Goal: Task Accomplishment & Management: Manage account settings

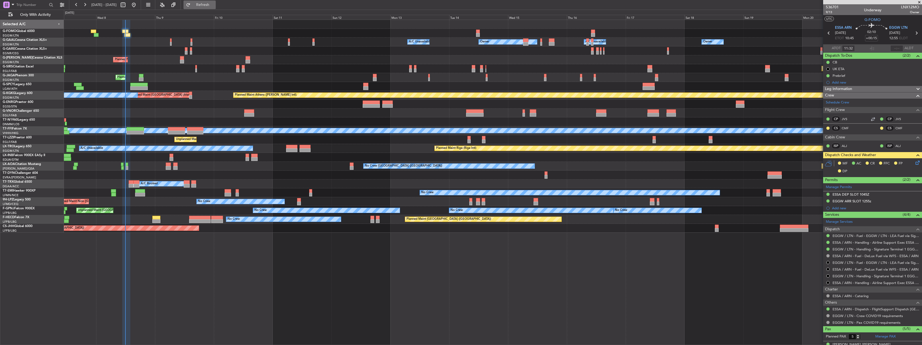
click at [214, 3] on span "Refresh" at bounding box center [203, 5] width 23 height 4
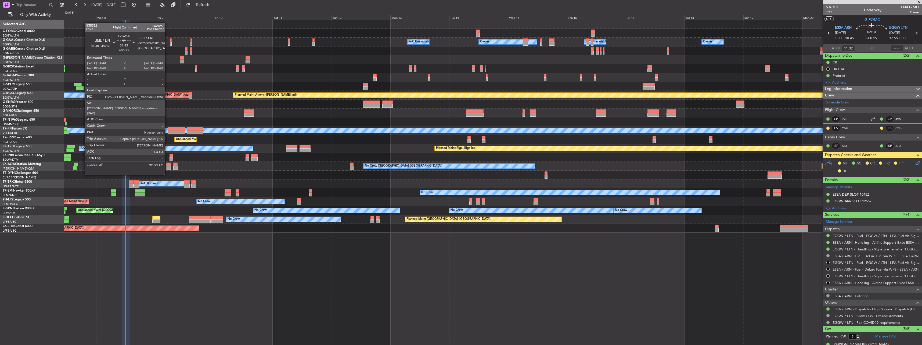
click at [167, 164] on div at bounding box center [168, 165] width 5 height 4
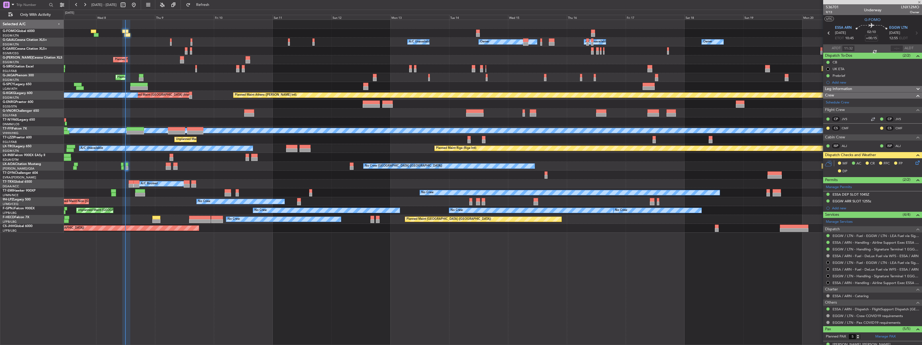
type input "+00:25"
type input "0"
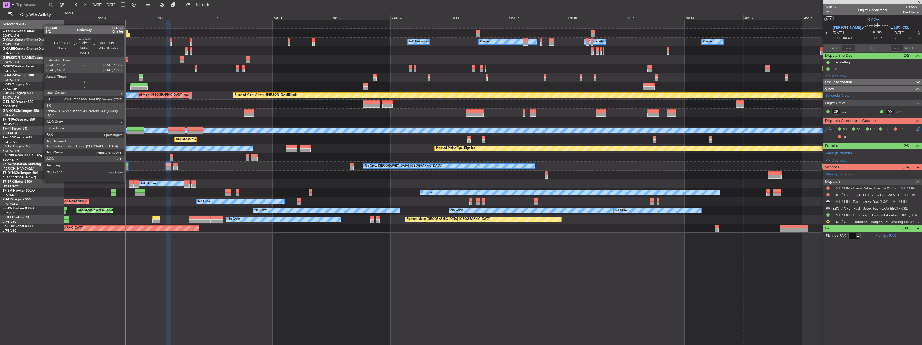
click at [127, 167] on div at bounding box center [127, 168] width 3 height 4
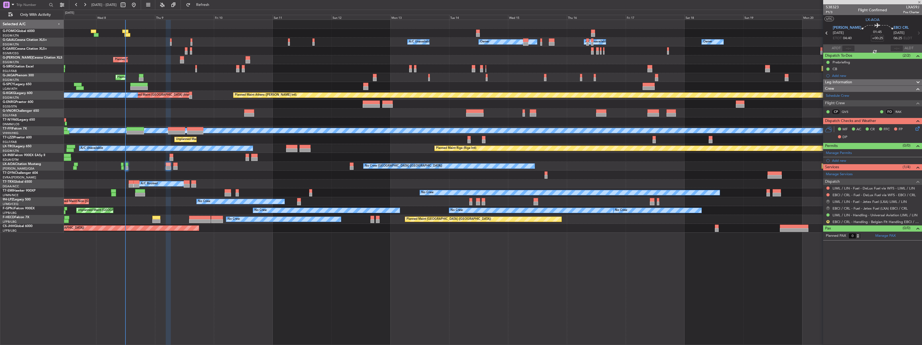
type input "+00:15"
type input "1"
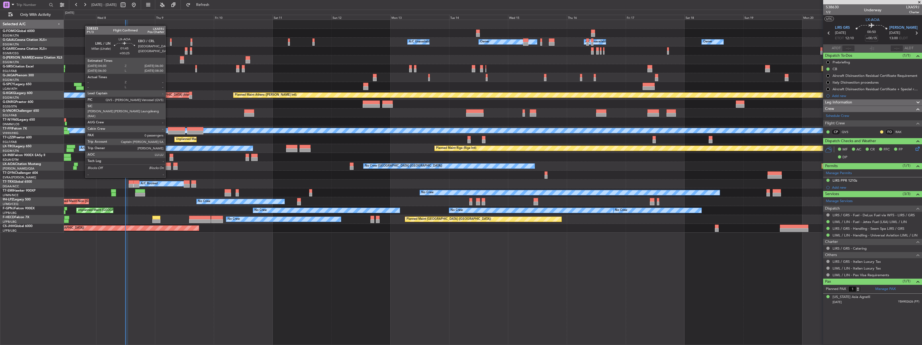
click at [168, 167] on div at bounding box center [168, 168] width 5 height 4
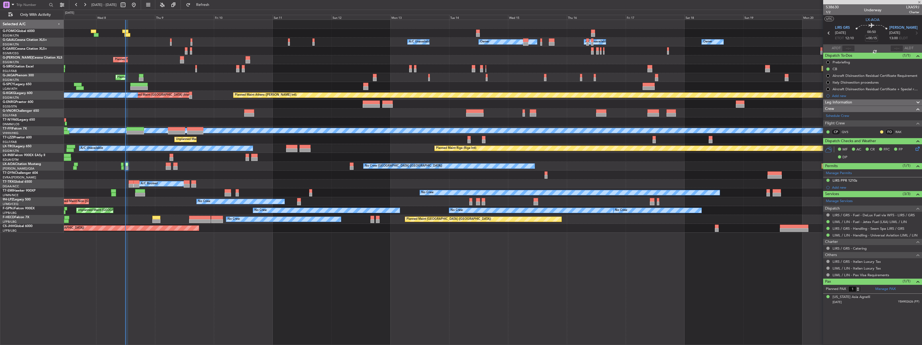
type input "+00:25"
type input "0"
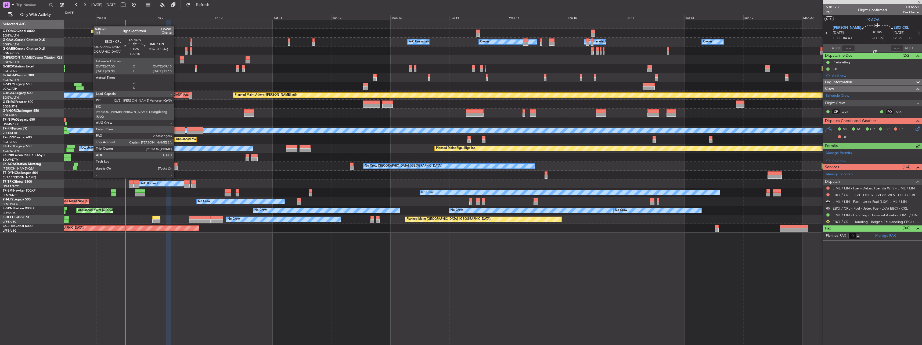
click at [176, 168] on div at bounding box center [175, 168] width 4 height 4
type input "+00:15"
type input "2"
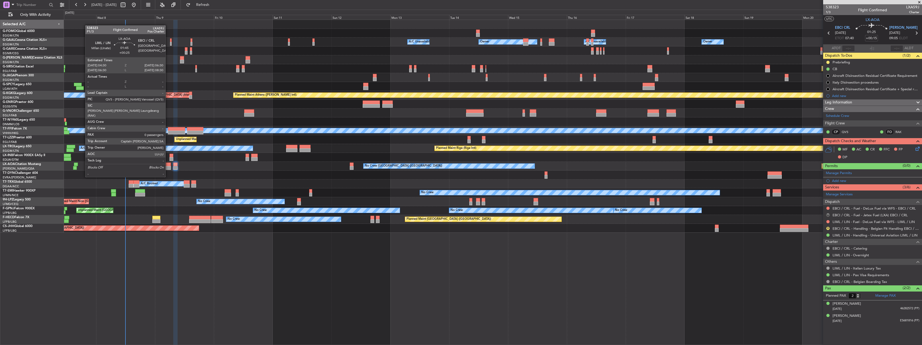
click at [168, 167] on div at bounding box center [168, 168] width 5 height 4
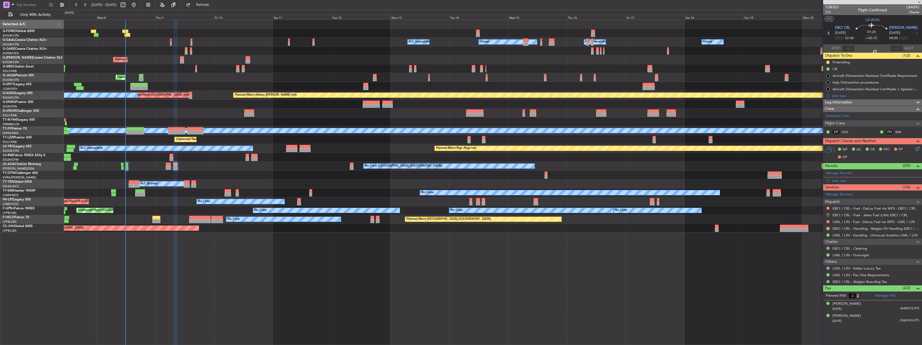
type input "+00:25"
type input "0"
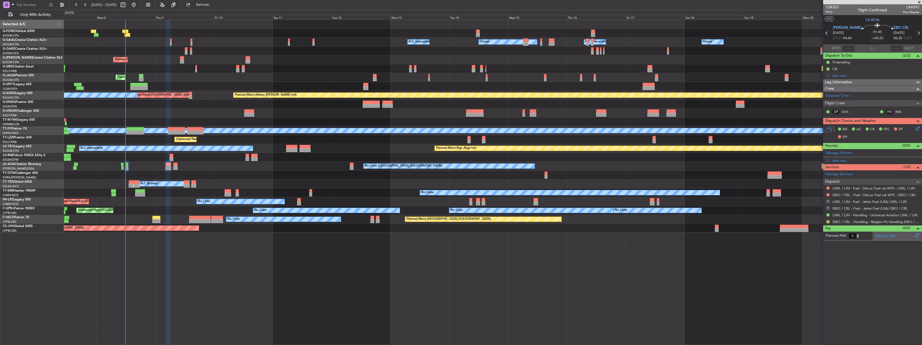
click at [888, 236] on link "Manage PAX" at bounding box center [886, 235] width 20 height 5
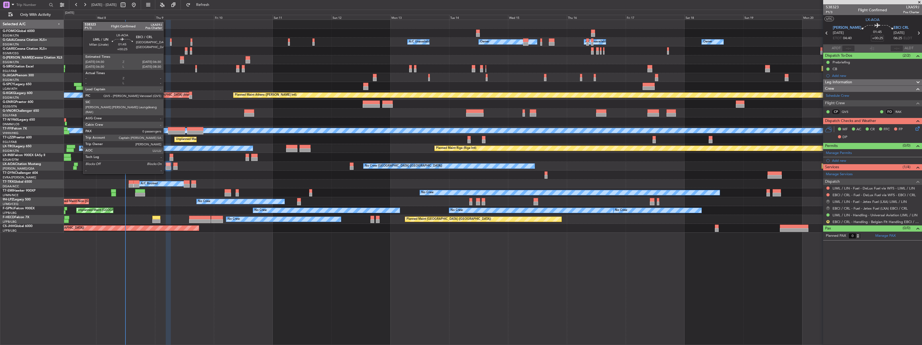
click at [166, 163] on div at bounding box center [168, 165] width 5 height 4
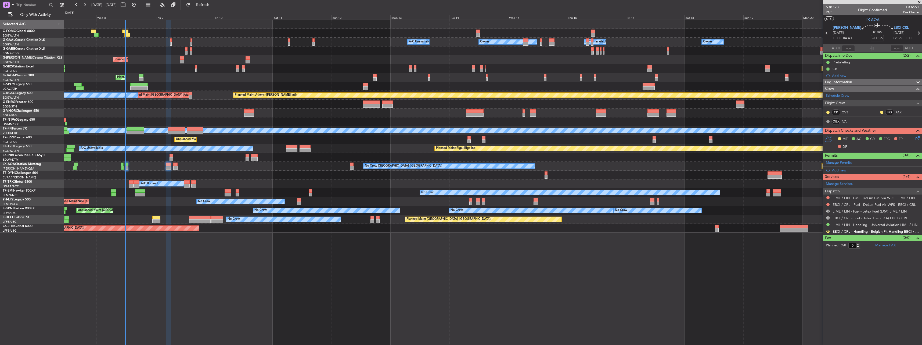
click at [840, 231] on link "EBCI / CRL - Handling - Belgian Flt Handling EBCI / CRL" at bounding box center [876, 231] width 87 height 5
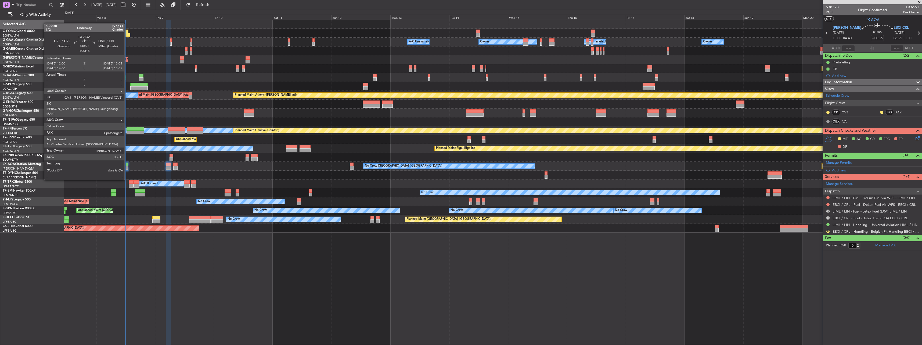
click at [127, 165] on div at bounding box center [127, 165] width 3 height 4
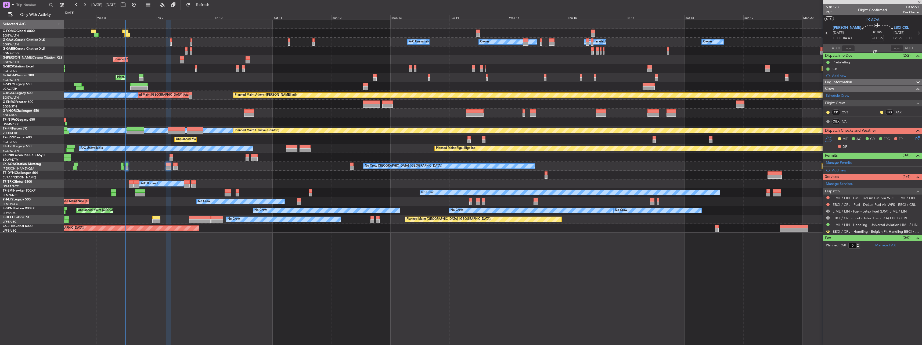
type input "+00:15"
type input "1"
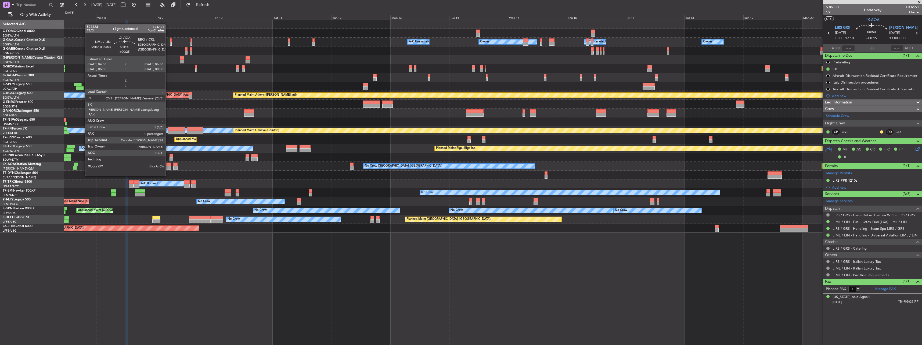
click at [168, 166] on div at bounding box center [168, 165] width 5 height 4
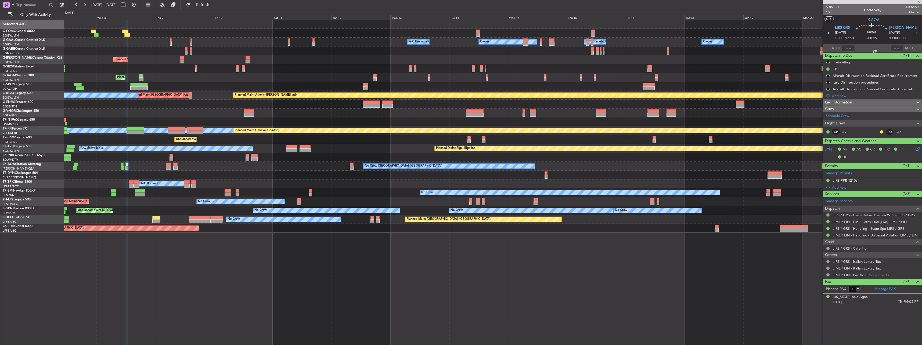
type input "+00:25"
type input "0"
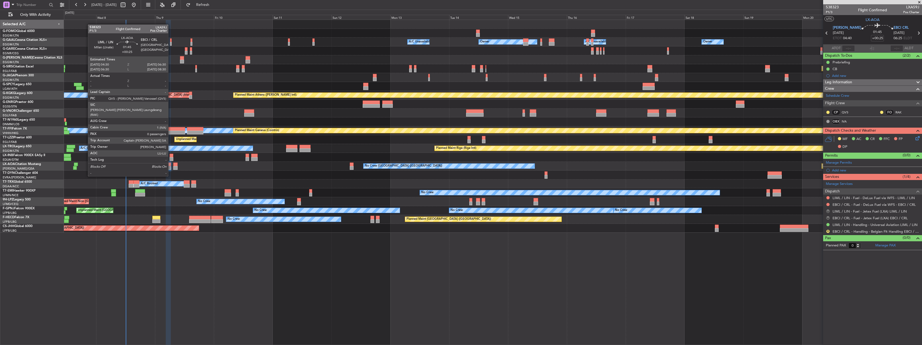
click at [171, 166] on div at bounding box center [168, 168] width 5 height 4
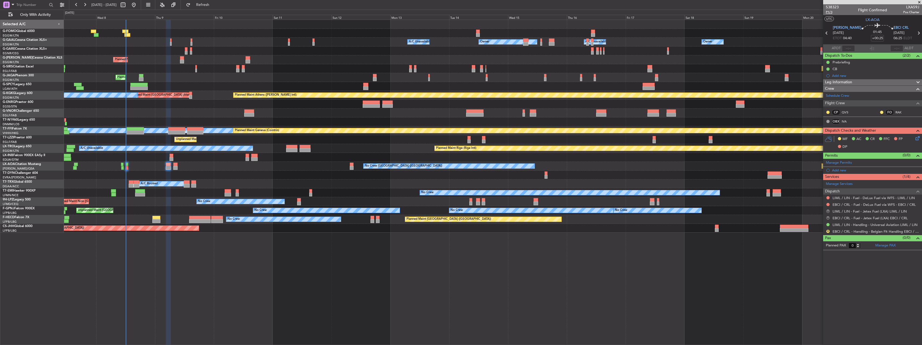
click at [832, 13] on span "P1/3" at bounding box center [832, 12] width 13 height 5
click at [827, 231] on button "R" at bounding box center [828, 231] width 3 height 3
click at [815, 294] on span "Confirmed" at bounding box center [813, 295] width 17 height 5
click at [829, 211] on button "R" at bounding box center [828, 211] width 3 height 3
click at [820, 250] on span "Cancelled" at bounding box center [812, 250] width 15 height 5
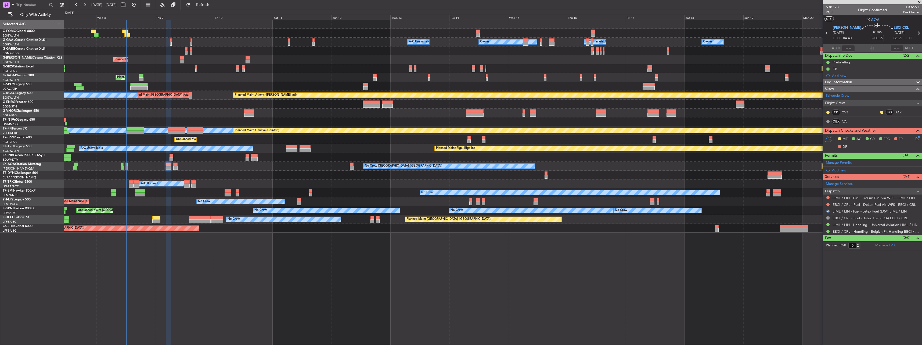
click at [828, 217] on button "R" at bounding box center [828, 217] width 3 height 3
click at [820, 257] on span "Cancelled" at bounding box center [812, 257] width 15 height 5
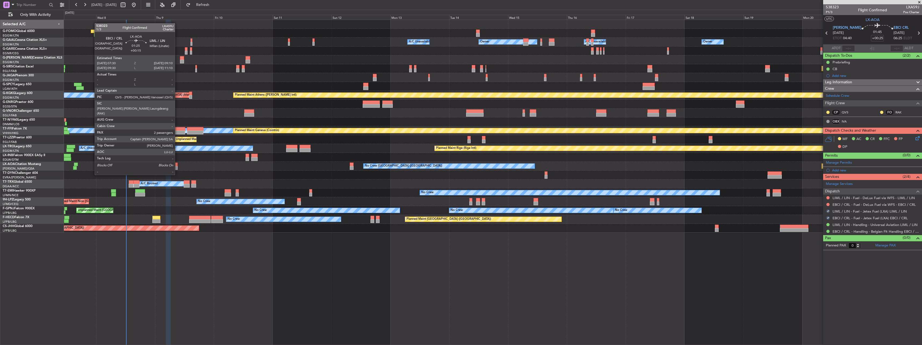
click at [177, 165] on div at bounding box center [175, 165] width 4 height 4
click at [176, 166] on div at bounding box center [175, 165] width 4 height 4
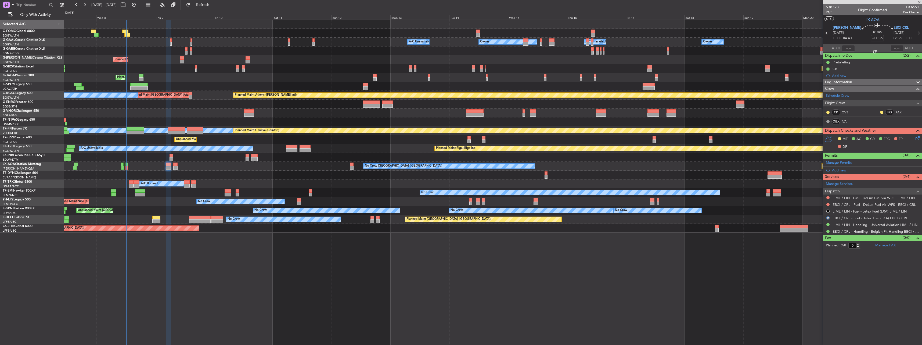
type input "+00:15"
type input "2"
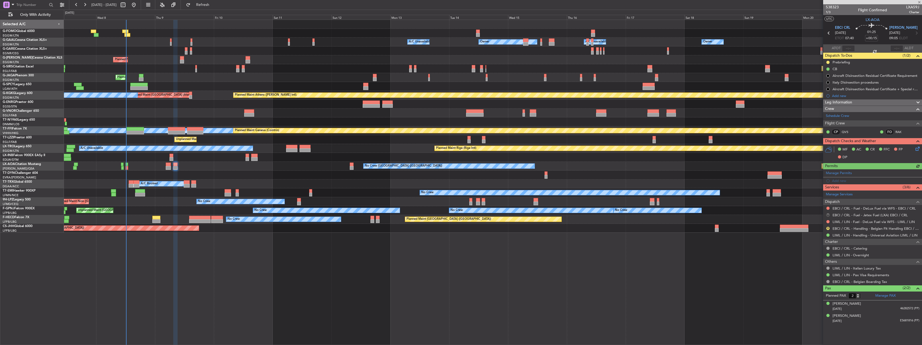
click at [829, 215] on button "R" at bounding box center [828, 214] width 3 height 3
click at [814, 256] on span "Cancelled" at bounding box center [812, 254] width 15 height 5
click at [830, 228] on button "R" at bounding box center [828, 228] width 3 height 3
click at [815, 293] on span "Confirmed" at bounding box center [813, 292] width 17 height 5
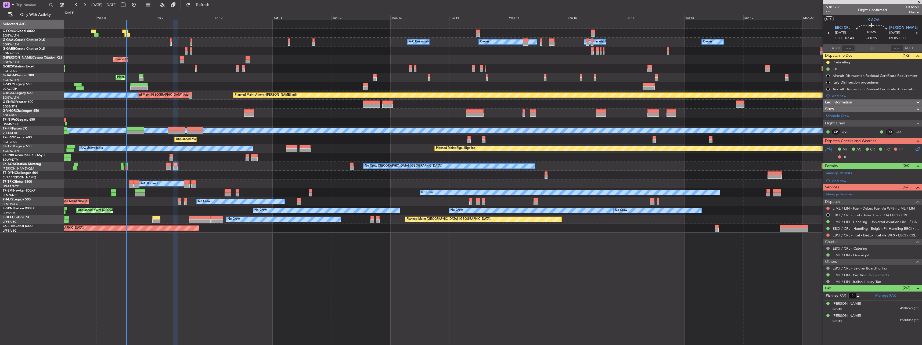
click at [166, 167] on div "No Crew Charleroi (Brussels South) Planned Maint Monchengladbach No Crew Monche…" at bounding box center [493, 166] width 858 height 9
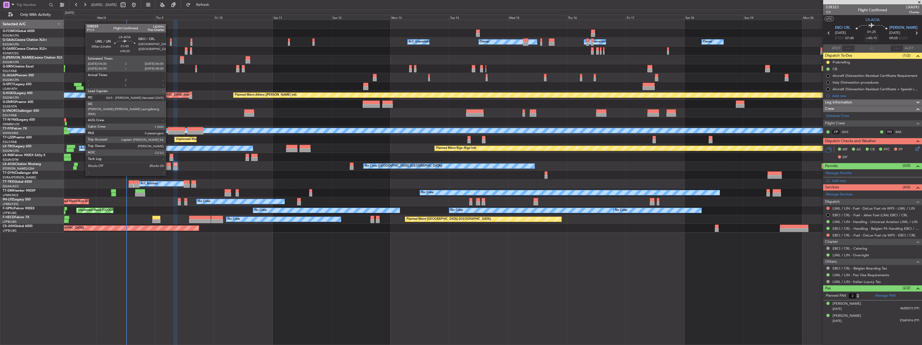
click at [168, 165] on div at bounding box center [168, 165] width 5 height 4
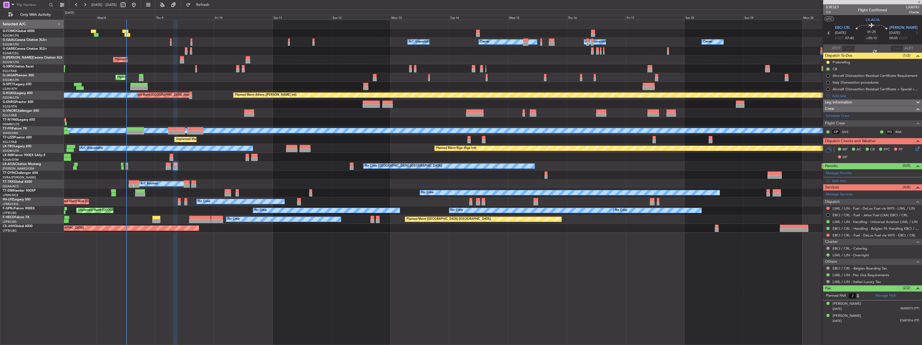
type input "+00:25"
type input "0"
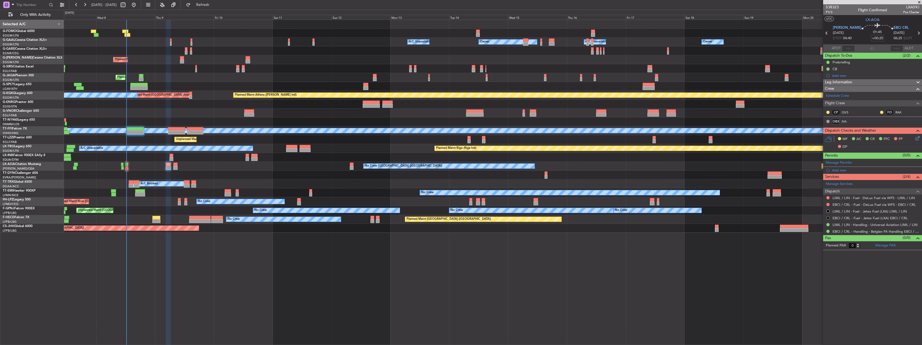
click at [827, 218] on button at bounding box center [828, 217] width 3 height 3
click at [817, 281] on span "Confirmed" at bounding box center [813, 281] width 17 height 5
click at [828, 203] on button at bounding box center [828, 204] width 3 height 3
click at [819, 214] on span "Not Required" at bounding box center [815, 211] width 21 height 5
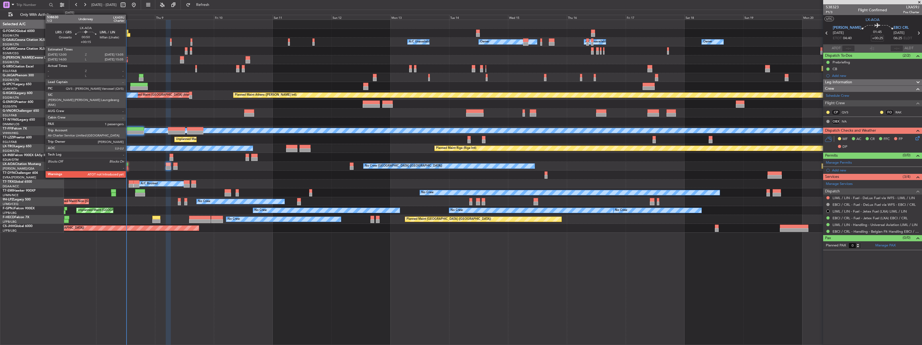
click at [128, 163] on div at bounding box center [127, 165] width 3 height 4
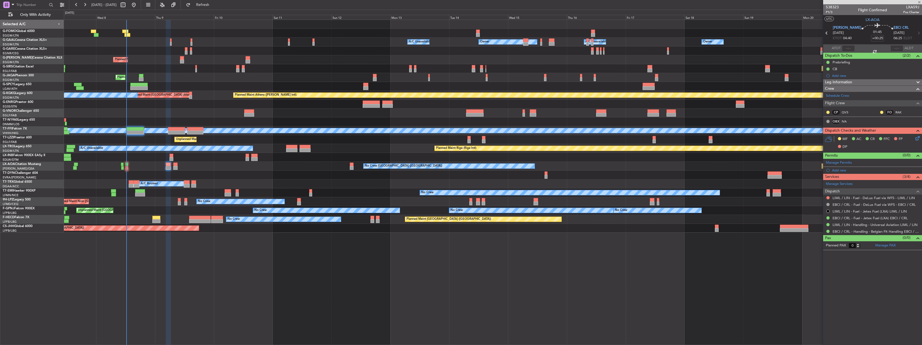
type input "+00:15"
type input "1"
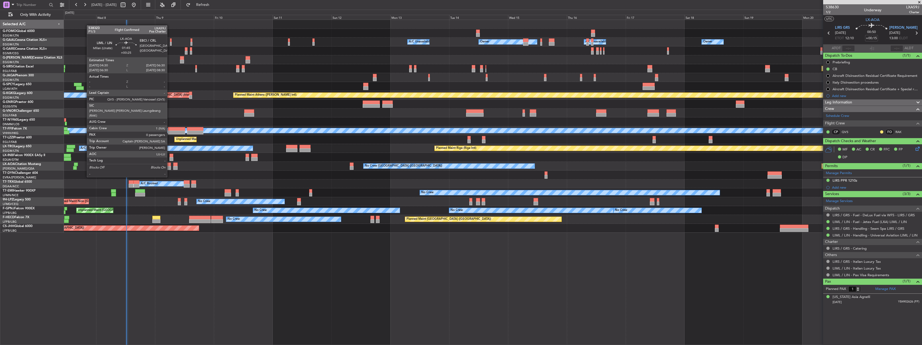
click at [170, 167] on div at bounding box center [168, 168] width 5 height 4
type input "+00:25"
type input "0"
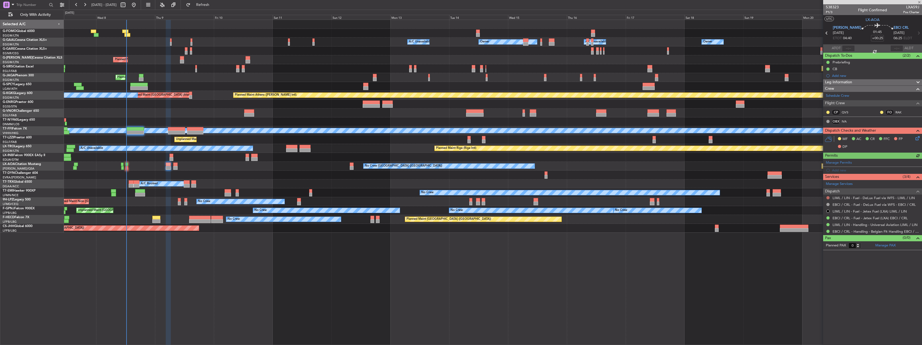
click at [828, 196] on button at bounding box center [828, 197] width 3 height 3
click at [822, 206] on div "Not Requested" at bounding box center [828, 206] width 23 height 7
click at [829, 197] on button at bounding box center [828, 197] width 3 height 3
click at [814, 206] on span "Not Required" at bounding box center [815, 205] width 21 height 5
click at [826, 212] on div at bounding box center [828, 211] width 4 height 4
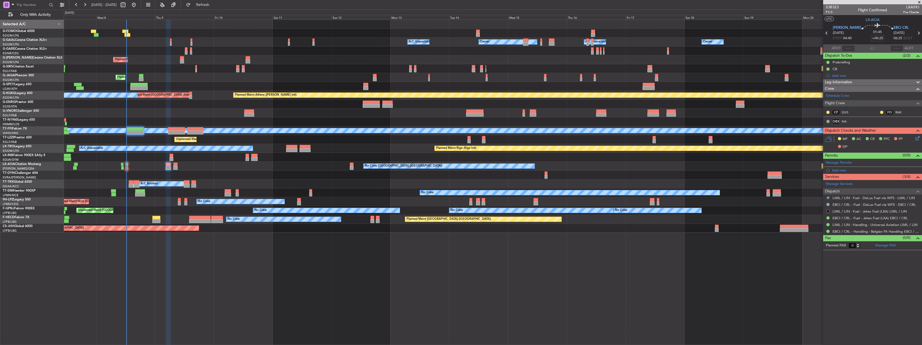
click at [828, 210] on button at bounding box center [828, 211] width 3 height 3
click at [814, 276] on span "Confirmed" at bounding box center [813, 275] width 17 height 5
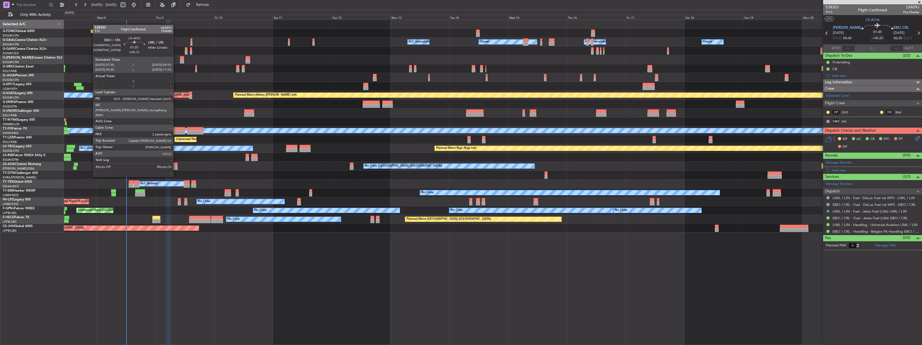
click at [176, 166] on div at bounding box center [175, 168] width 4 height 4
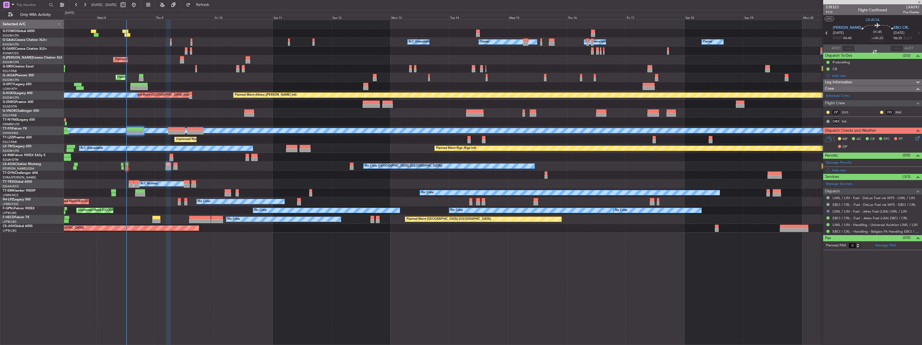
type input "+00:15"
type input "2"
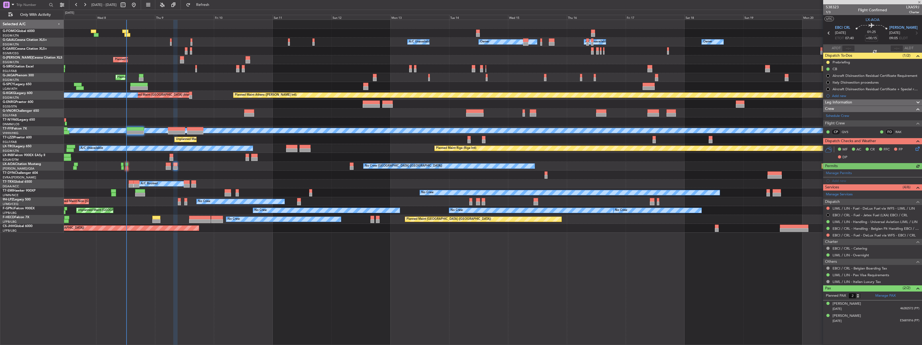
click at [829, 213] on button at bounding box center [828, 214] width 3 height 3
click at [808, 279] on span "Confirmed" at bounding box center [813, 278] width 17 height 5
click at [828, 206] on div at bounding box center [828, 208] width 4 height 4
click at [829, 210] on mat-tooltip-component "Not Requested" at bounding box center [828, 217] width 30 height 14
click at [828, 208] on button at bounding box center [828, 208] width 3 height 3
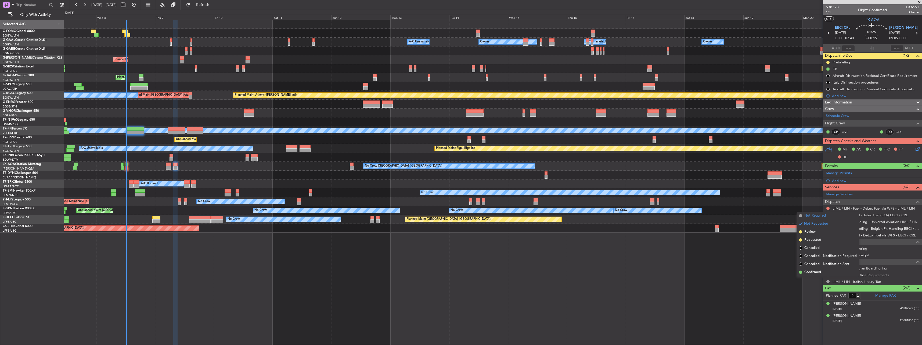
click at [822, 214] on span "Not Required" at bounding box center [815, 215] width 21 height 5
click at [829, 236] on button at bounding box center [828, 235] width 3 height 3
click at [817, 242] on span "Not Required" at bounding box center [815, 242] width 21 height 5
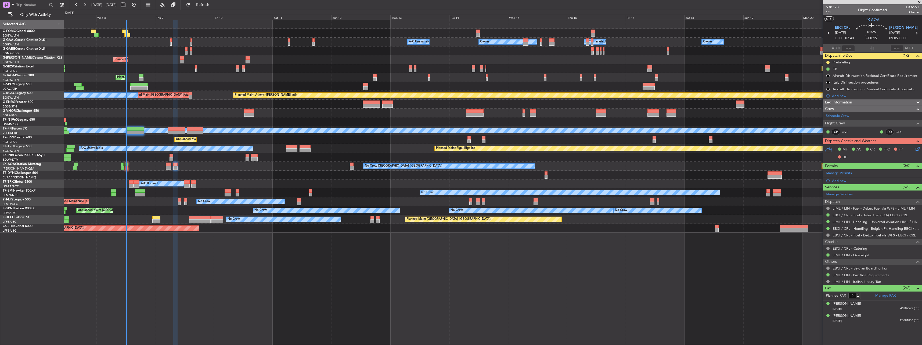
click at [270, 56] on div "Owner A/C Unavailable Owner A/C Unavailable Owner Owner Planned Maint London (L…" at bounding box center [493, 126] width 858 height 213
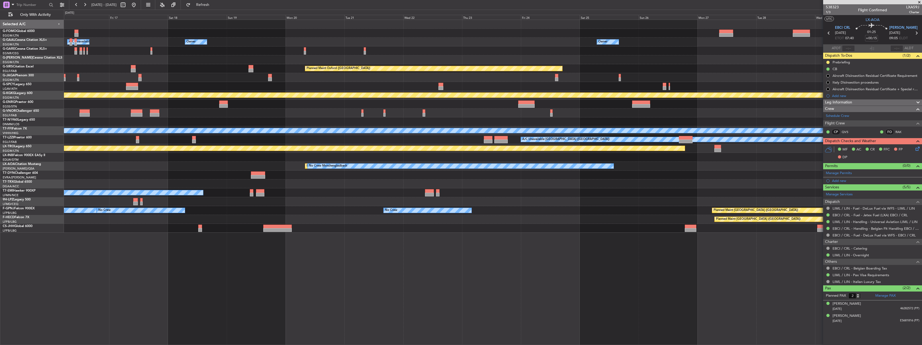
click at [240, 47] on div "Owner A/C Unavailable Owner Owner Owner A/C Unavailable Planned Maint Oxford (K…" at bounding box center [493, 126] width 858 height 213
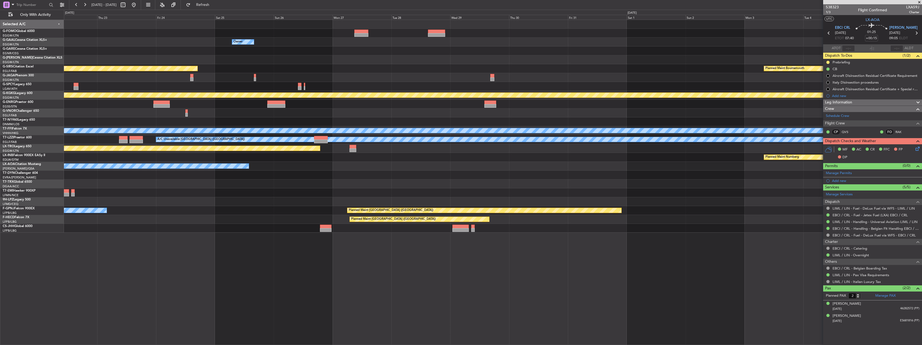
click at [382, 42] on div "Owner Planned Maint Oxford (Kidlington) Planned Maint Bournemouth Planned Maint…" at bounding box center [493, 126] width 858 height 213
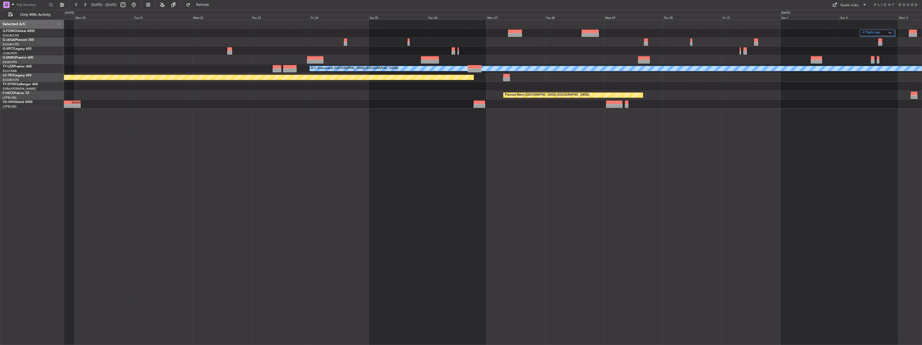
click at [733, 108] on div "2 Flight Legs A/C Unavailable London (Luton) Planned Maint Riga (Riga Intl) Pla…" at bounding box center [493, 64] width 858 height 89
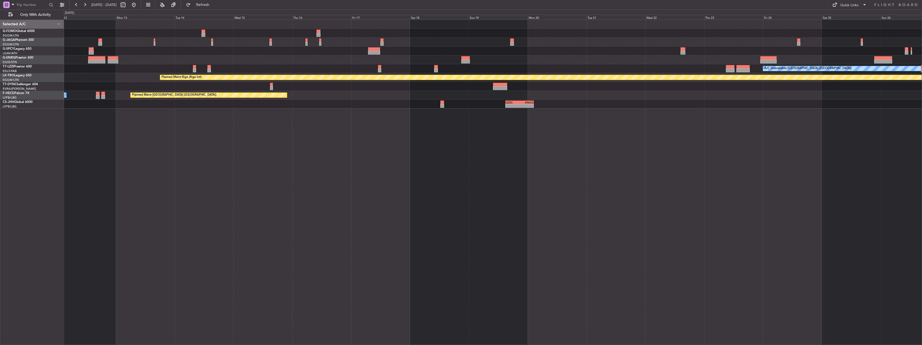
click at [824, 124] on div "A/C Unavailable London (Luton) Planned Maint Riga (Riga Intl) A/C Unavailable P…" at bounding box center [493, 182] width 858 height 325
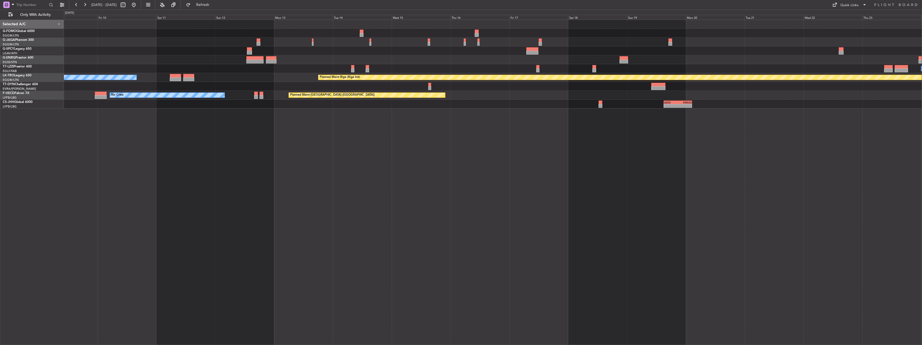
click at [686, 131] on div "A/C Unavailable London (Luton) Planned Maint Riga (Riga Intl) A/C Unavailable P…" at bounding box center [493, 182] width 858 height 325
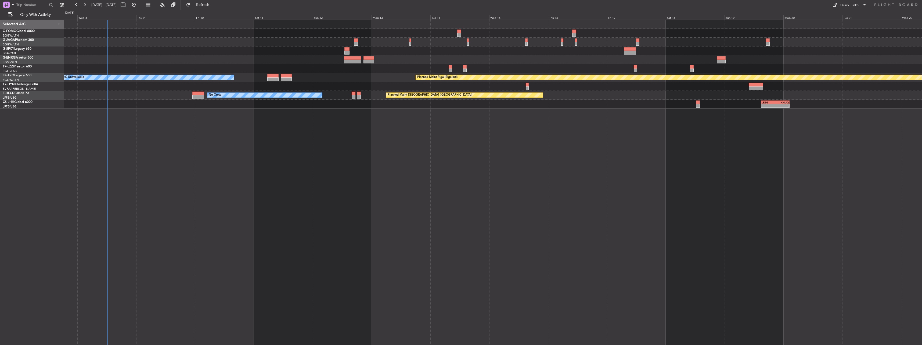
click at [514, 124] on div "A/C Unavailable London (Luton) Planned Maint Riga (Riga Intl) A/C Unavailable P…" at bounding box center [493, 182] width 858 height 325
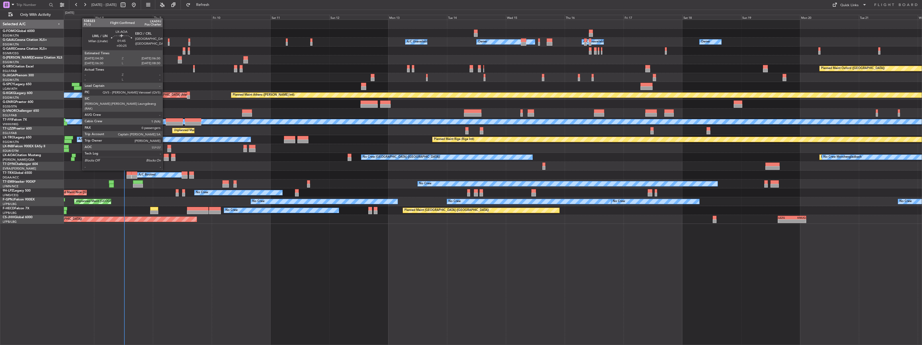
click at [165, 160] on div at bounding box center [166, 159] width 5 height 4
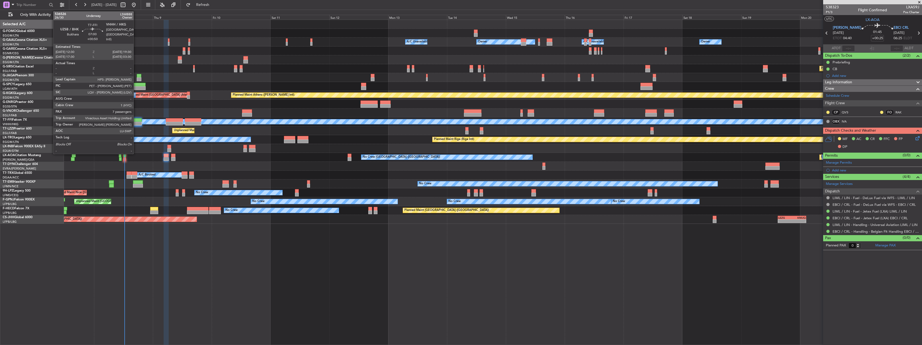
click at [136, 119] on div at bounding box center [132, 120] width 17 height 4
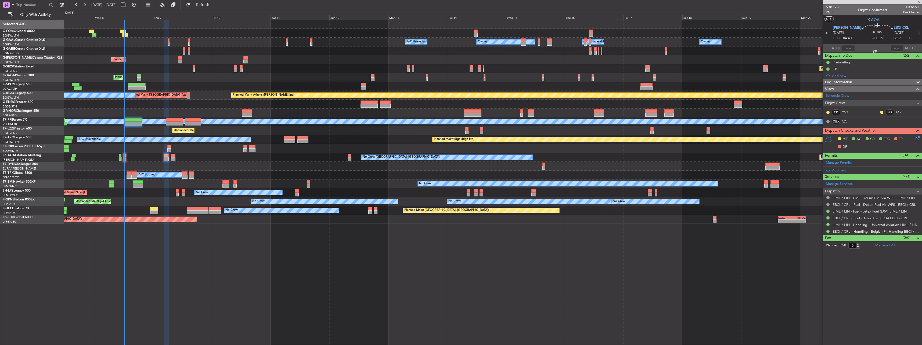
type input "+00:50"
type input "7"
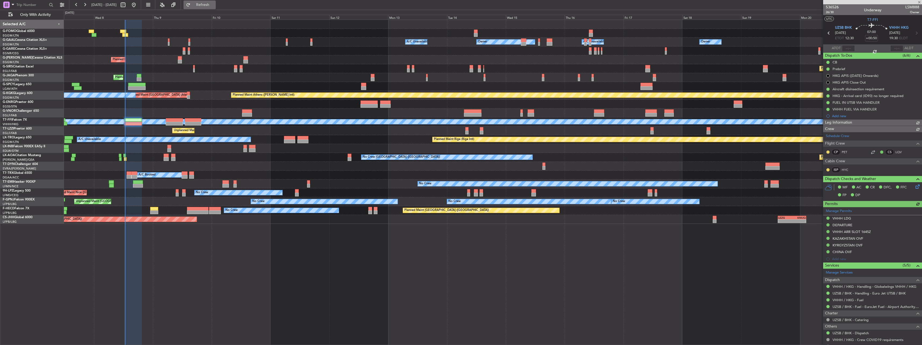
click at [214, 3] on span "Refresh" at bounding box center [203, 5] width 23 height 4
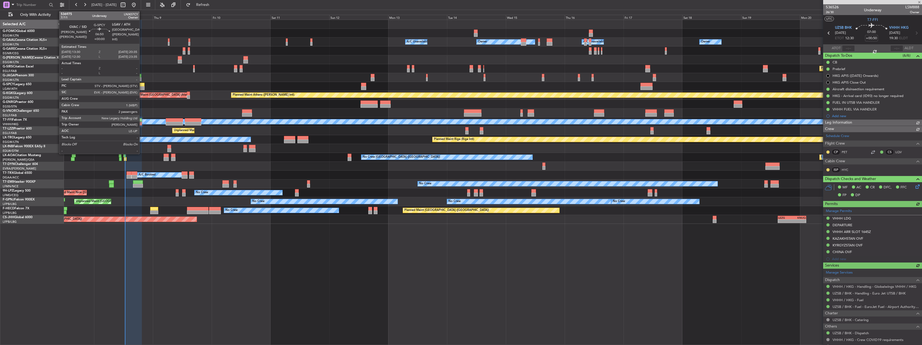
click at [142, 85] on div at bounding box center [135, 85] width 17 height 4
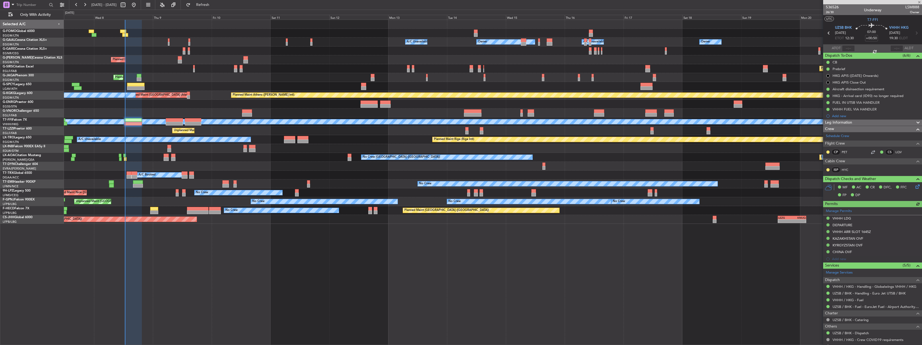
type input "2"
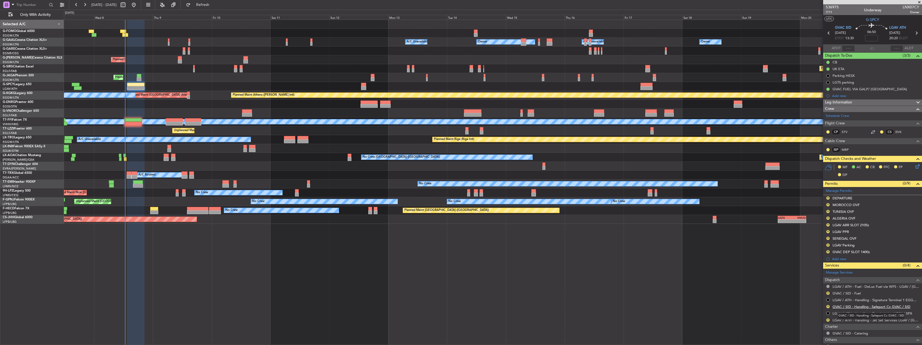
click at [844, 307] on link "GVAC / SID - Handling - Safeport Cv GVAC / SID" at bounding box center [872, 306] width 78 height 5
click at [845, 321] on link "LGAV / ATH - Handling - Jet Set Services LGAV / [GEOGRAPHIC_DATA]" at bounding box center [876, 320] width 87 height 5
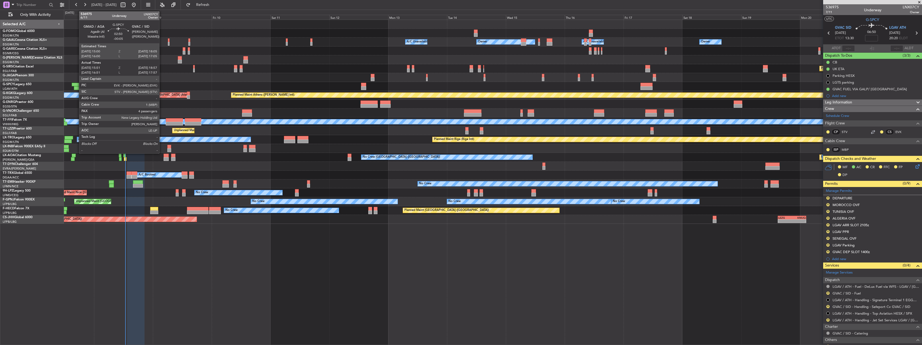
click at [77, 85] on div at bounding box center [76, 85] width 8 height 4
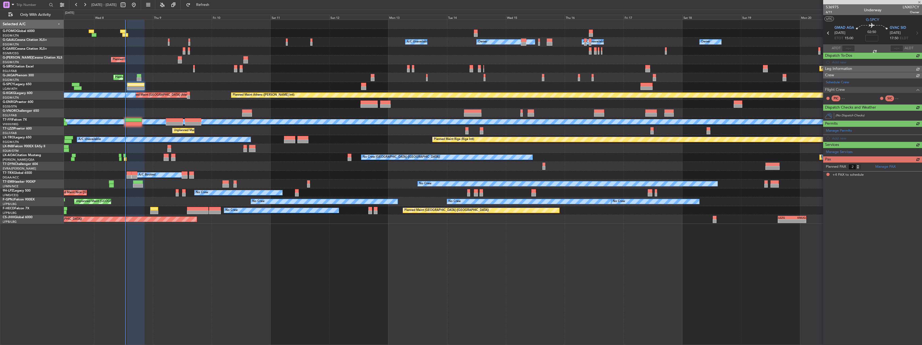
type input "-00:05"
type input "15:51"
type input "18:42"
type input "4"
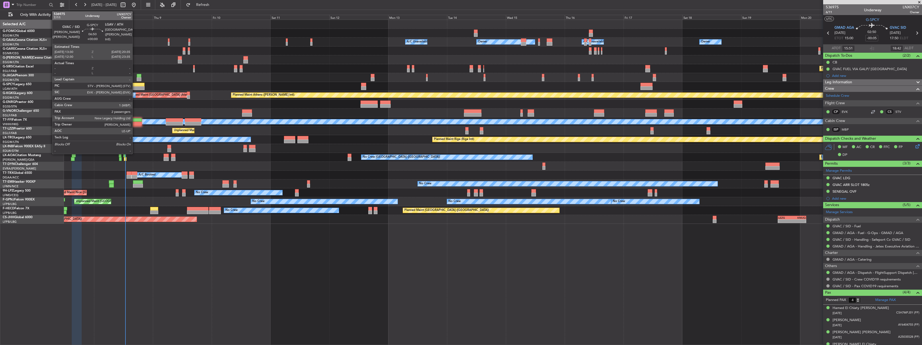
click at [135, 87] on div at bounding box center [135, 88] width 17 height 4
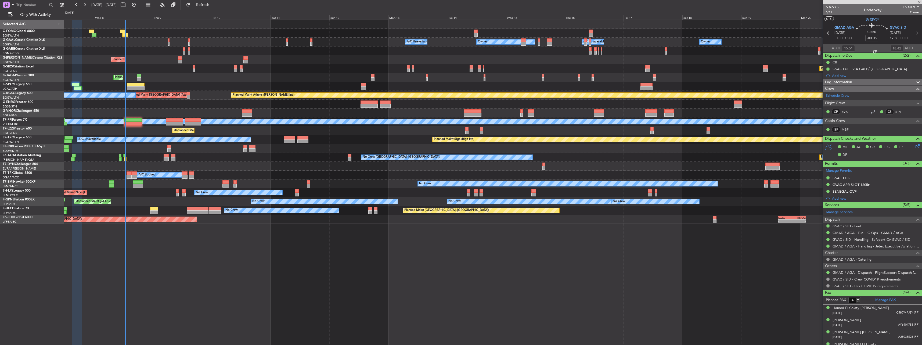
type input "2"
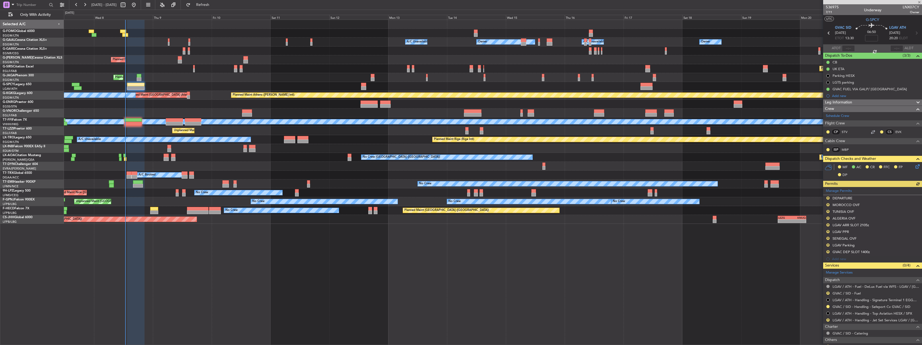
click at [827, 291] on nimbus-traffic-light "R" at bounding box center [828, 293] width 4 height 4
click at [827, 292] on button "R" at bounding box center [828, 293] width 3 height 3
click at [826, 285] on li "Confirmed" at bounding box center [828, 285] width 62 height 8
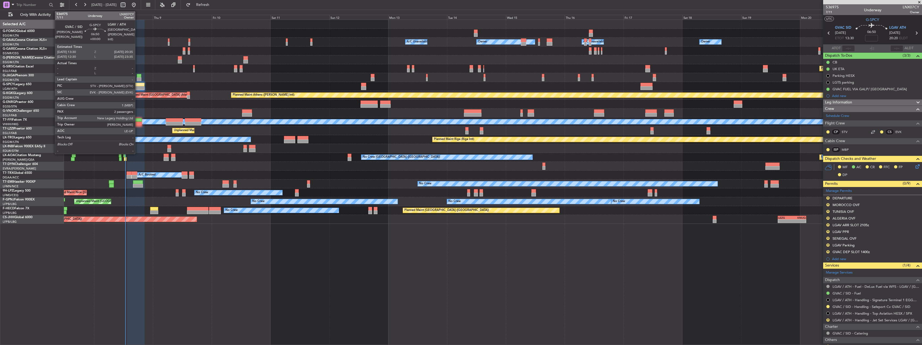
click at [138, 83] on div at bounding box center [135, 85] width 17 height 4
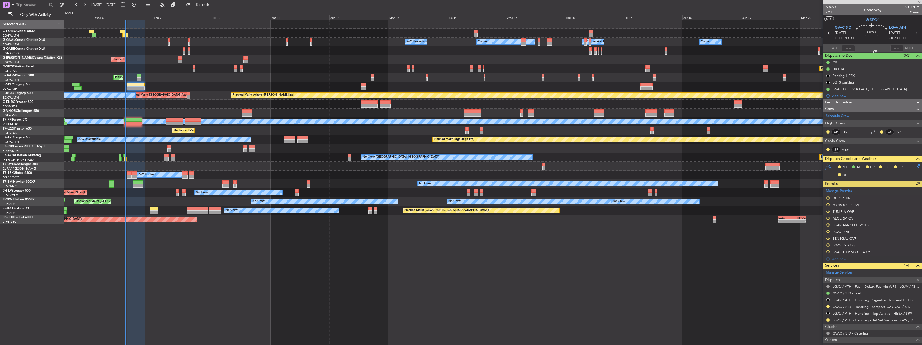
click at [841, 225] on div "Manage Permits R DEPARTURE R MOROCCO OVF R TUNISIA OVF R ALGERIA OVF R LGAV ARR…" at bounding box center [872, 225] width 99 height 76
click at [848, 225] on div "Manage Permits R DEPARTURE R MOROCCO OVF R TUNISIA OVF R ALGERIA OVF R LGAV ARR…" at bounding box center [872, 225] width 99 height 76
click at [858, 224] on div "LGAV ARR SLOT 2105z" at bounding box center [851, 225] width 37 height 5
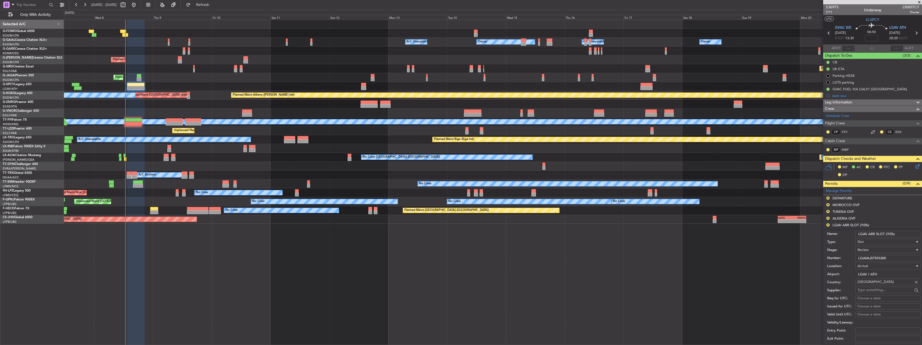
click at [893, 234] on input "LGAV ARR SLOT 2105z" at bounding box center [888, 234] width 65 height 6
type input "LGAV ARR SLOT 2020z"
click at [874, 248] on div "Review" at bounding box center [886, 250] width 57 height 8
click at [884, 285] on span "Requested" at bounding box center [886, 285] width 56 height 8
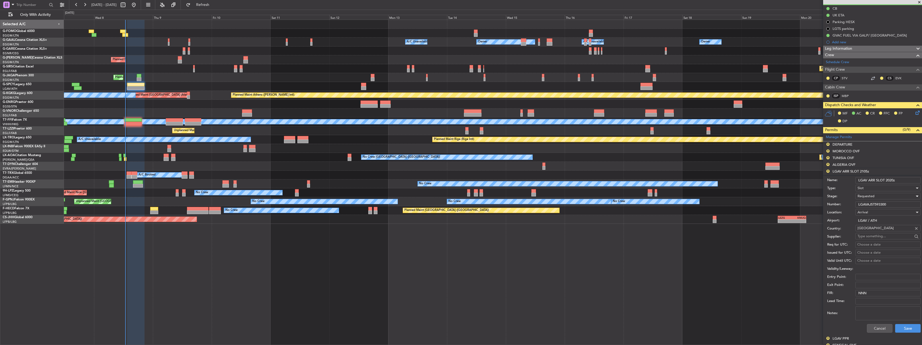
scroll to position [107, 0]
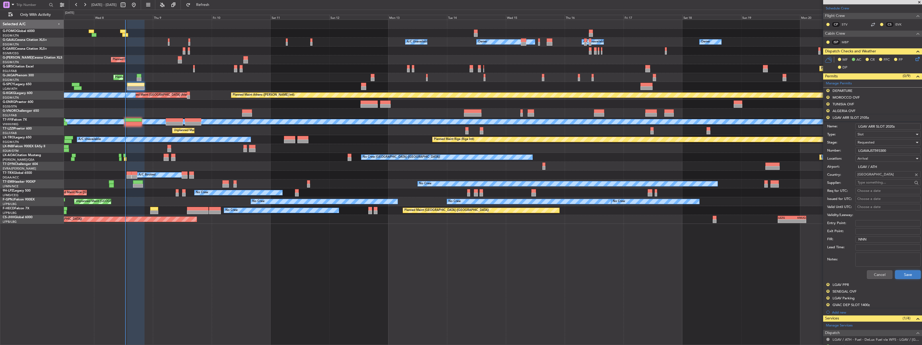
click at [895, 275] on button "Save" at bounding box center [908, 274] width 26 height 9
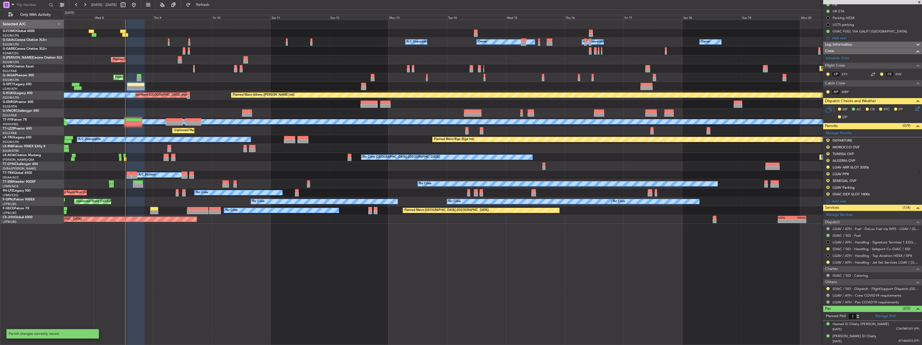
scroll to position [58, 0]
click at [828, 188] on button "R" at bounding box center [828, 187] width 3 height 3
click at [829, 174] on button "R" at bounding box center [828, 174] width 3 height 3
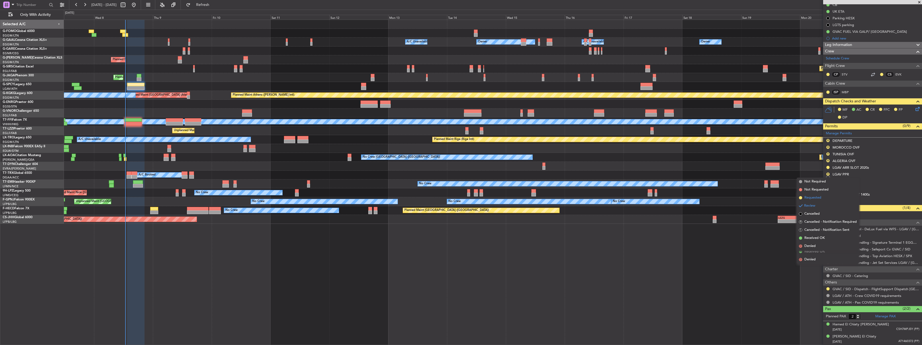
click at [817, 198] on span "Requested" at bounding box center [813, 197] width 17 height 5
drag, startPoint x: 818, startPoint y: 211, endPoint x: 755, endPoint y: 249, distance: 73.1
click at [755, 249] on body "07 Oct 2025 - 22 Oct 2025 Refresh Quick Links Only With Activity Owner A/C Unav…" at bounding box center [461, 172] width 922 height 345
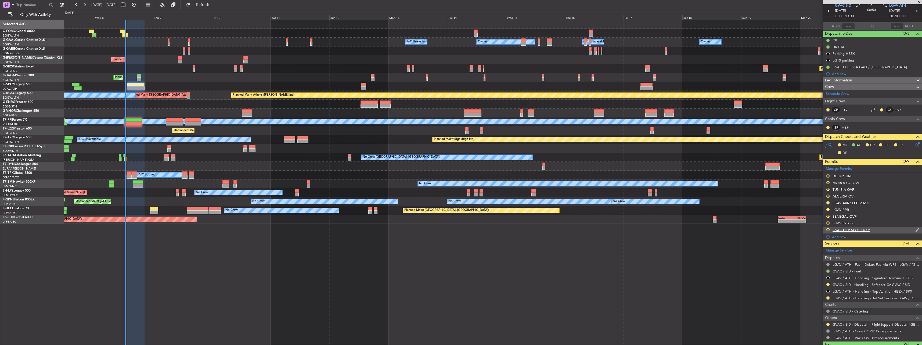
scroll to position [0, 0]
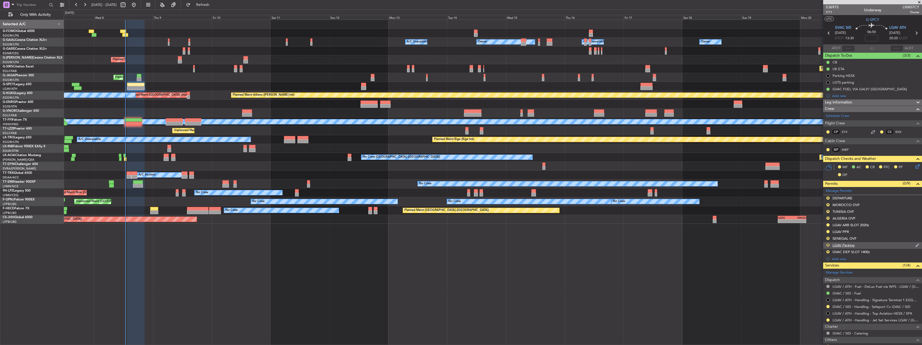
click at [830, 244] on div "R" at bounding box center [828, 245] width 4 height 4
click at [829, 244] on button "R" at bounding box center [828, 244] width 3 height 3
click at [829, 307] on li "Received OK" at bounding box center [828, 309] width 62 height 8
click at [840, 252] on div "GVAC DEP SLOT 1400z" at bounding box center [851, 252] width 37 height 5
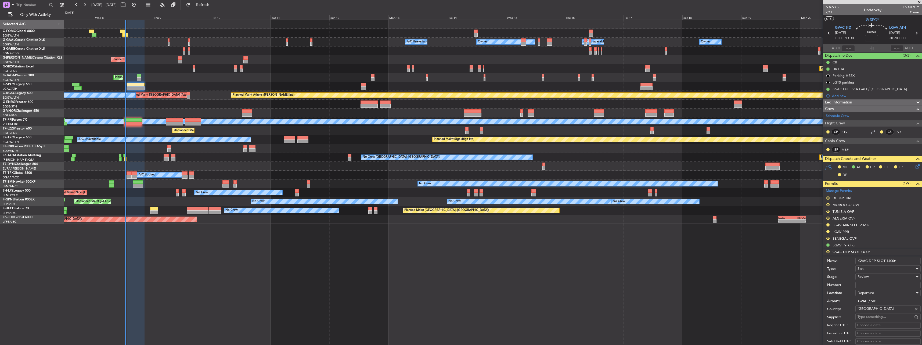
click at [891, 259] on input "GVAC DEP SLOT 1400z" at bounding box center [888, 261] width 65 height 6
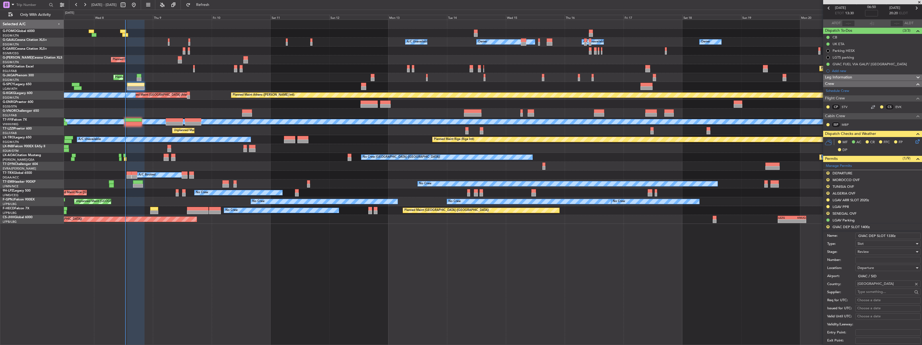
scroll to position [54, 0]
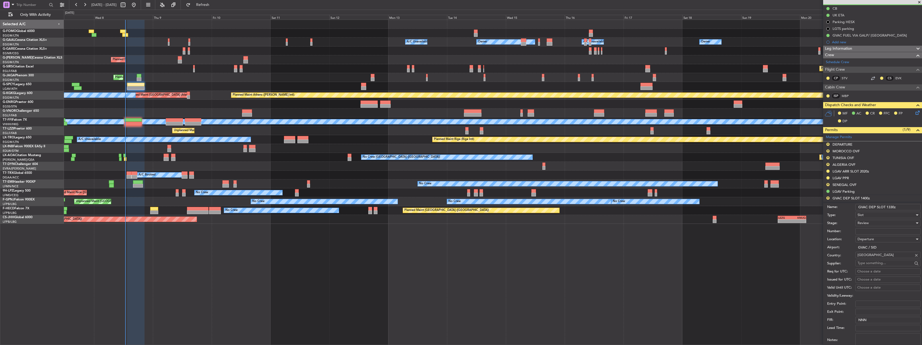
type input "GVAC DEP SLOT 1330z"
click at [869, 223] on span "Review" at bounding box center [863, 223] width 11 height 5
click at [883, 267] on span "Received OK" at bounding box center [886, 266] width 56 height 8
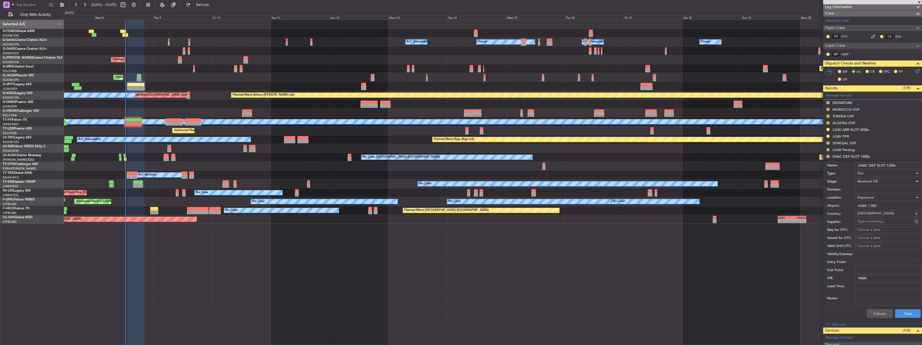
scroll to position [161, 0]
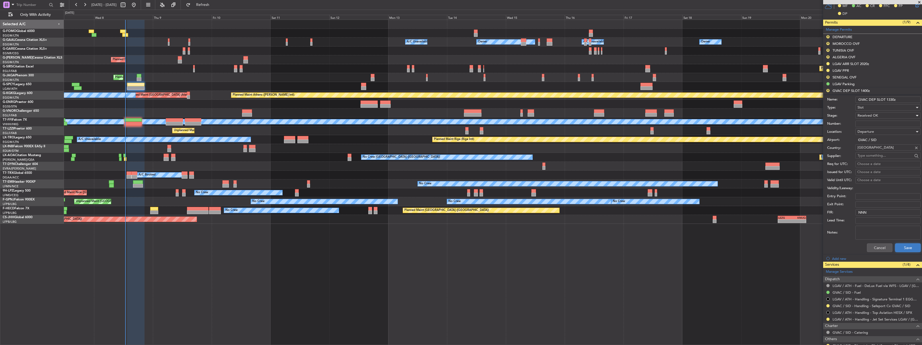
click at [911, 245] on button "Save" at bounding box center [908, 247] width 26 height 9
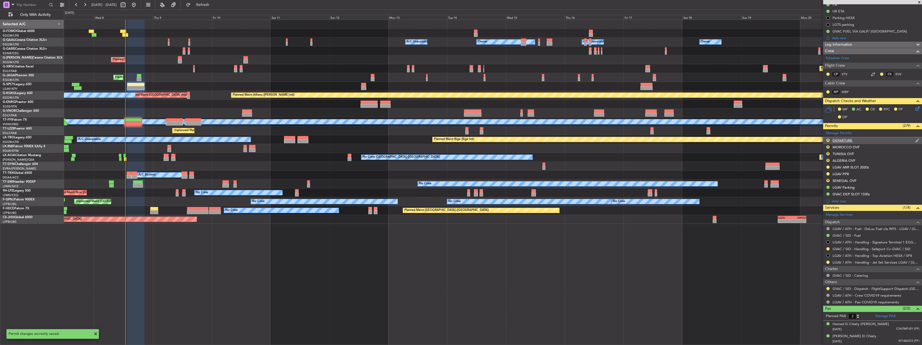
scroll to position [58, 0]
click at [829, 148] on button "R" at bounding box center [828, 147] width 3 height 3
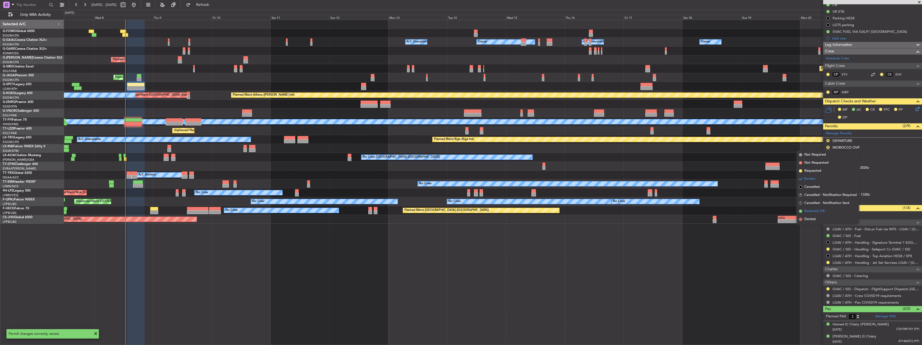
click at [823, 211] on span "Received OK" at bounding box center [815, 211] width 20 height 5
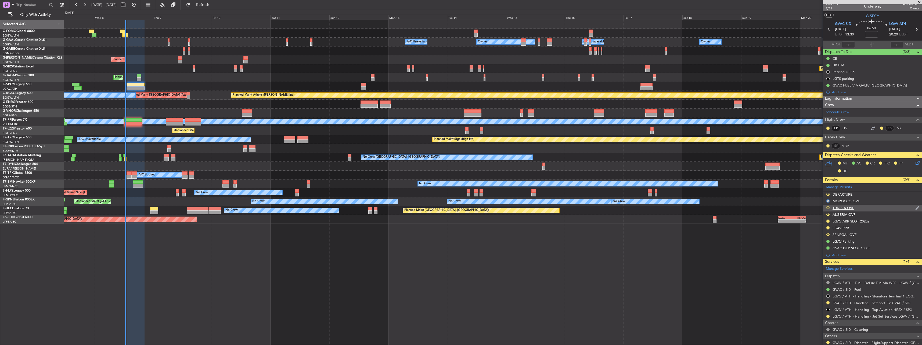
click at [829, 206] on button "R" at bounding box center [828, 207] width 3 height 3
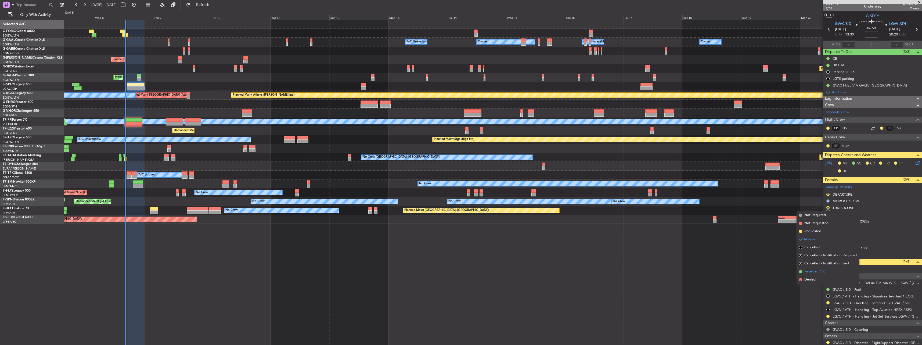
click at [819, 269] on span "Received OK" at bounding box center [815, 271] width 20 height 5
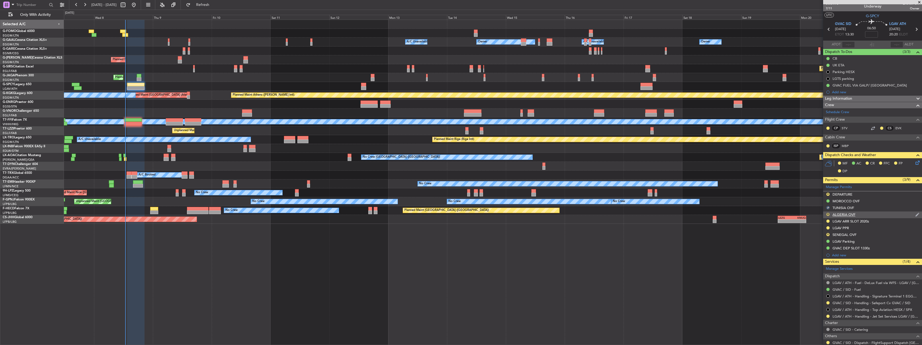
click at [829, 213] on button "R" at bounding box center [828, 214] width 3 height 3
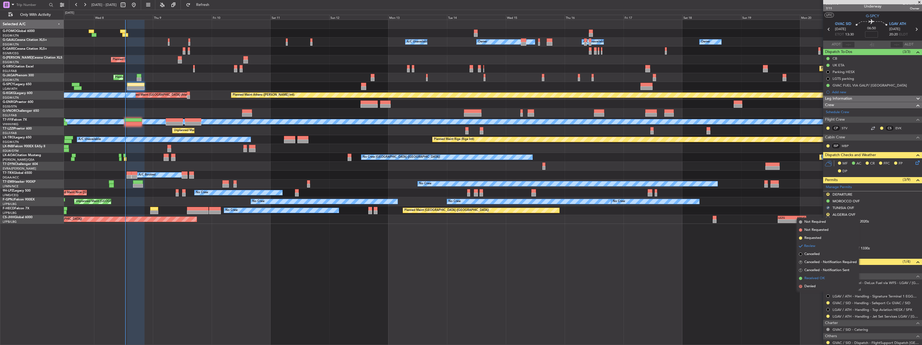
click at [816, 278] on span "Received OK" at bounding box center [815, 278] width 20 height 5
click at [827, 235] on button "R" at bounding box center [828, 234] width 3 height 3
click at [821, 297] on span "Received OK" at bounding box center [815, 298] width 20 height 5
click at [829, 227] on button at bounding box center [828, 227] width 3 height 3
click at [816, 291] on span "Received OK" at bounding box center [815, 291] width 20 height 5
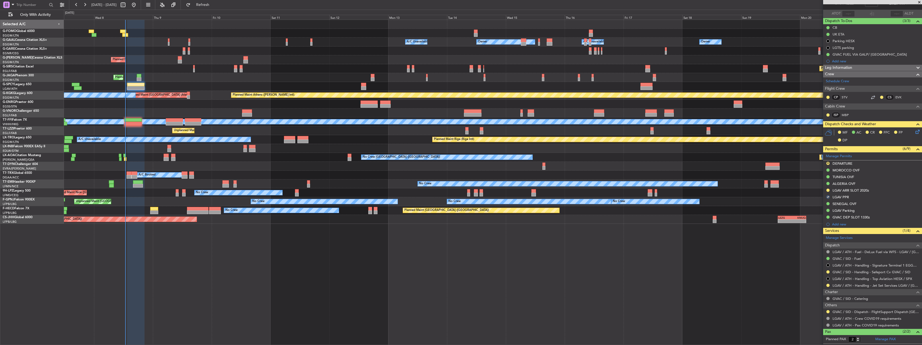
scroll to position [58, 0]
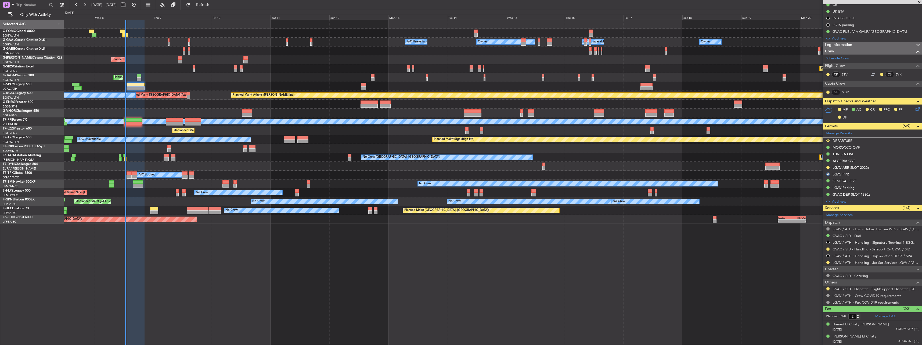
drag, startPoint x: 828, startPoint y: 288, endPoint x: 828, endPoint y: 292, distance: 3.8
click at [829, 288] on button at bounding box center [828, 288] width 3 height 3
click at [806, 282] on span "Confirmed" at bounding box center [813, 280] width 17 height 5
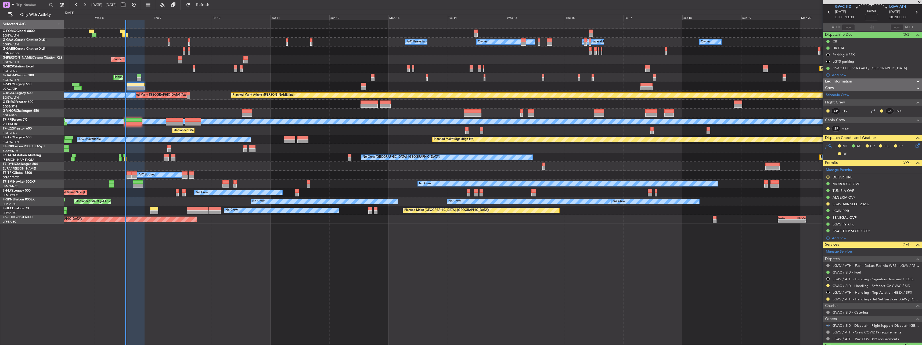
scroll to position [0, 0]
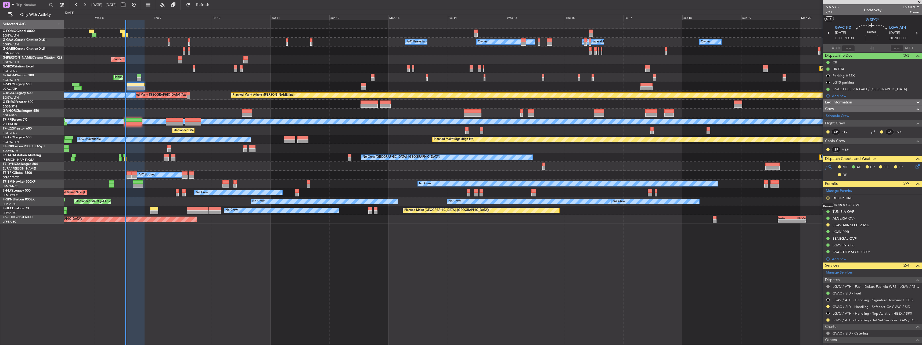
click at [828, 198] on div "Manage Permits R DEPARTURE MOROCCO OVF TUNISIA OVF ALGERIA OVF LGAV ARR SLOT 20…" at bounding box center [872, 225] width 99 height 76
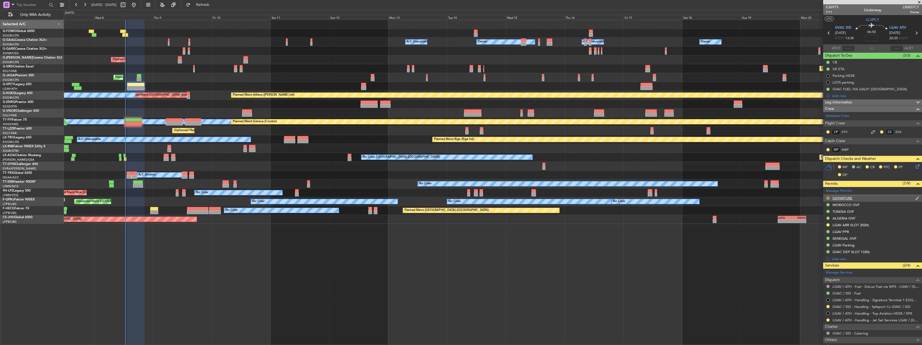
click at [829, 197] on button "R" at bounding box center [828, 197] width 3 height 3
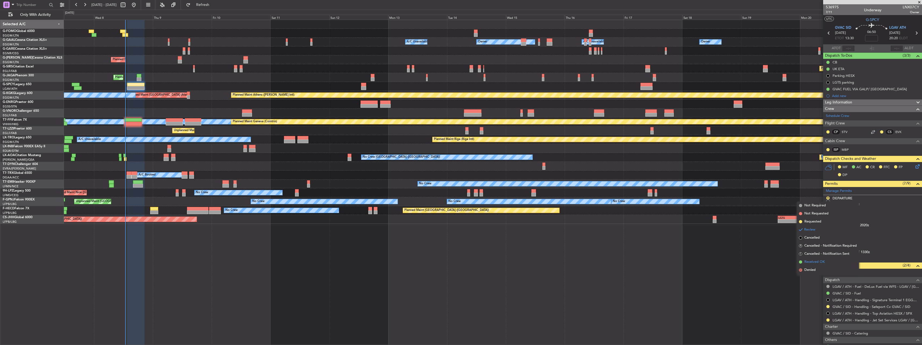
click at [820, 262] on span "Received OK" at bounding box center [815, 261] width 20 height 5
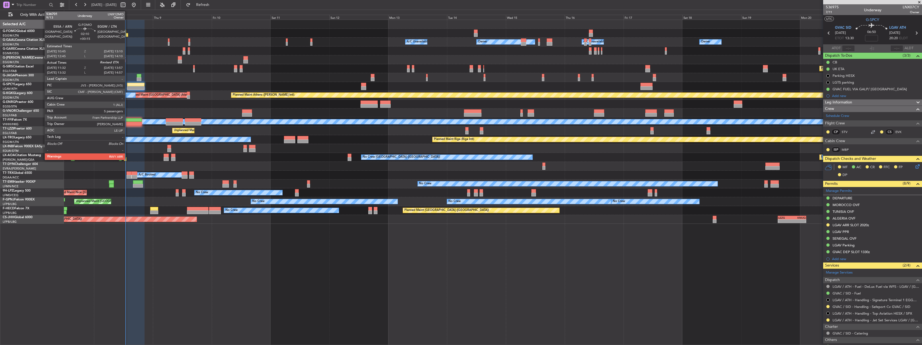
click at [127, 34] on div at bounding box center [125, 35] width 6 height 4
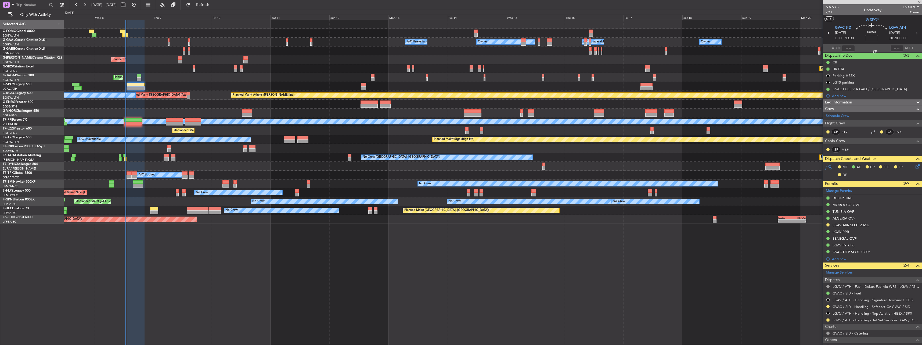
type input "+00:15"
type input "11:32"
type input "5"
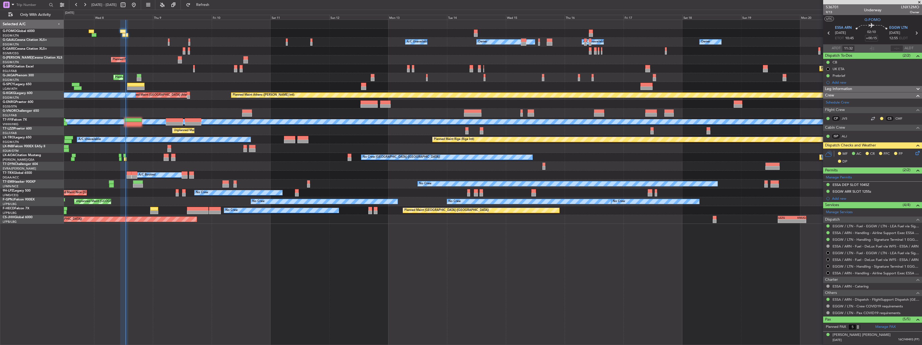
click at [915, 150] on icon at bounding box center [917, 152] width 4 height 4
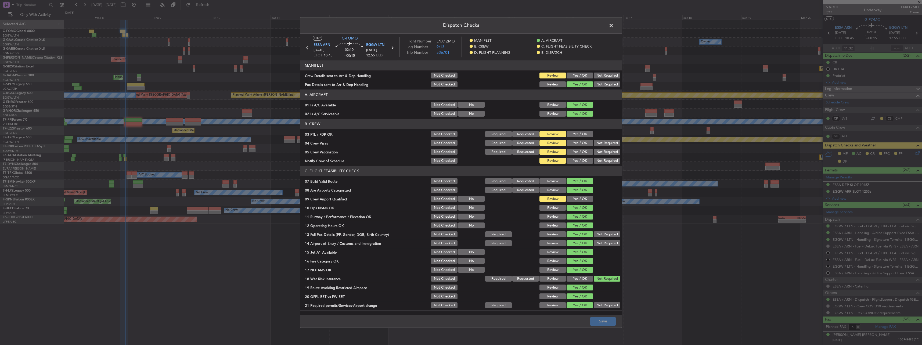
click at [582, 77] on button "Yes / OK" at bounding box center [580, 76] width 27 height 6
click at [574, 199] on button "Yes / OK" at bounding box center [580, 199] width 27 height 6
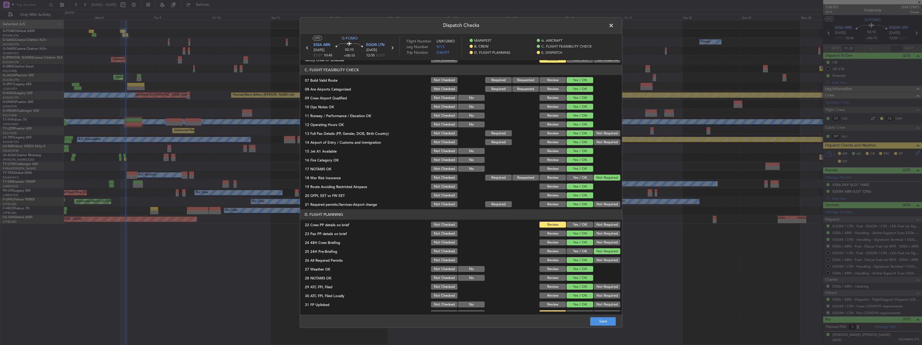
scroll to position [161, 0]
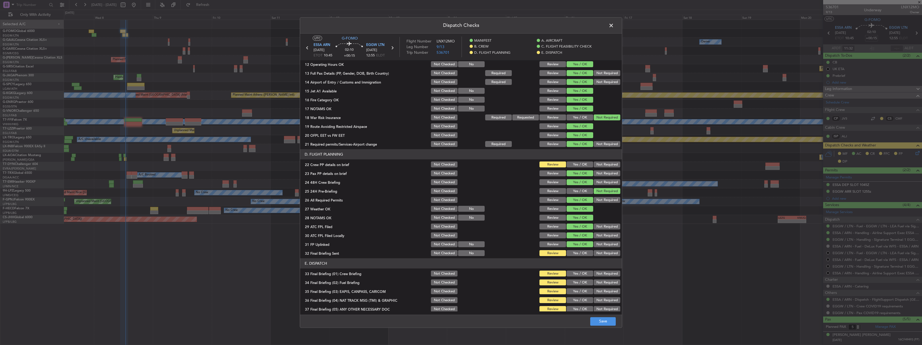
click at [575, 167] on button "Yes / OK" at bounding box center [580, 165] width 27 height 6
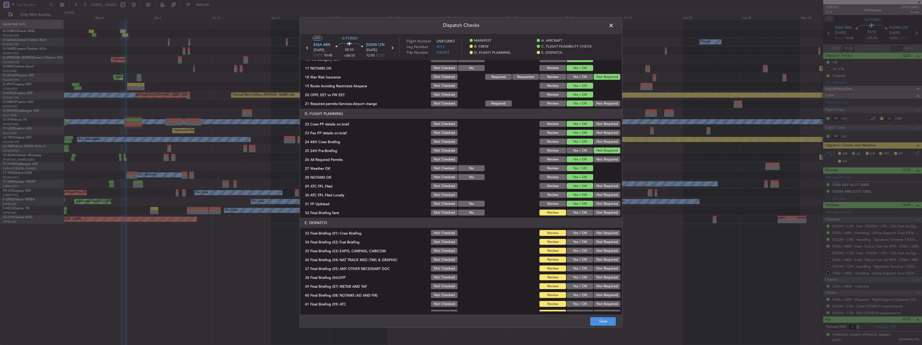
scroll to position [226, 0]
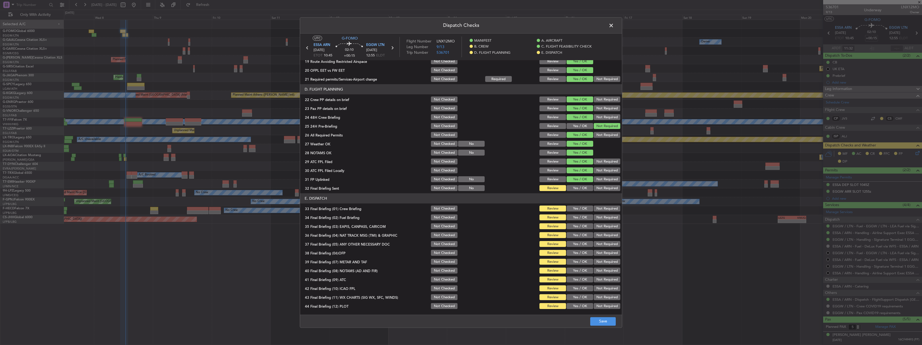
click at [575, 188] on button "Yes / OK" at bounding box center [580, 188] width 27 height 6
click at [579, 208] on button "Yes / OK" at bounding box center [580, 209] width 27 height 6
click at [580, 213] on section "E. DISPATCH 33 Final Briefing (01) Crew Briefing Not Checked Review Yes / OK No…" at bounding box center [461, 251] width 322 height 117
click at [582, 219] on button "Yes / OK" at bounding box center [580, 218] width 27 height 6
click at [581, 226] on button "Yes / OK" at bounding box center [580, 227] width 27 height 6
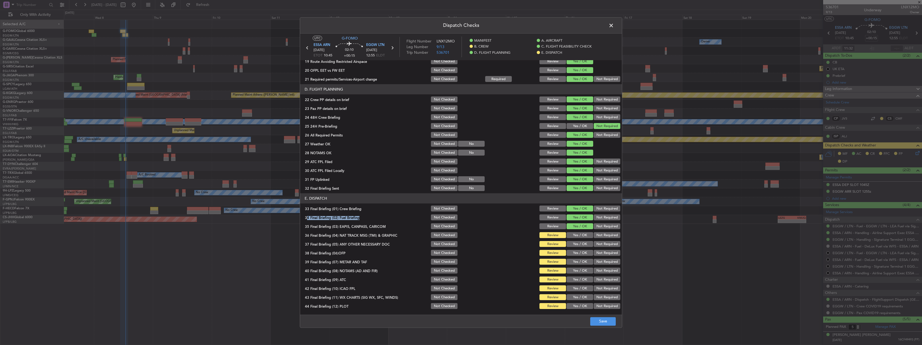
click at [583, 234] on button "Yes / OK" at bounding box center [580, 235] width 27 height 6
click at [582, 241] on div "Yes / OK" at bounding box center [579, 245] width 27 height 8
click at [581, 247] on button "Yes / OK" at bounding box center [580, 244] width 27 height 6
click at [580, 253] on button "Yes / OK" at bounding box center [580, 253] width 27 height 6
click at [607, 228] on button "Not Required" at bounding box center [607, 227] width 27 height 6
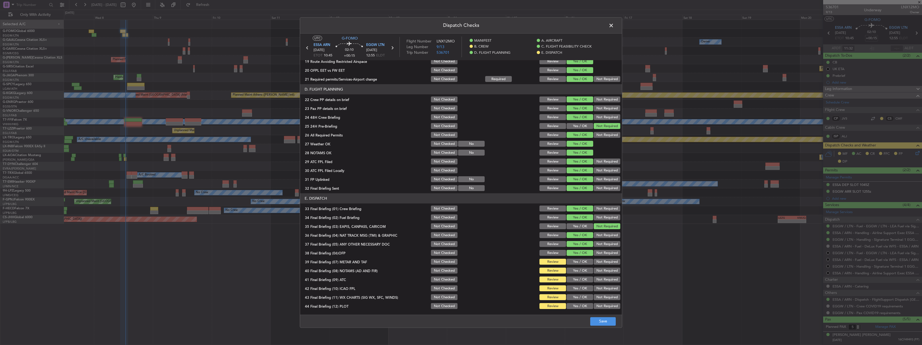
click at [605, 233] on button "Not Required" at bounding box center [607, 235] width 27 height 6
drag, startPoint x: 573, startPoint y: 265, endPoint x: 577, endPoint y: 271, distance: 7.5
click at [573, 265] on button "Yes / OK" at bounding box center [580, 262] width 27 height 6
click at [578, 276] on div "Yes / OK" at bounding box center [579, 280] width 27 height 8
click at [579, 266] on section "E. DISPATCH 33 Final Briefing (01) Crew Briefing Not Checked Review Yes / OK No…" at bounding box center [461, 251] width 322 height 117
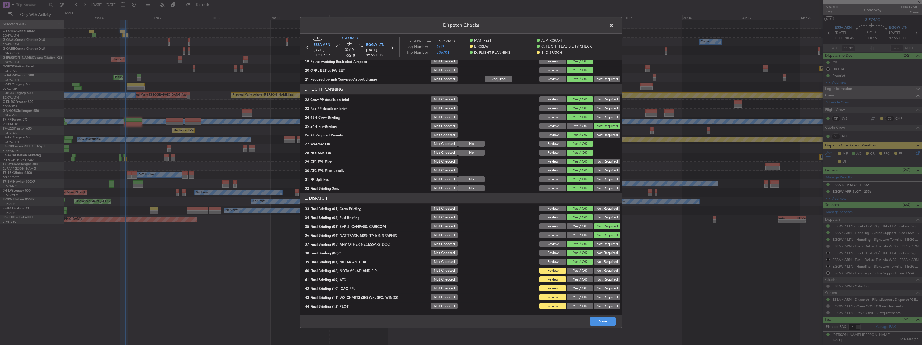
click at [580, 271] on button "Yes / OK" at bounding box center [580, 271] width 27 height 6
click at [578, 281] on button "Yes / OK" at bounding box center [580, 280] width 27 height 6
click at [578, 288] on button "Yes / OK" at bounding box center [580, 289] width 27 height 6
click at [578, 296] on button "Yes / OK" at bounding box center [580, 298] width 27 height 6
click at [579, 303] on div "Yes / OK" at bounding box center [579, 307] width 27 height 8
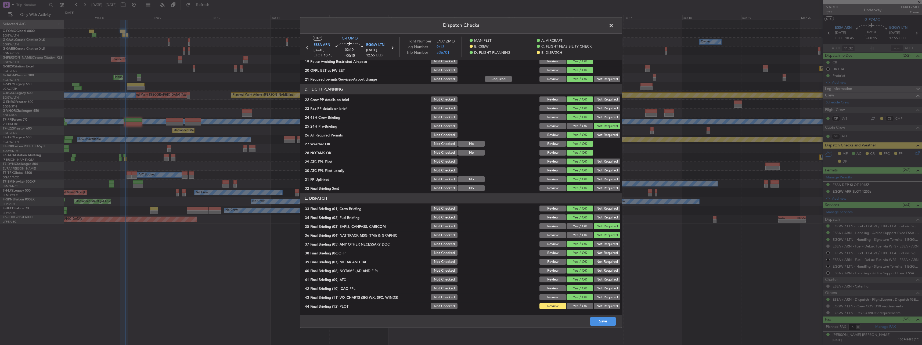
click at [580, 306] on button "Yes / OK" at bounding box center [580, 306] width 27 height 6
click at [609, 319] on button "Save" at bounding box center [603, 321] width 26 height 9
click at [614, 26] on span at bounding box center [614, 26] width 0 height 11
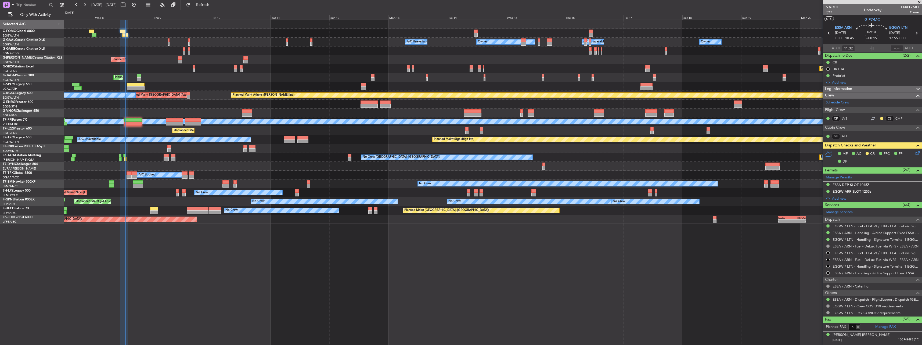
click at [135, 91] on div "Planned Maint Athens (Eleftherios Venizelos Intl) Unplanned Maint Istanbul (Ata…" at bounding box center [493, 95] width 858 height 9
click at [135, 86] on div at bounding box center [135, 85] width 17 height 4
type input "2"
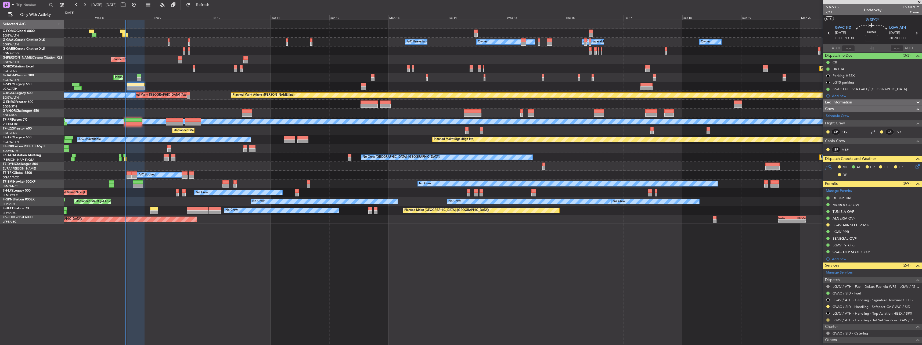
click at [829, 319] on button at bounding box center [828, 319] width 3 height 3
click at [820, 315] on li "Confirmed" at bounding box center [828, 312] width 62 height 8
click at [846, 226] on div "LGAV ARR SLOT 2020z" at bounding box center [851, 225] width 37 height 5
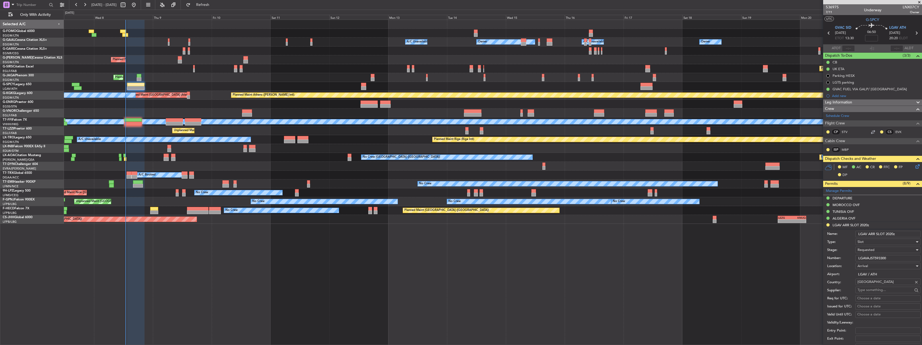
click at [894, 234] on input "LGAV ARR SLOT 2020z" at bounding box center [888, 234] width 65 height 6
type input "LGAV ARR SLOT 2025z"
click at [877, 248] on div "Requested" at bounding box center [886, 250] width 57 height 8
click at [881, 291] on span "Received OK" at bounding box center [886, 291] width 56 height 8
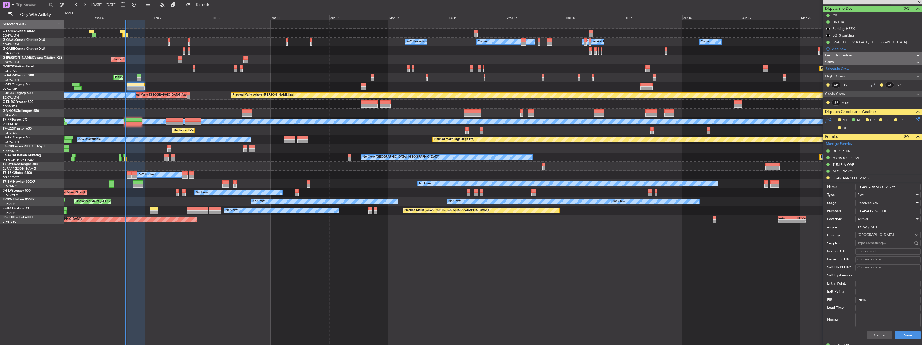
scroll to position [81, 0]
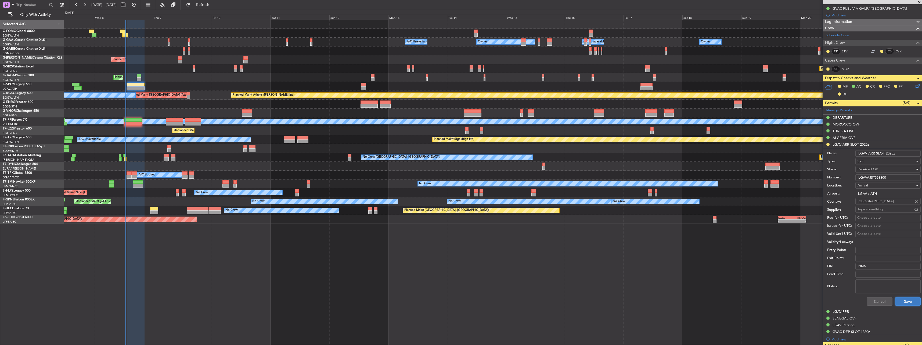
click at [909, 301] on button "Save" at bounding box center [908, 301] width 26 height 9
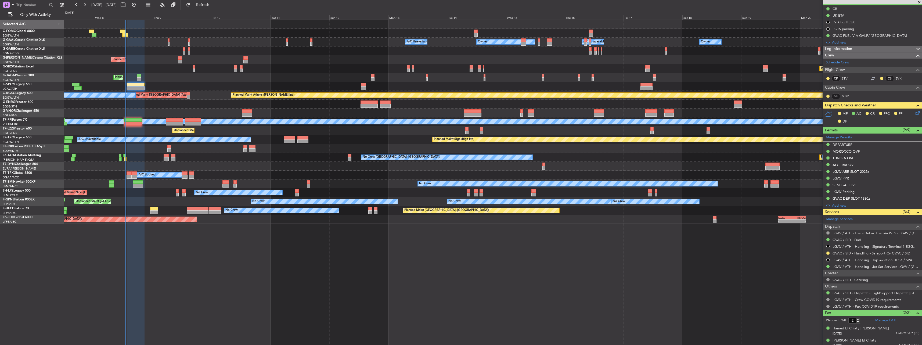
scroll to position [54, 0]
click at [828, 196] on button at bounding box center [828, 197] width 3 height 3
click at [811, 223] on span "Requested" at bounding box center [813, 221] width 17 height 5
click at [849, 253] on link "GVAC / SID - Handling - Safeport Cv GVAC / SID" at bounding box center [872, 253] width 78 height 5
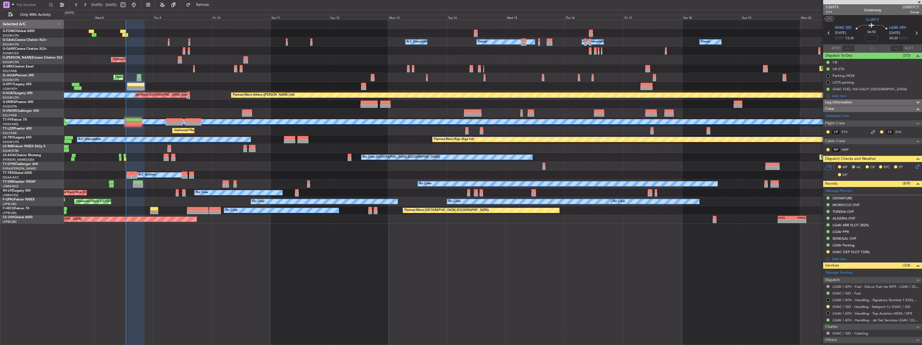
click at [915, 165] on icon at bounding box center [917, 165] width 4 height 4
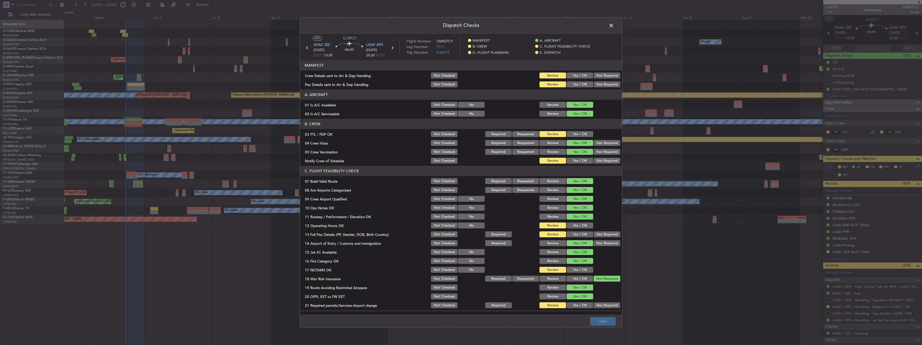
click at [580, 77] on button "Yes / OK" at bounding box center [580, 76] width 27 height 6
click at [580, 84] on button "Yes / OK" at bounding box center [580, 85] width 27 height 6
click at [584, 133] on button "Yes / OK" at bounding box center [580, 134] width 27 height 6
click at [584, 152] on button "Yes / OK" at bounding box center [580, 152] width 27 height 6
click at [581, 160] on button "Yes / OK" at bounding box center [580, 161] width 27 height 6
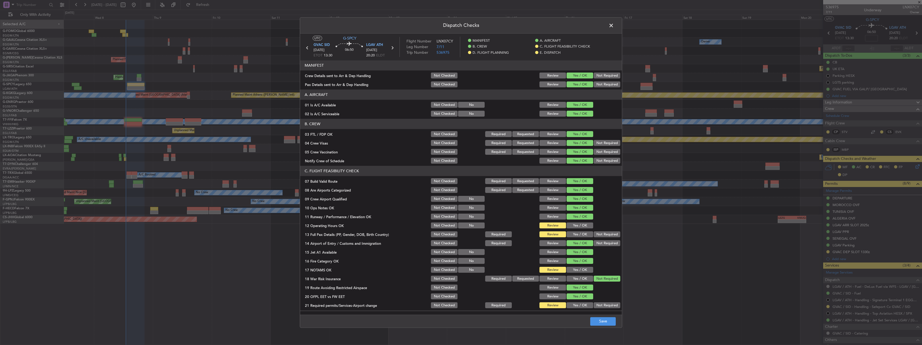
click at [585, 226] on button "Yes / OK" at bounding box center [580, 226] width 27 height 6
click at [582, 235] on button "Yes / OK" at bounding box center [580, 235] width 27 height 6
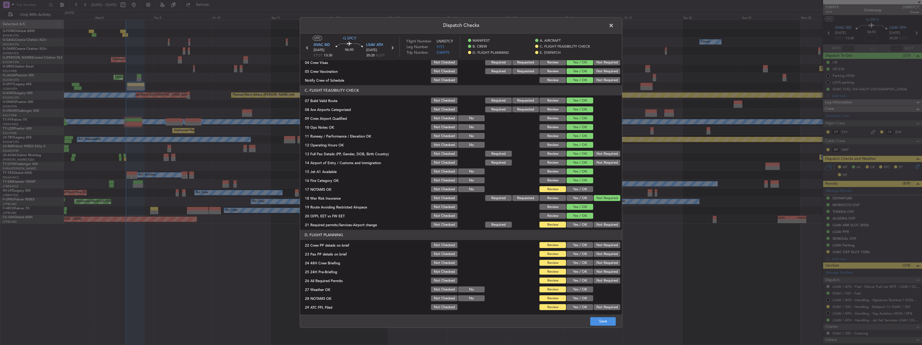
click at [578, 185] on section "C. FLIGHT FEASIBILITY CHECK 07 Build Valid Route Not Checked Required Requested…" at bounding box center [461, 156] width 322 height 143
click at [580, 190] on button "Yes / OK" at bounding box center [580, 190] width 27 height 6
click at [579, 224] on button "Yes / OK" at bounding box center [580, 225] width 27 height 6
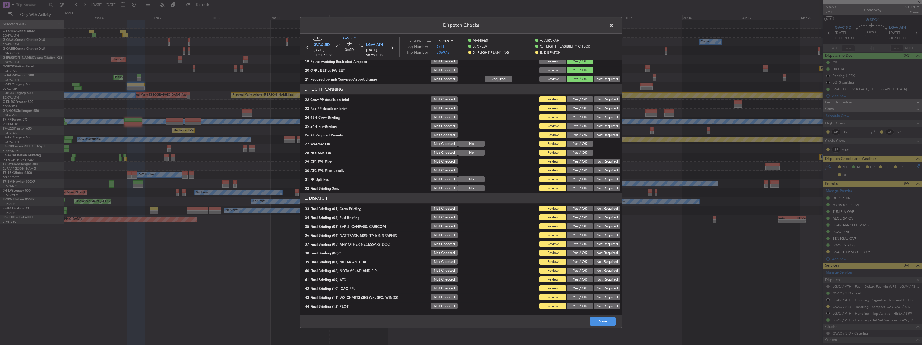
click at [579, 99] on button "Yes / OK" at bounding box center [580, 100] width 27 height 6
click at [577, 110] on button "Yes / OK" at bounding box center [580, 109] width 27 height 6
click at [579, 117] on button "Yes / OK" at bounding box center [580, 117] width 27 height 6
drag, startPoint x: 607, startPoint y: 126, endPoint x: 601, endPoint y: 126, distance: 5.9
click at [607, 126] on button "Not Required" at bounding box center [607, 126] width 27 height 6
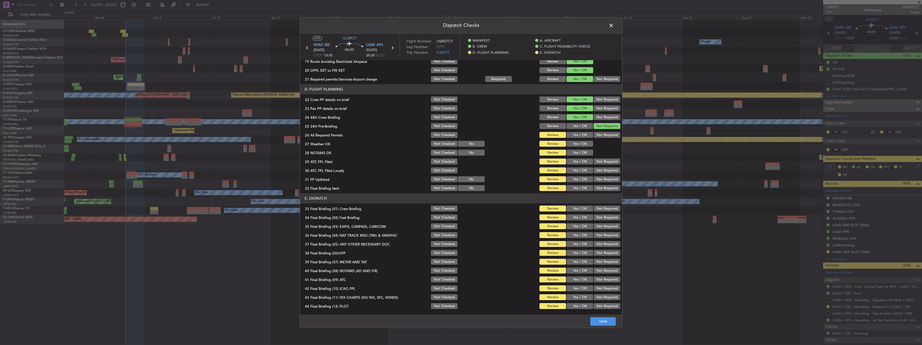
click at [573, 137] on button "Yes / OK" at bounding box center [580, 135] width 27 height 6
click at [577, 148] on div "Yes / OK" at bounding box center [579, 144] width 27 height 8
click at [579, 144] on button "Yes / OK" at bounding box center [580, 144] width 27 height 6
click at [580, 154] on button "Yes / OK" at bounding box center [580, 153] width 27 height 6
drag, startPoint x: 580, startPoint y: 162, endPoint x: 581, endPoint y: 165, distance: 3.5
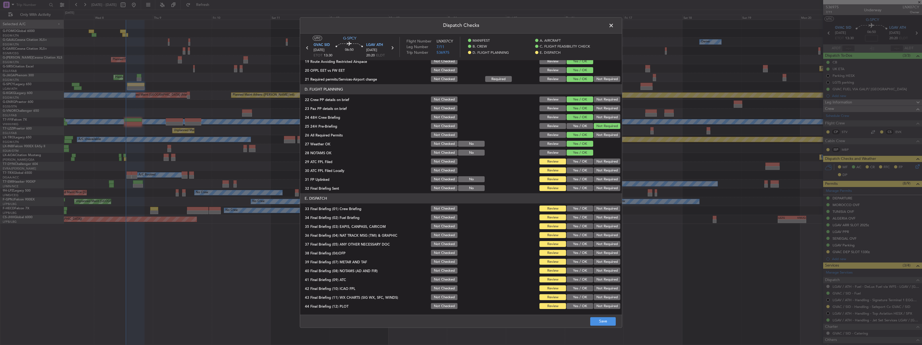
click at [580, 162] on button "Yes / OK" at bounding box center [580, 162] width 27 height 6
click at [582, 168] on button "Yes / OK" at bounding box center [580, 171] width 27 height 6
click at [580, 174] on div "Yes / OK" at bounding box center [579, 171] width 27 height 8
click at [581, 181] on button "Yes / OK" at bounding box center [580, 180] width 27 height 6
click at [580, 189] on button "Yes / OK" at bounding box center [580, 188] width 27 height 6
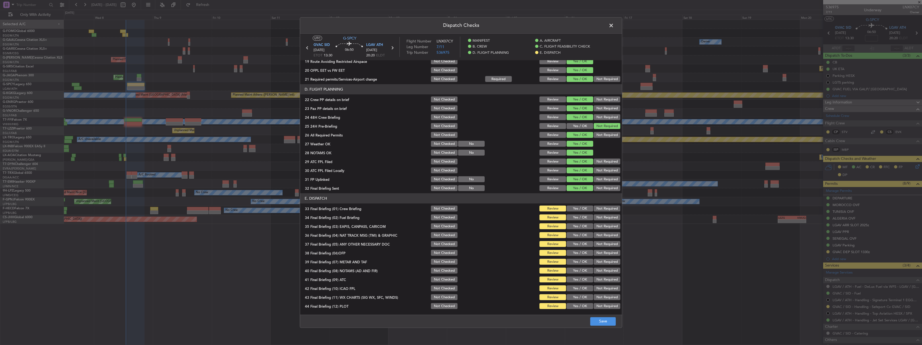
click at [575, 211] on button "Yes / OK" at bounding box center [580, 209] width 27 height 6
click at [575, 215] on button "Yes / OK" at bounding box center [580, 218] width 27 height 6
click at [601, 226] on button "Not Required" at bounding box center [607, 227] width 27 height 6
click at [601, 236] on button "Not Required" at bounding box center [607, 235] width 27 height 6
click at [573, 250] on button "Yes / OK" at bounding box center [580, 253] width 27 height 6
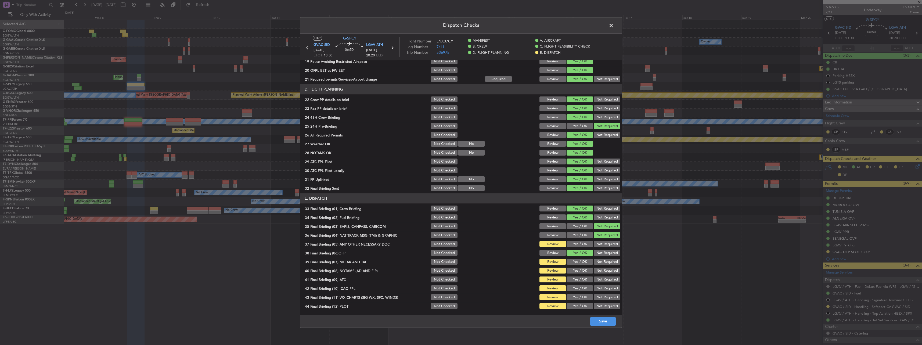
click at [575, 246] on button "Yes / OK" at bounding box center [580, 244] width 27 height 6
click at [576, 264] on button "Yes / OK" at bounding box center [580, 262] width 27 height 6
click at [579, 273] on button "Yes / OK" at bounding box center [580, 271] width 27 height 6
click at [580, 280] on button "Yes / OK" at bounding box center [580, 280] width 27 height 6
click at [581, 291] on button "Yes / OK" at bounding box center [580, 289] width 27 height 6
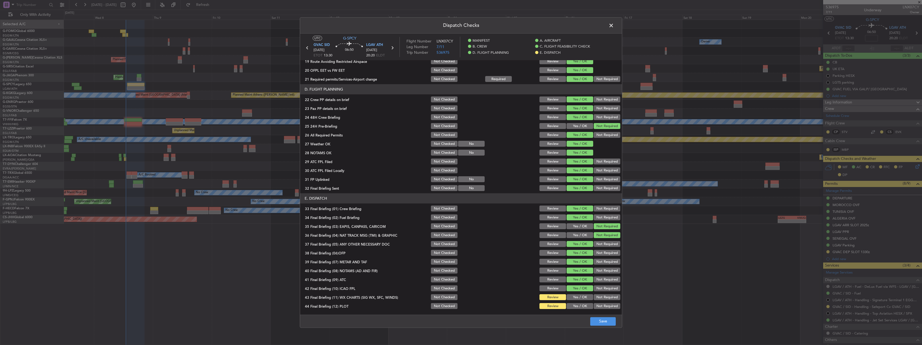
click at [582, 298] on button "Yes / OK" at bounding box center [580, 298] width 27 height 6
click at [584, 306] on button "Yes / OK" at bounding box center [580, 306] width 27 height 6
click at [601, 323] on button "Save" at bounding box center [603, 321] width 26 height 9
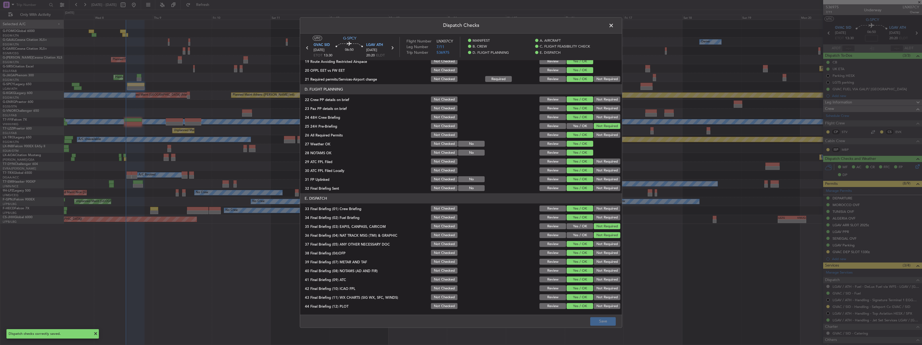
click at [614, 26] on span at bounding box center [614, 26] width 0 height 11
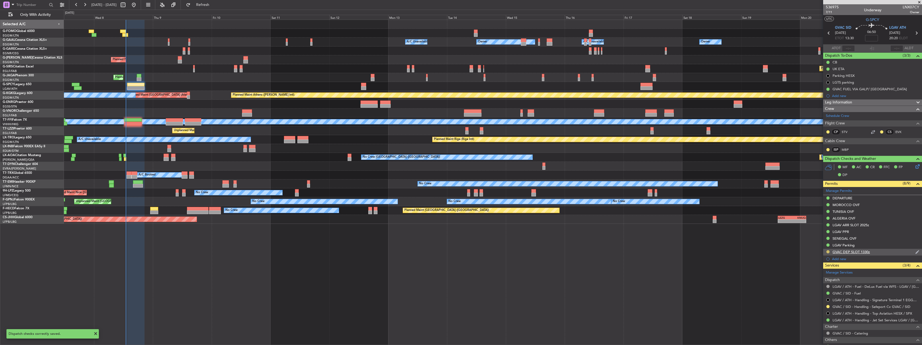
click at [829, 251] on button at bounding box center [828, 251] width 3 height 3
click at [811, 313] on span "Received OK" at bounding box center [815, 315] width 20 height 5
click at [827, 306] on button at bounding box center [828, 306] width 3 height 3
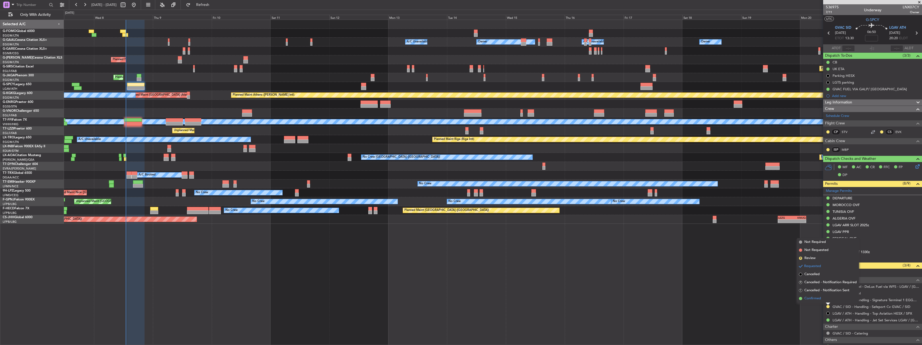
click at [825, 299] on li "Confirmed" at bounding box center [828, 299] width 62 height 8
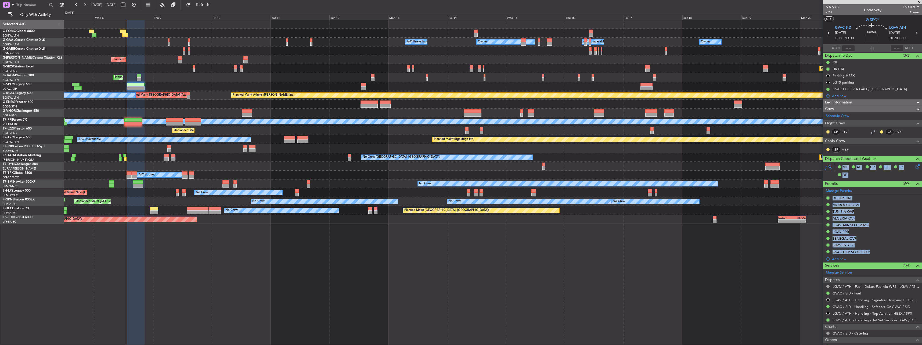
drag, startPoint x: 863, startPoint y: 91, endPoint x: 854, endPoint y: 108, distance: 19.7
click at [816, 79] on div "Planned Maint [GEOGRAPHIC_DATA] ([GEOGRAPHIC_DATA])" at bounding box center [493, 77] width 858 height 9
click at [754, 248] on div "Owner Owner A/C Unavailable Owner A/C Unavailable Owner Planned Maint London (L…" at bounding box center [493, 182] width 858 height 325
click at [854, 216] on div "ALGERIA OVF" at bounding box center [844, 218] width 23 height 5
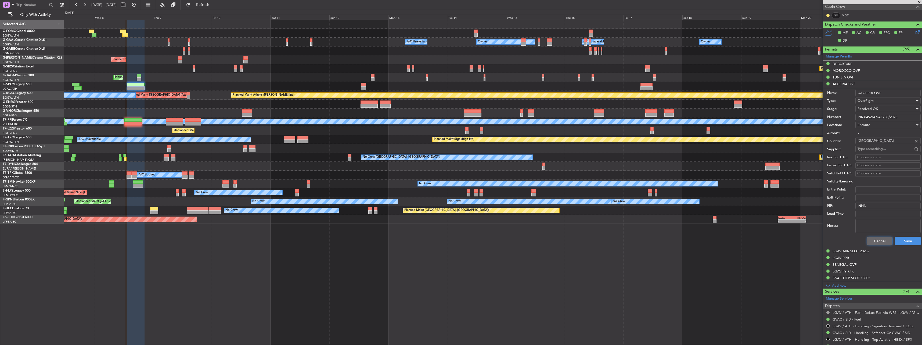
click at [873, 243] on button "Cancel" at bounding box center [880, 241] width 26 height 9
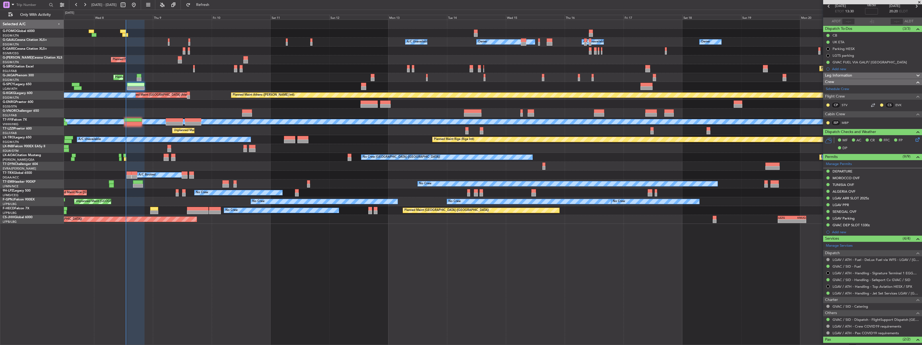
scroll to position [0, 0]
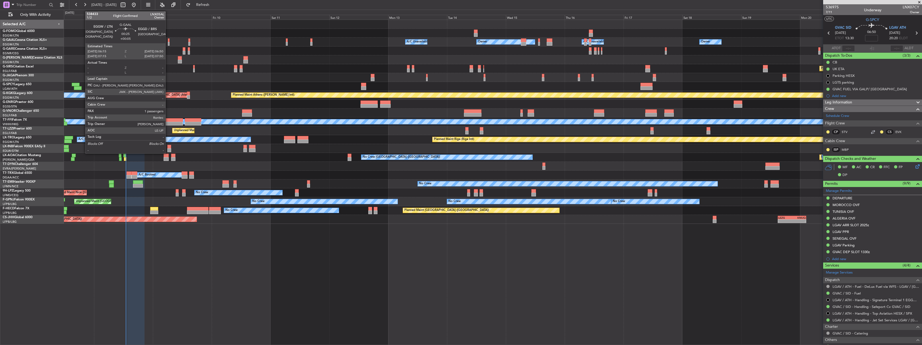
click at [168, 42] on div at bounding box center [169, 44] width 2 height 4
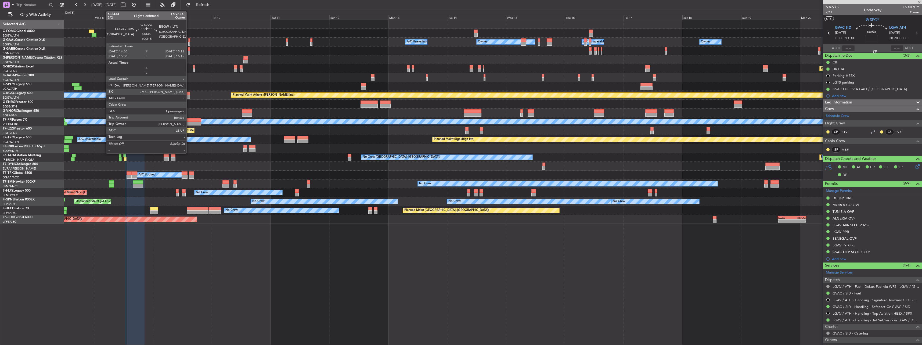
type input "+00:05"
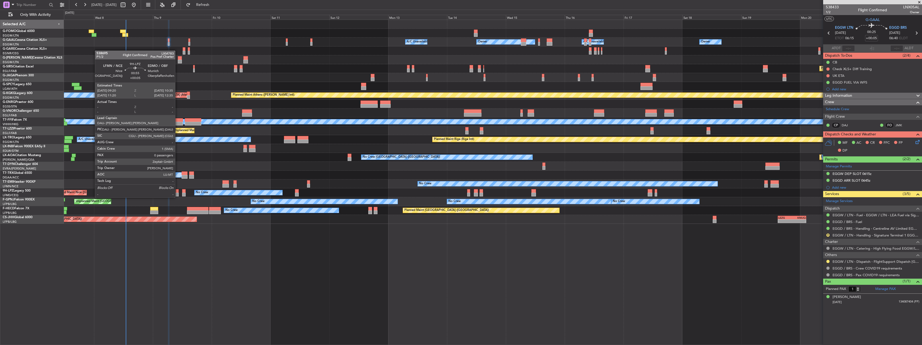
click at [178, 192] on div at bounding box center [177, 191] width 3 height 4
type input "0"
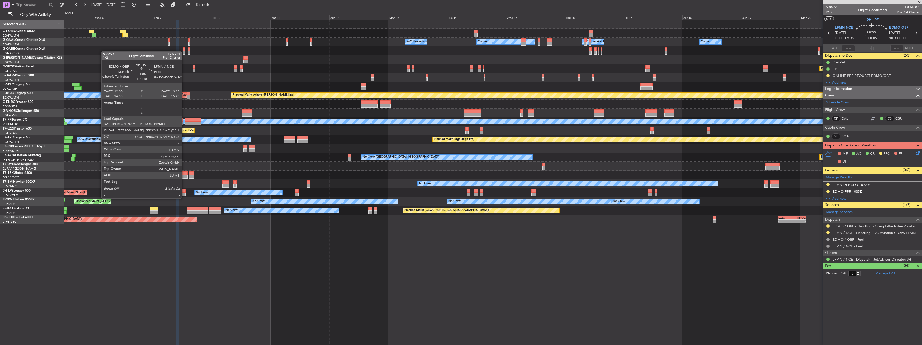
click at [184, 193] on div at bounding box center [183, 195] width 3 height 4
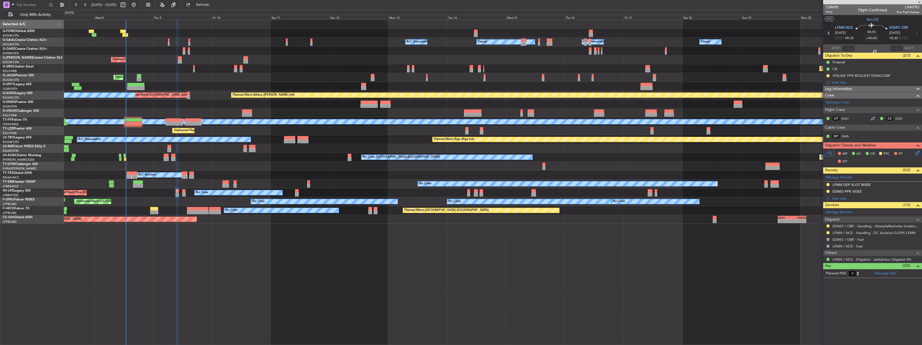
type input "+00:10"
type input "2"
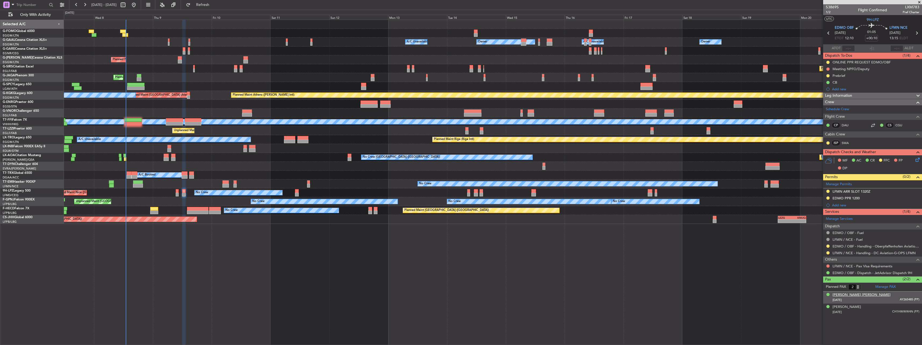
click at [858, 295] on div "Alphonso Boyle Davies" at bounding box center [862, 294] width 58 height 5
click at [918, 306] on img at bounding box center [917, 306] width 5 height 5
click at [857, 307] on div "Sheyenne Jennifer Oefele" at bounding box center [847, 306] width 28 height 5
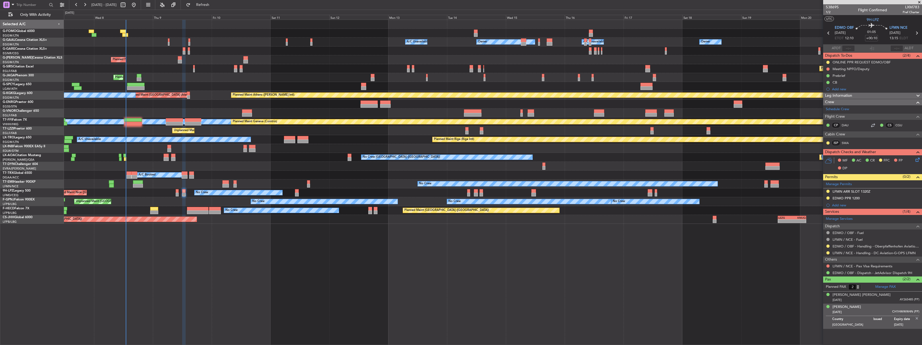
click at [918, 319] on img at bounding box center [917, 318] width 5 height 5
click at [846, 21] on section "UTC 9H-LPZ" at bounding box center [872, 19] width 99 height 8
click at [877, 20] on span "9H-LPZ" at bounding box center [873, 20] width 12 height 6
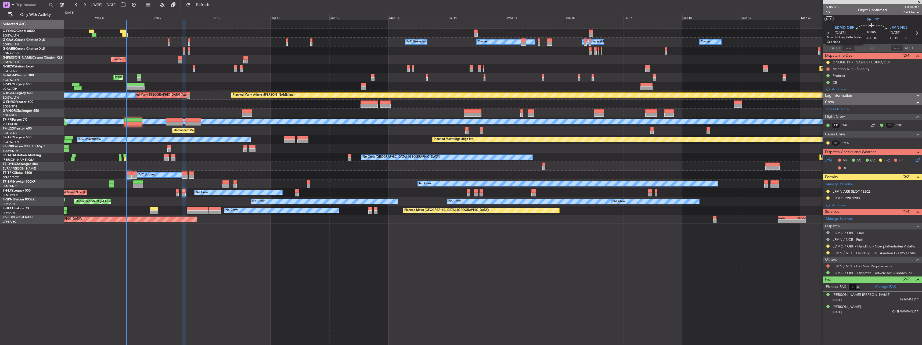
click at [848, 29] on span "EDMO OBF" at bounding box center [844, 27] width 19 height 5
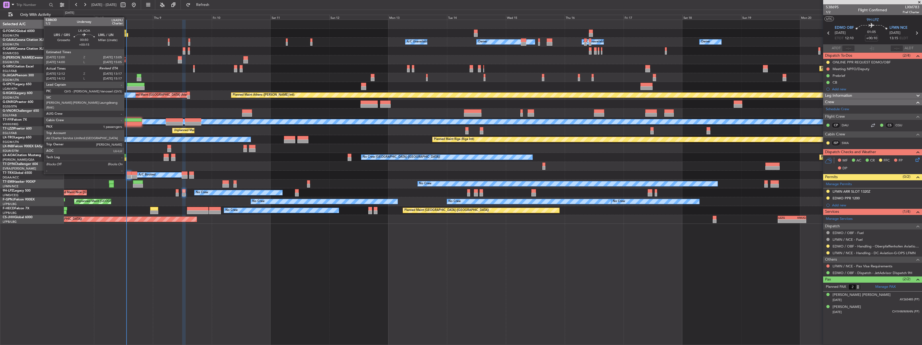
click at [127, 159] on div at bounding box center [125, 159] width 3 height 4
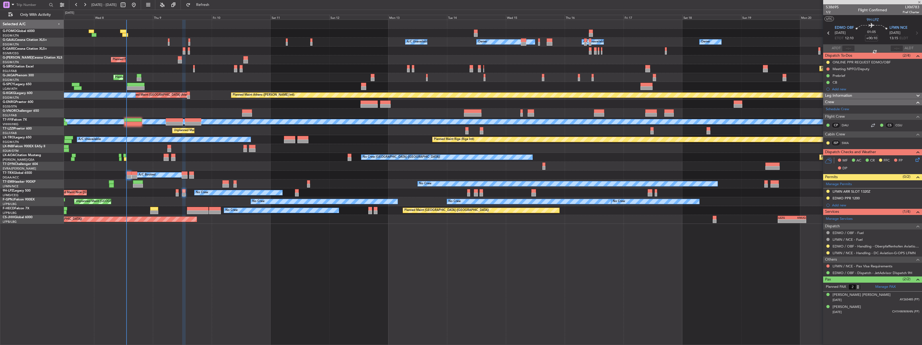
type input "+00:15"
type input "12:22"
type input "1"
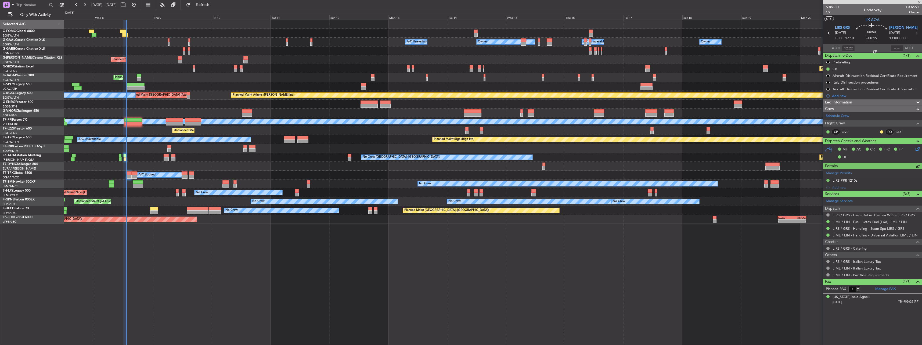
click at [914, 3] on div at bounding box center [872, 2] width 99 height 4
click at [914, 5] on span "LXA59J" at bounding box center [912, 7] width 13 height 6
click at [914, 6] on span "LXA59J" at bounding box center [912, 7] width 13 height 6
copy span "LXA59J"
click at [894, 49] on input "text" at bounding box center [897, 48] width 13 height 6
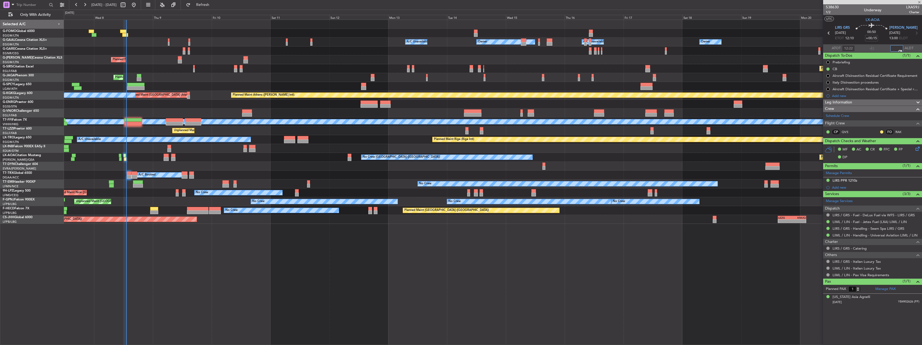
type input "13:04"
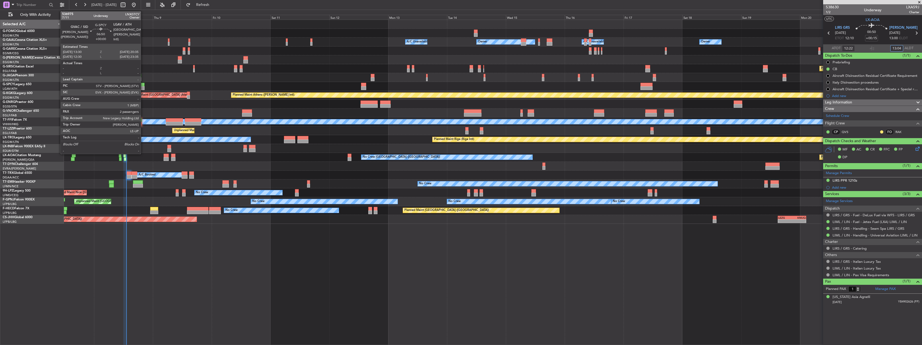
click at [143, 85] on div at bounding box center [135, 85] width 17 height 4
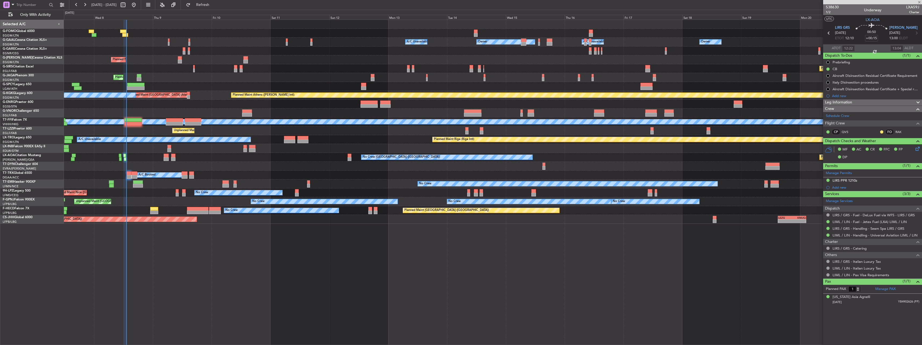
type input "2"
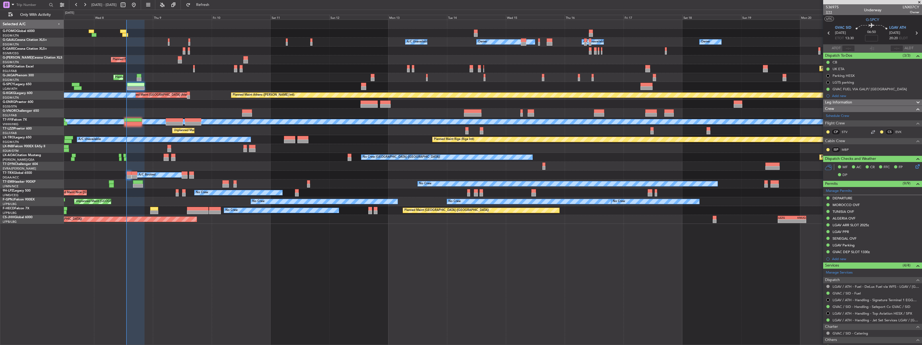
click at [827, 13] on span "7/11" at bounding box center [832, 12] width 13 height 5
click at [216, 2] on button "Refresh" at bounding box center [200, 5] width 32 height 9
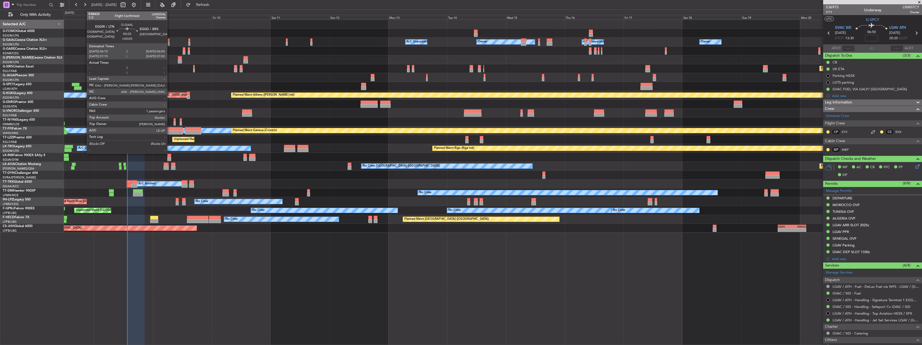
click at [170, 41] on div at bounding box center [169, 40] width 2 height 4
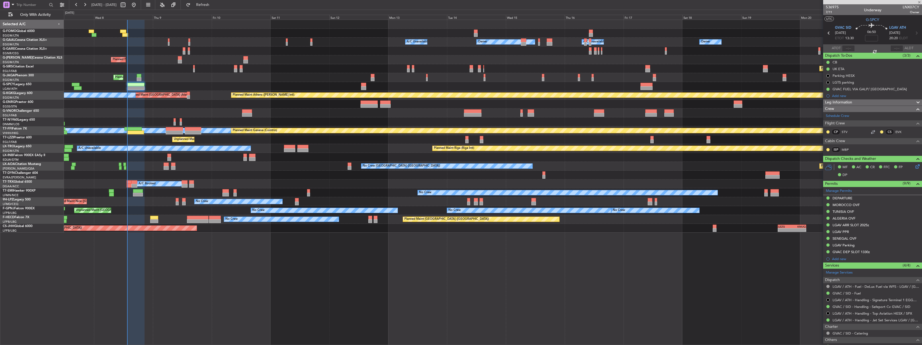
type input "+00:05"
type input "1"
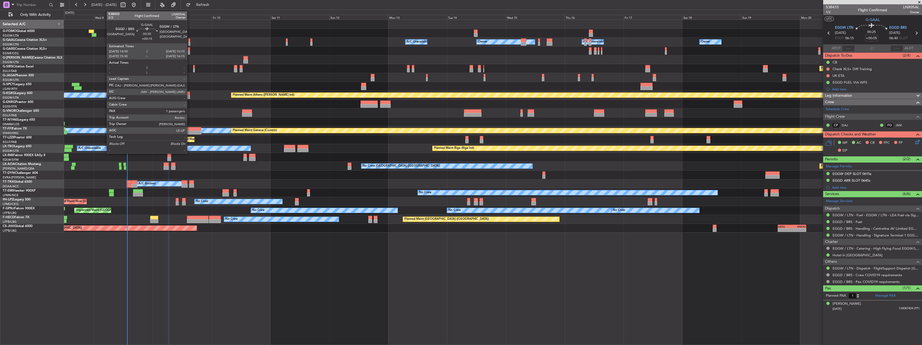
click at [189, 40] on div at bounding box center [189, 40] width 2 height 4
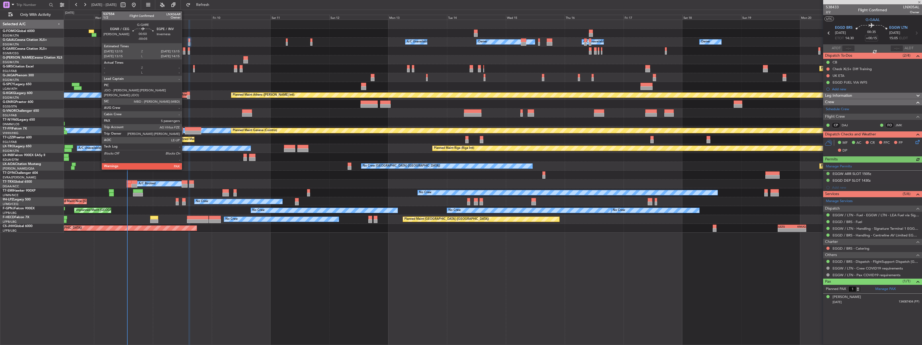
click at [184, 50] on div at bounding box center [184, 49] width 3 height 4
type input "-00:05"
type input "5"
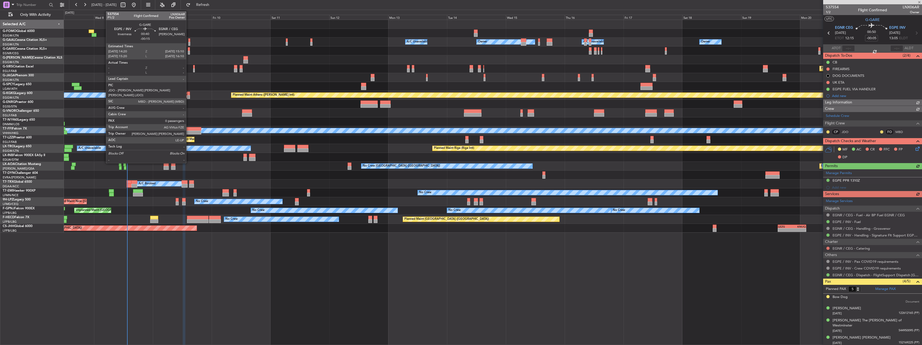
click at [189, 49] on div at bounding box center [189, 49] width 2 height 4
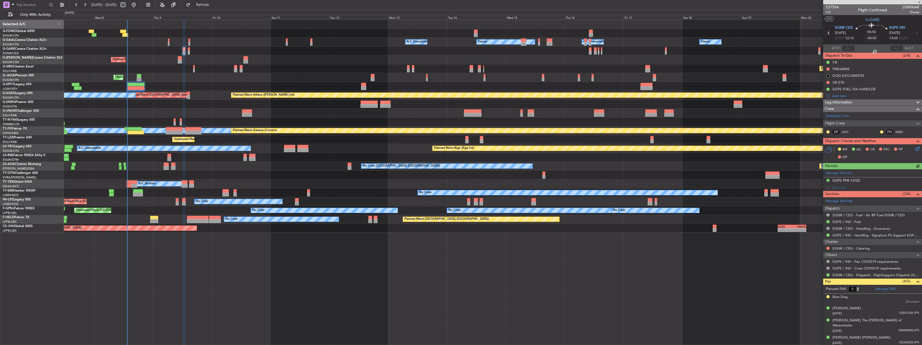
type input "-00:15"
type input "0"
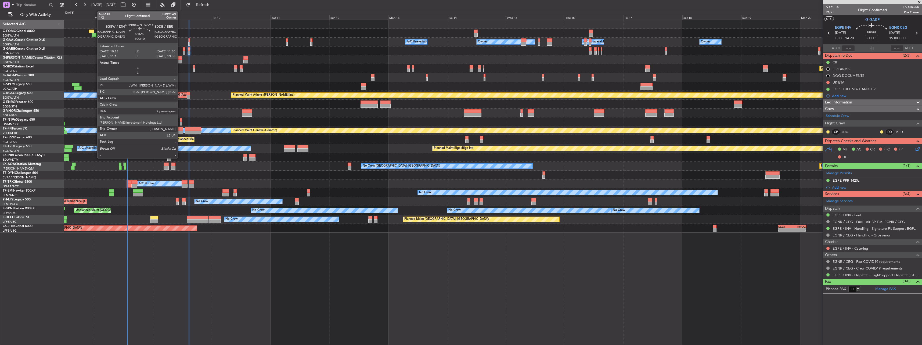
click at [180, 60] on div at bounding box center [180, 62] width 4 height 4
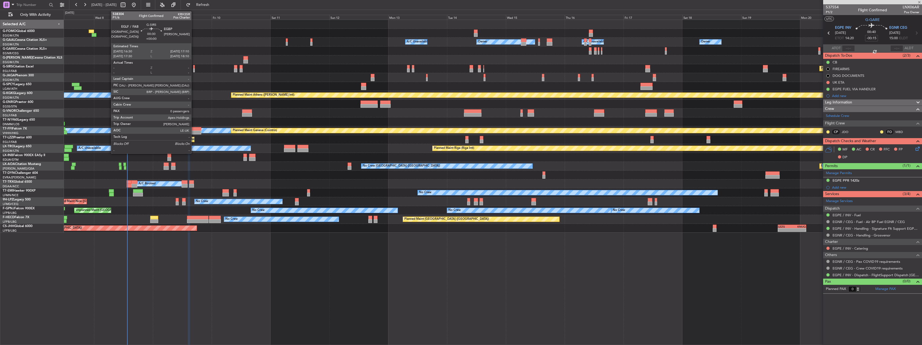
type input "+00:10"
type input "2"
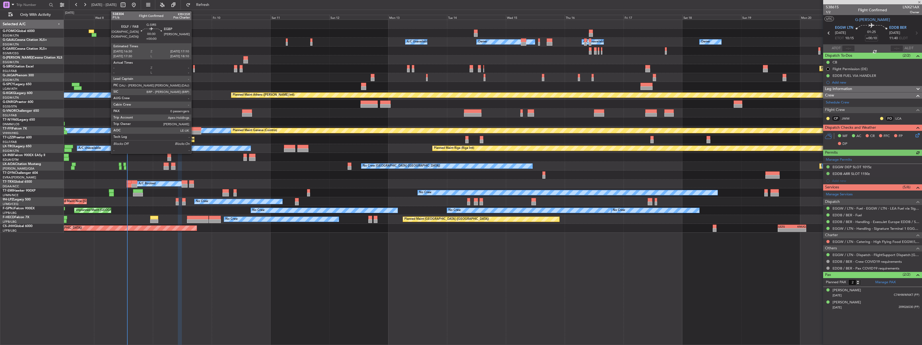
click at [194, 67] on div at bounding box center [194, 67] width 2 height 4
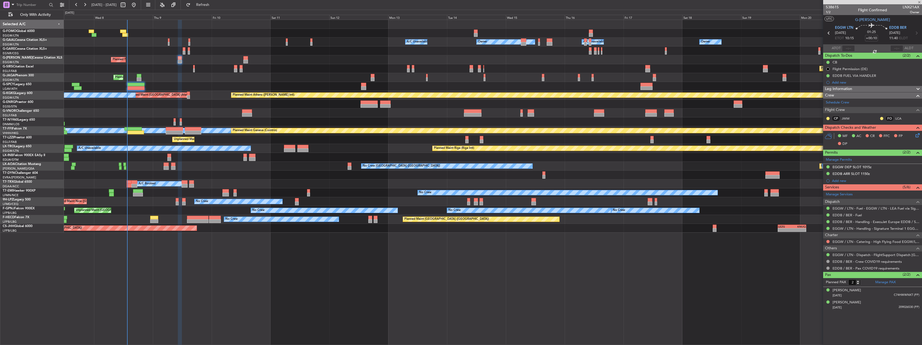
type input "0"
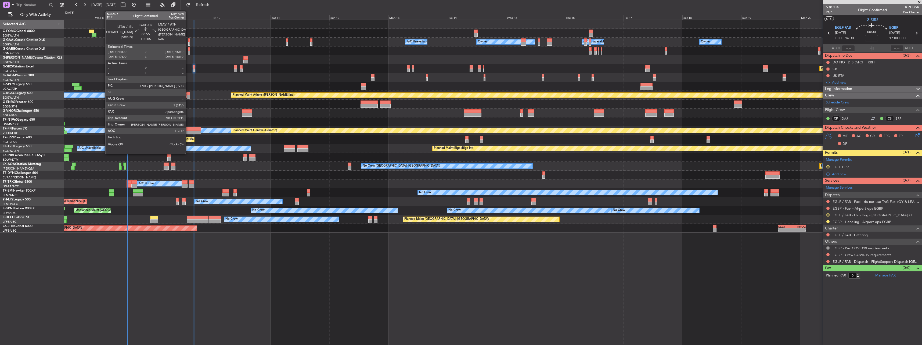
click at [188, 96] on div at bounding box center [188, 97] width 3 height 4
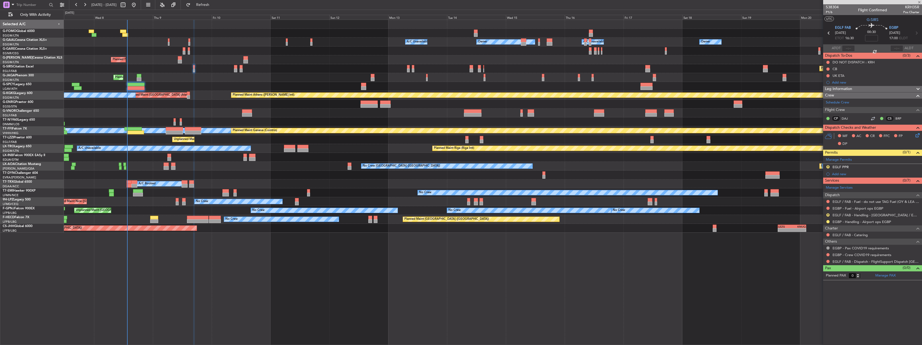
type input "+00:05"
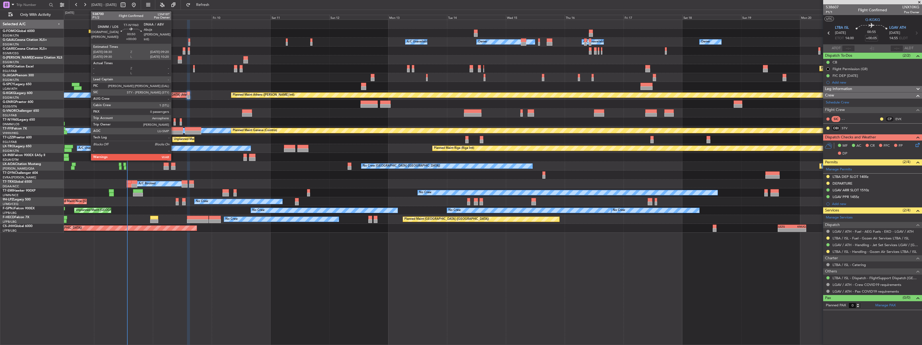
click at [174, 122] on div at bounding box center [175, 124] width 2 height 4
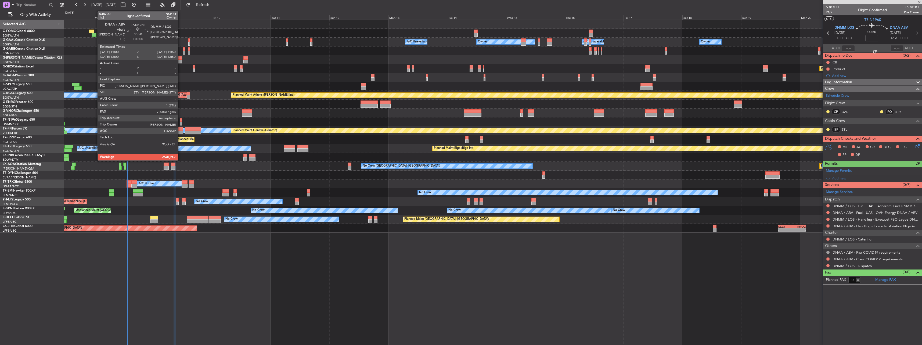
click at [180, 122] on div at bounding box center [181, 124] width 2 height 4
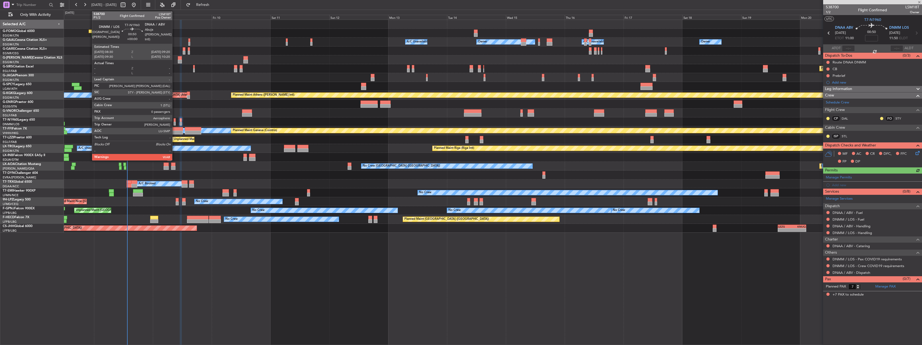
click at [175, 121] on div at bounding box center [175, 120] width 2 height 4
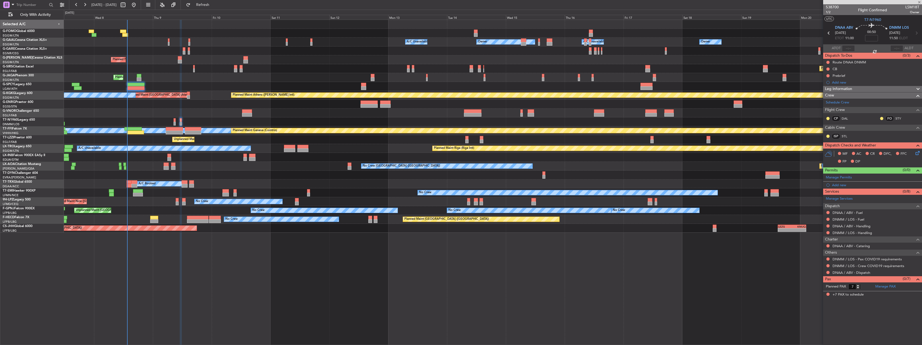
type input "0"
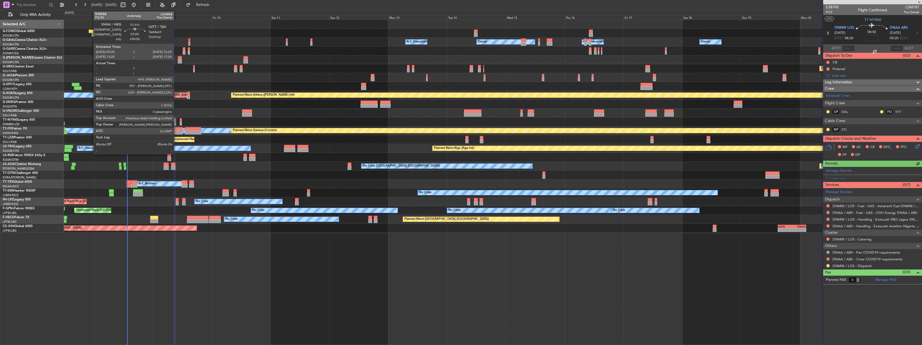
click at [176, 131] on div at bounding box center [174, 133] width 17 height 4
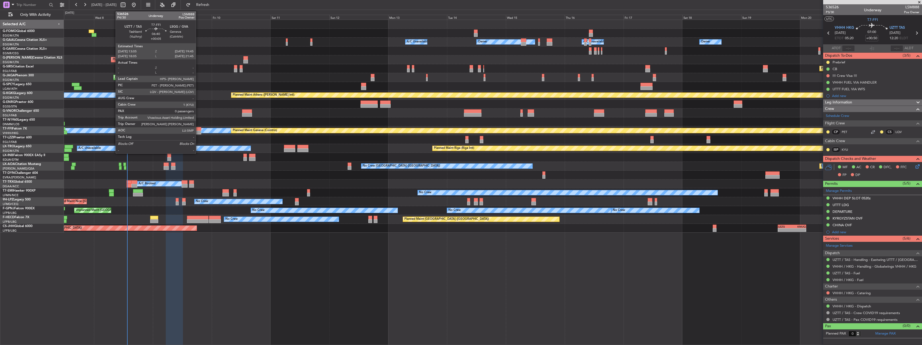
click at [198, 131] on div at bounding box center [193, 133] width 16 height 4
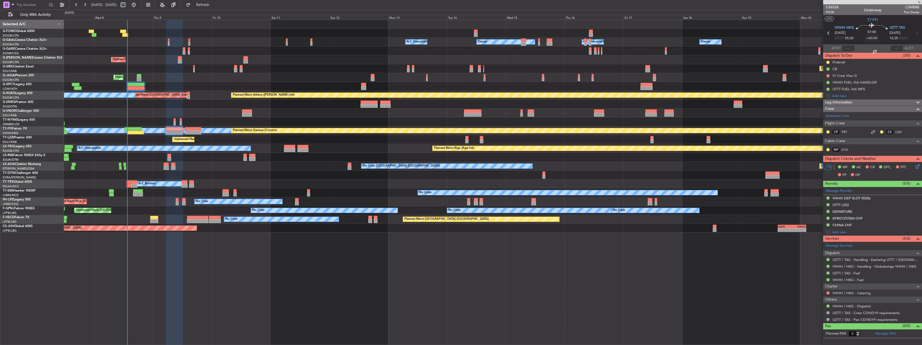
type input "+00:05"
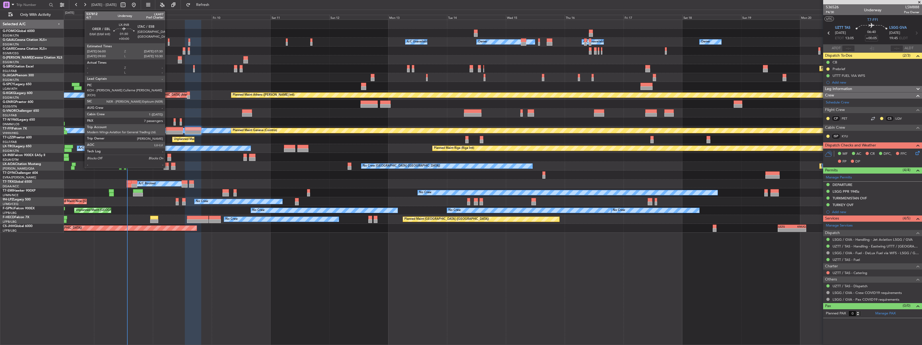
click at [167, 155] on div at bounding box center [169, 156] width 4 height 4
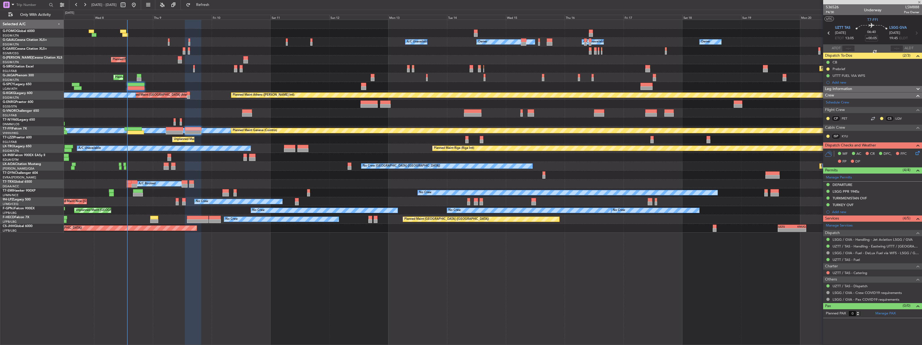
type input "7"
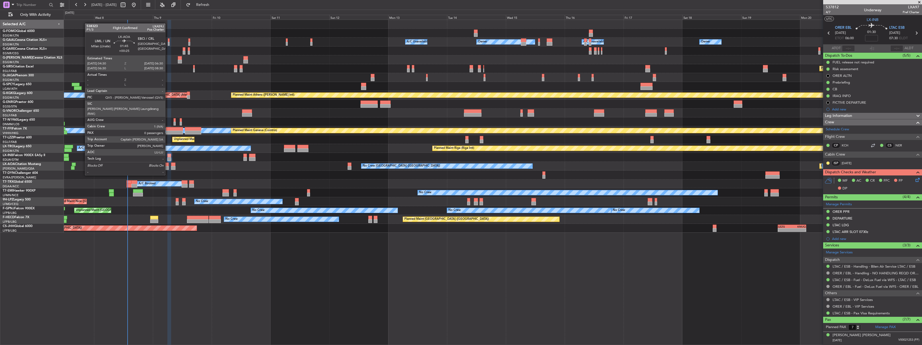
click at [168, 165] on div at bounding box center [166, 165] width 5 height 4
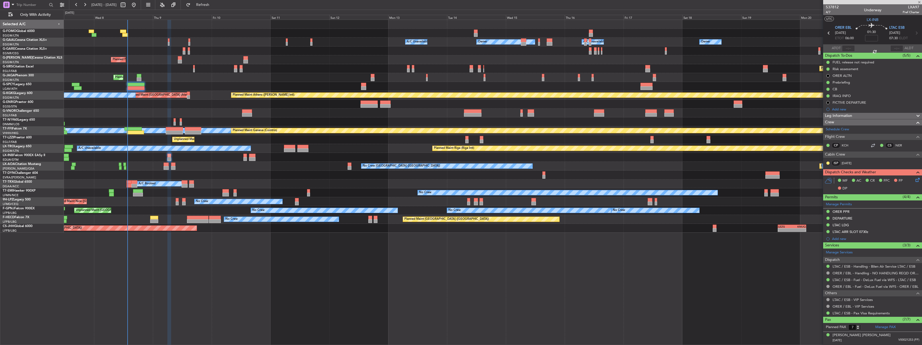
type input "+00:25"
type input "0"
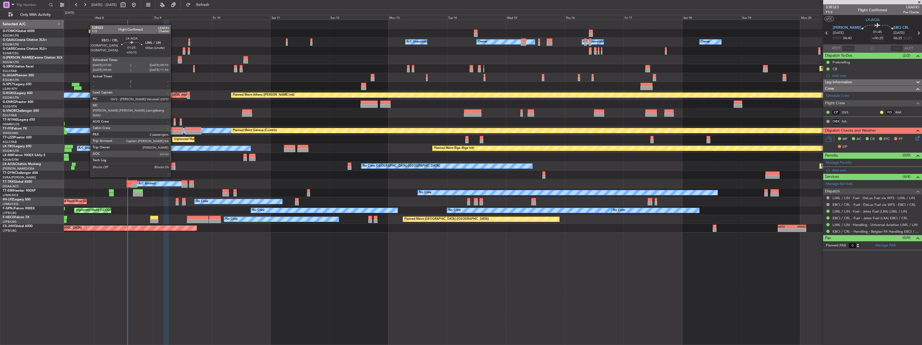
click at [173, 167] on div at bounding box center [173, 168] width 4 height 4
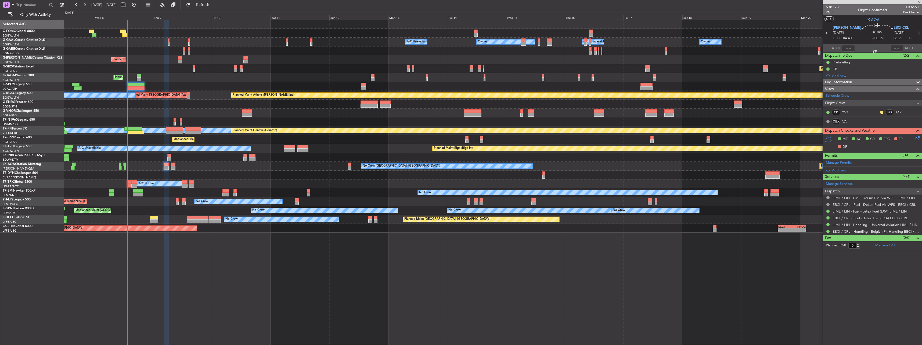
type input "+00:15"
type input "2"
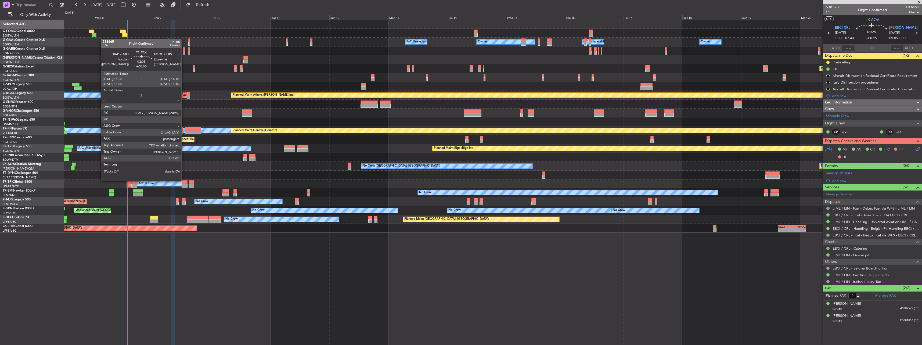
click at [184, 181] on div at bounding box center [185, 182] width 6 height 4
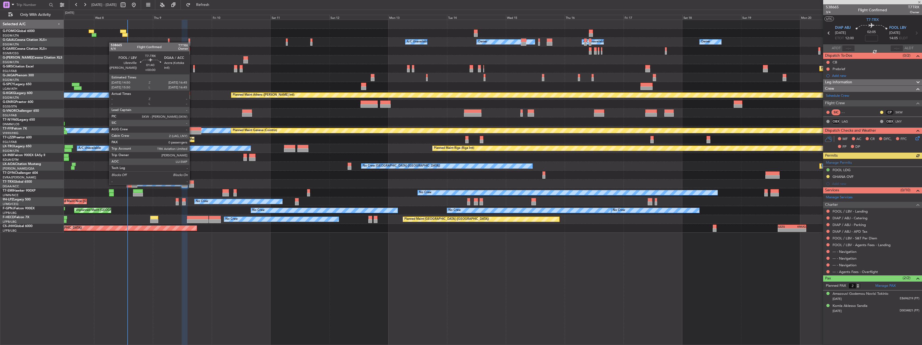
click at [192, 184] on div at bounding box center [191, 186] width 5 height 4
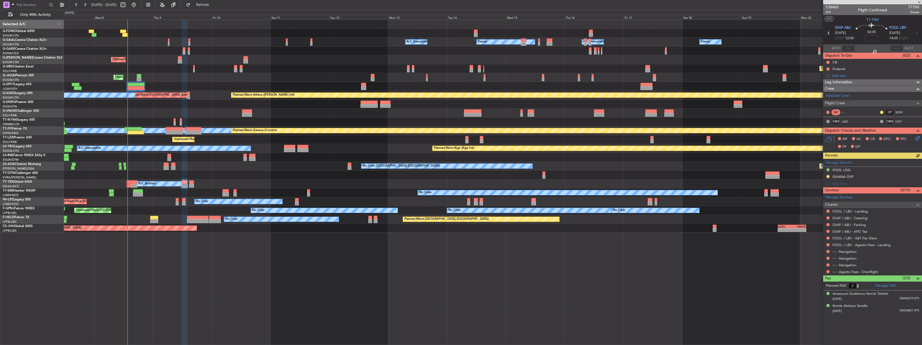
type input "0"
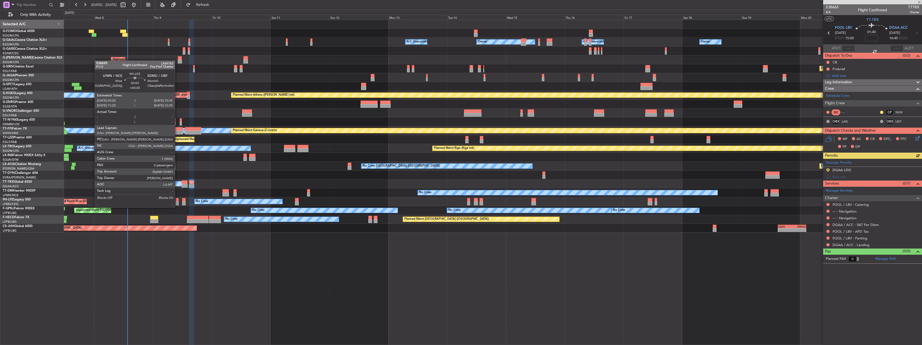
click at [177, 202] on div at bounding box center [177, 204] width 3 height 4
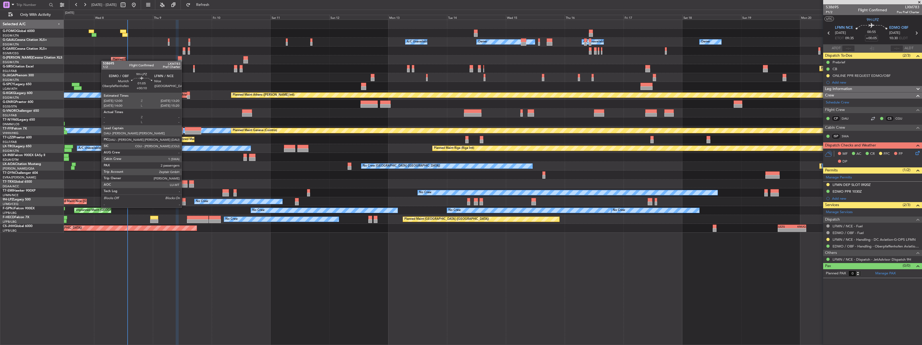
click at [184, 202] on div at bounding box center [183, 204] width 3 height 4
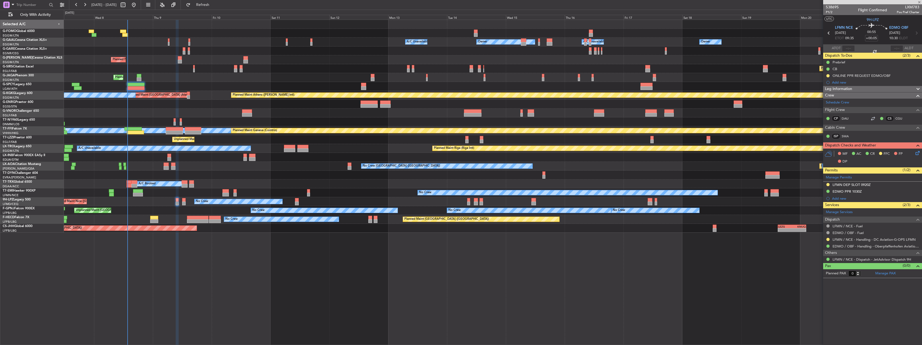
type input "+00:10"
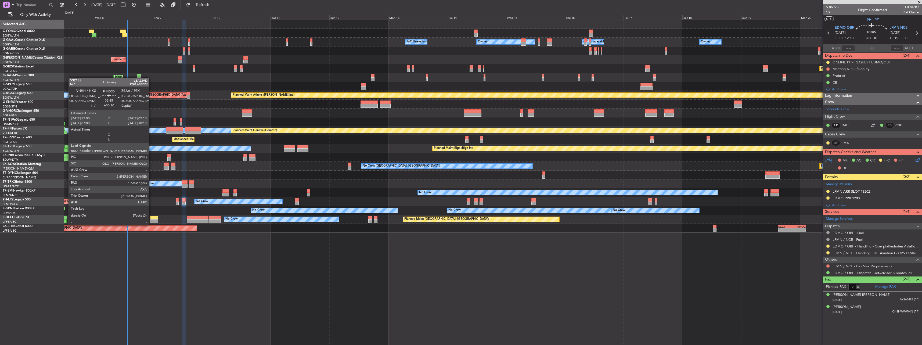
click at [151, 220] on div at bounding box center [154, 221] width 8 height 4
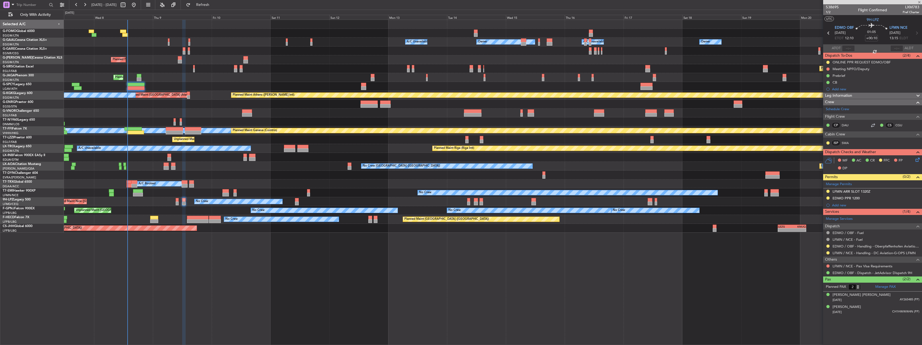
type input "1"
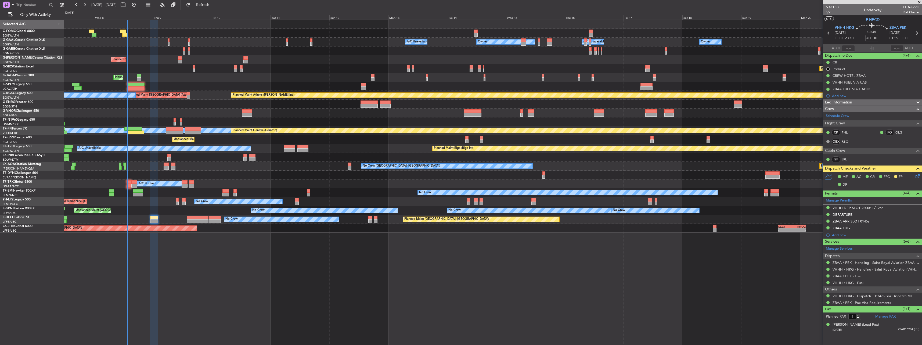
click at [207, 220] on div at bounding box center [197, 221] width 21 height 4
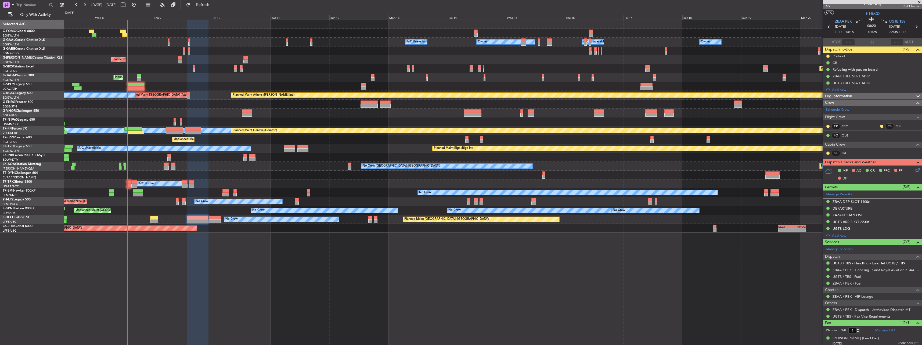
scroll to position [8, 0]
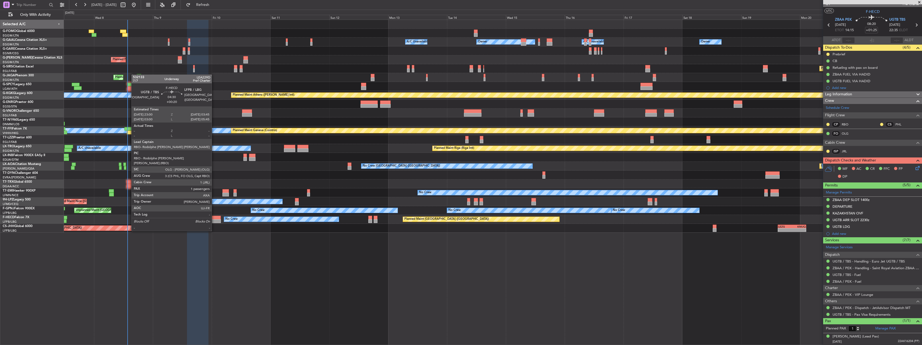
click at [214, 216] on div at bounding box center [215, 218] width 12 height 4
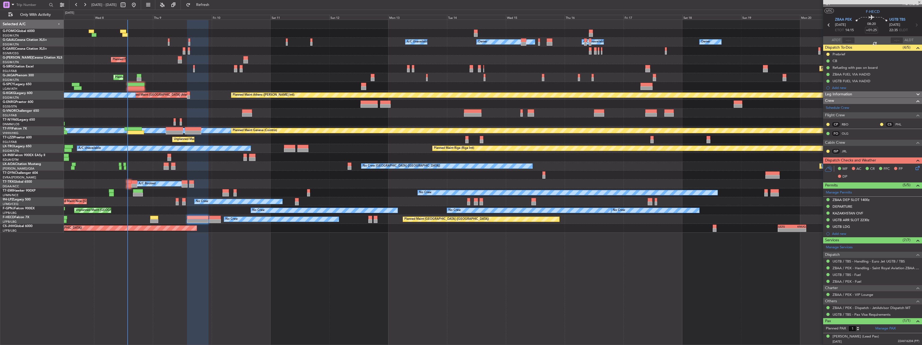
type input "+00:20"
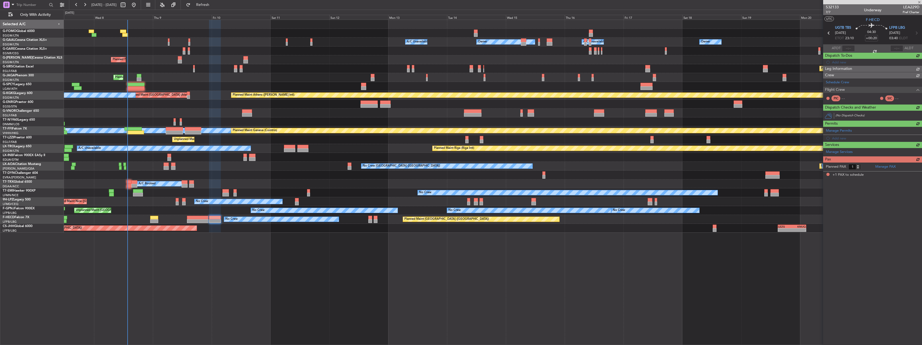
scroll to position [0, 0]
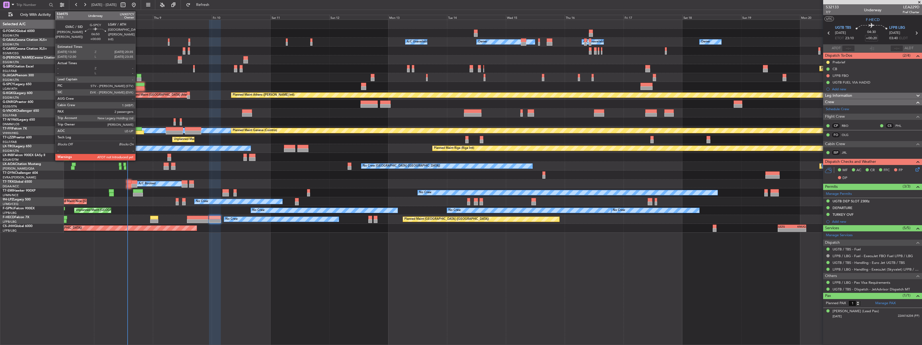
click at [138, 89] on div at bounding box center [135, 88] width 17 height 4
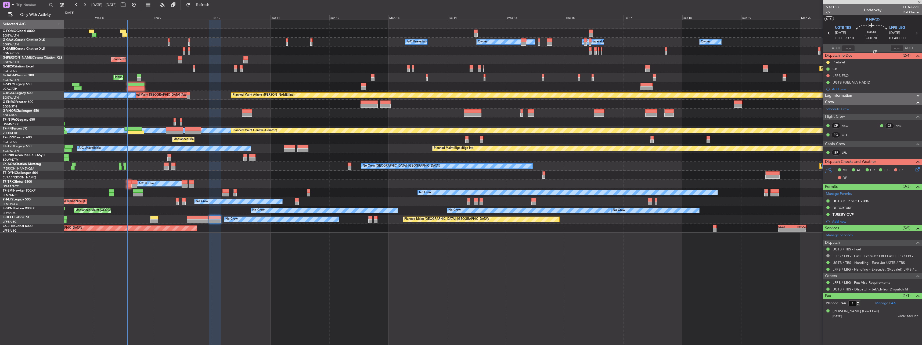
type input "2"
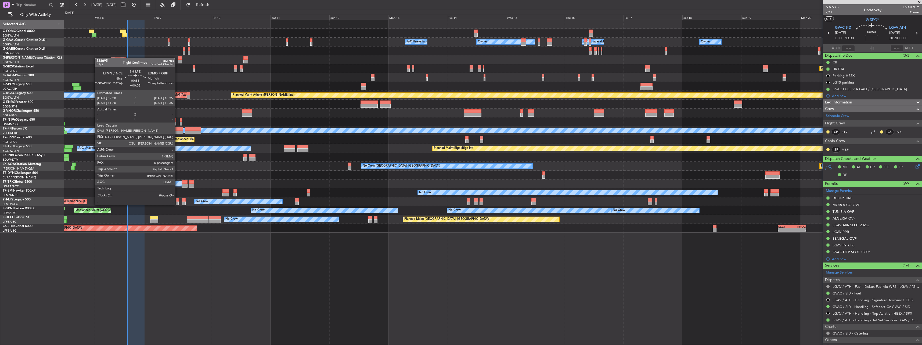
click at [178, 200] on div at bounding box center [177, 200] width 3 height 4
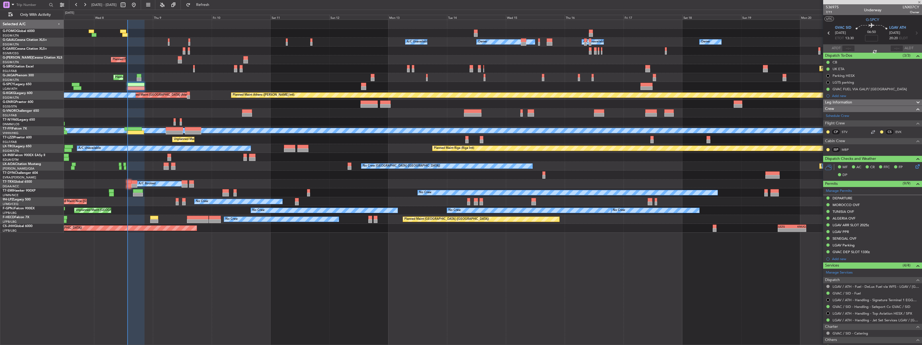
type input "+00:05"
type input "0"
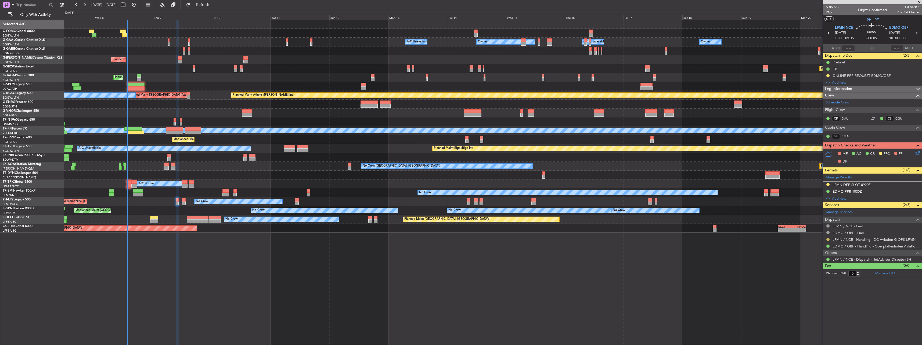
click at [827, 239] on button at bounding box center [828, 239] width 3 height 3
click at [819, 302] on span "Confirmed" at bounding box center [813, 303] width 17 height 5
click at [829, 183] on button at bounding box center [828, 184] width 3 height 3
click at [820, 247] on span "Received OK" at bounding box center [815, 248] width 20 height 5
type input "+00:10"
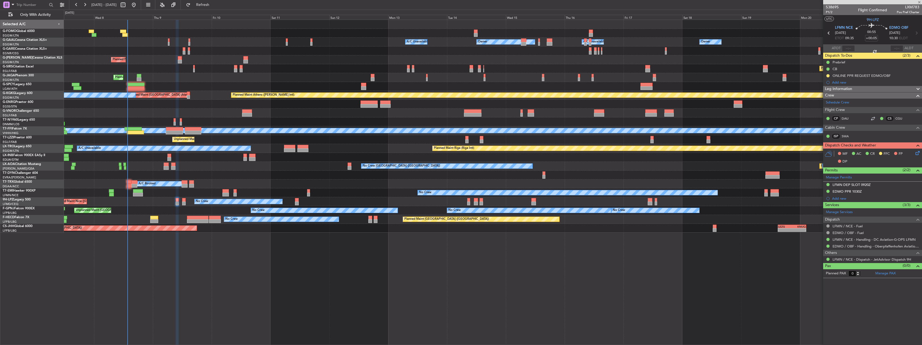
type input "2"
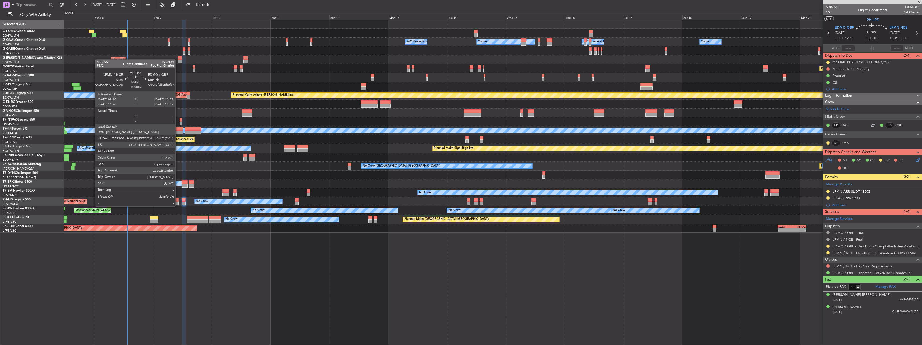
click at [178, 201] on div at bounding box center [177, 200] width 3 height 4
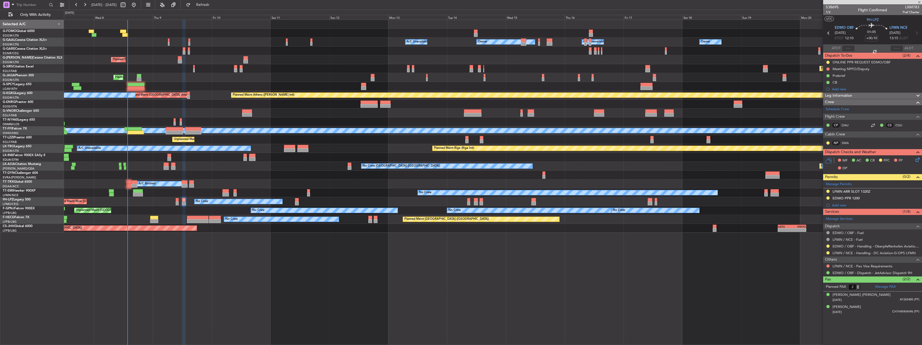
type input "+00:05"
type input "0"
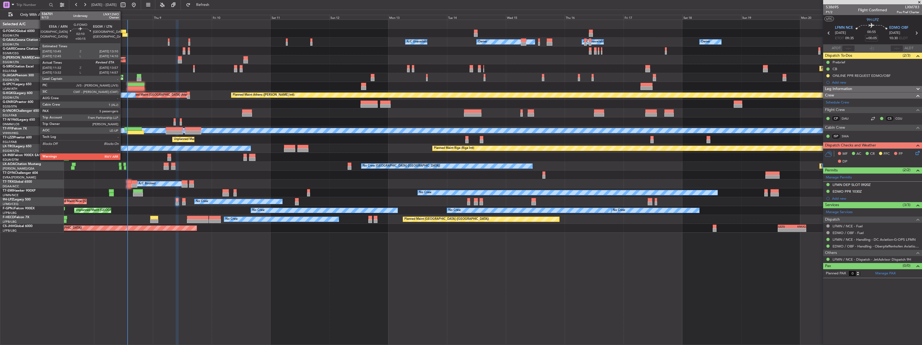
click at [123, 30] on div at bounding box center [123, 32] width 6 height 4
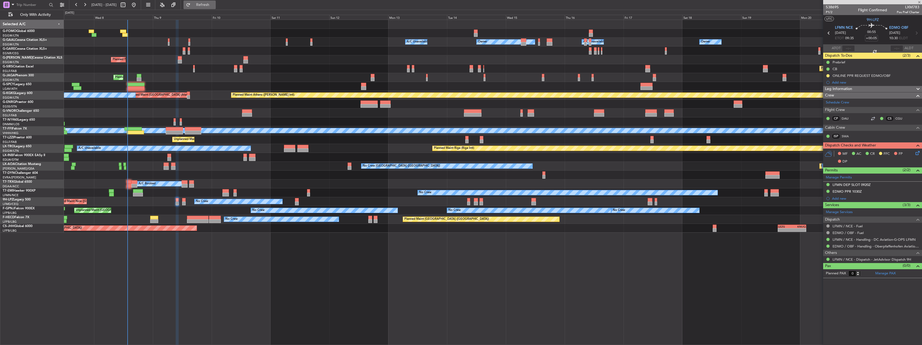
click at [210, 5] on span "Refresh" at bounding box center [203, 5] width 23 height 4
type input "+00:15"
type input "11:32"
type input "5"
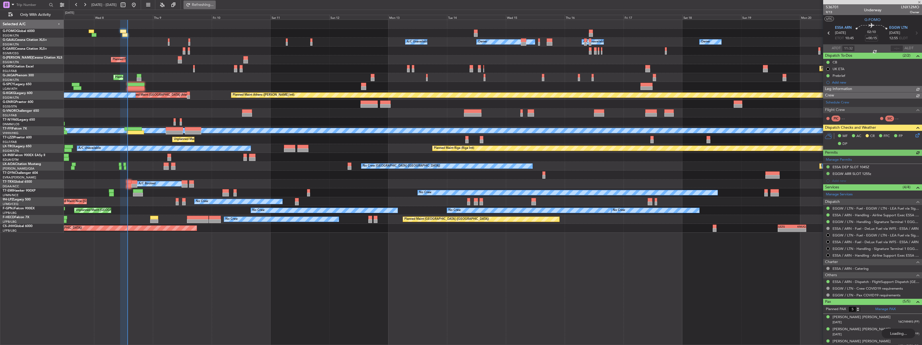
type input "+00:05"
type input "0"
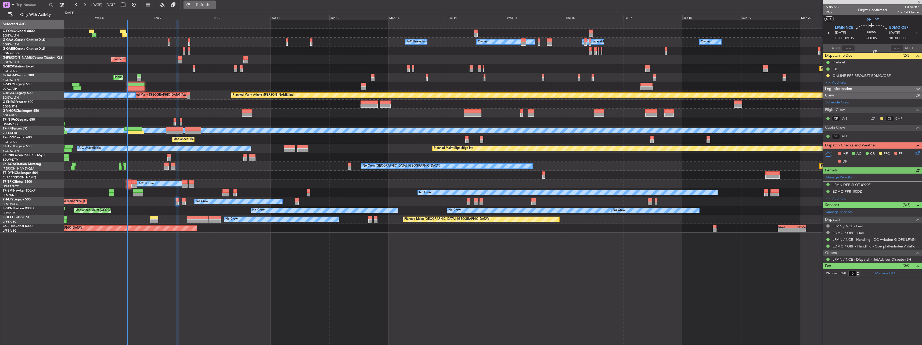
click at [210, 5] on span "Refresh" at bounding box center [203, 5] width 23 height 4
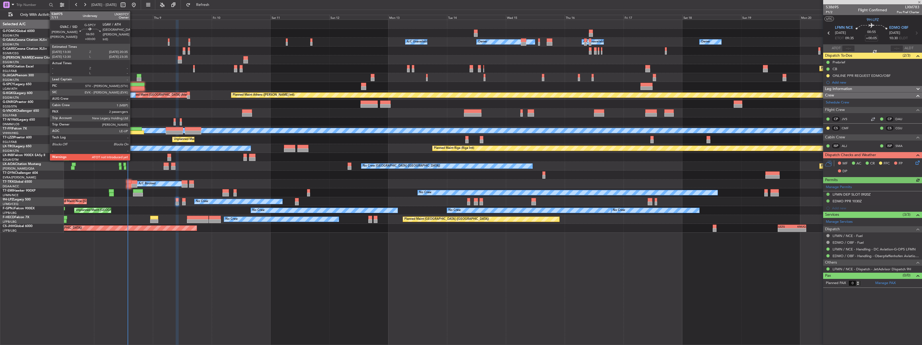
click at [132, 88] on div at bounding box center [135, 88] width 17 height 4
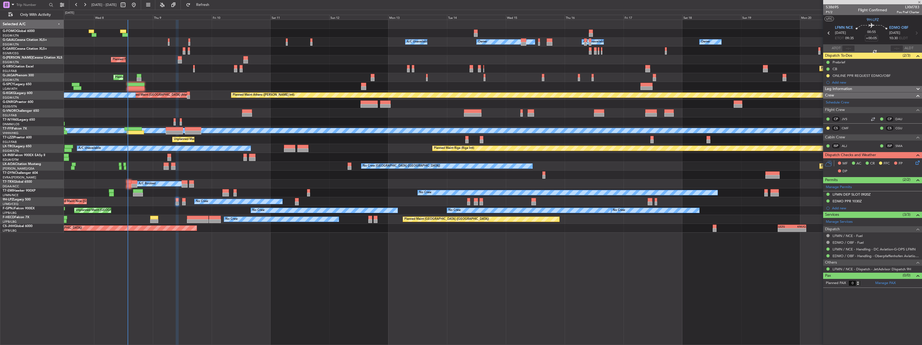
type input "2"
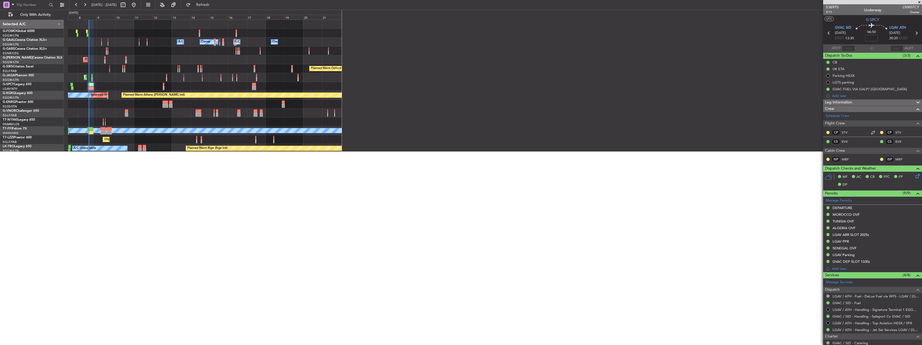
type input "14:07"
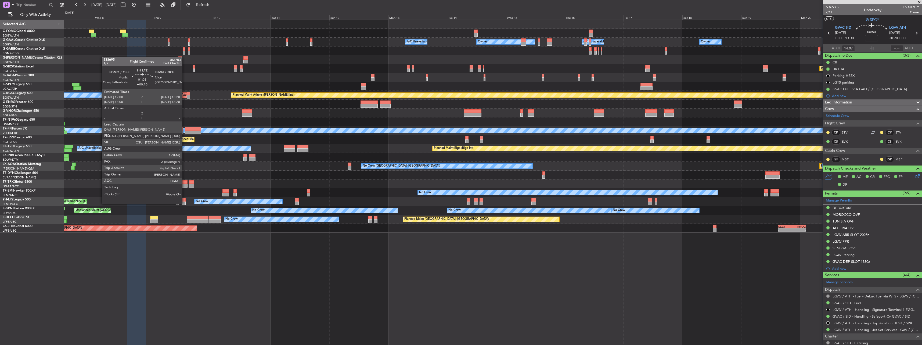
click at [185, 199] on div at bounding box center [183, 200] width 3 height 4
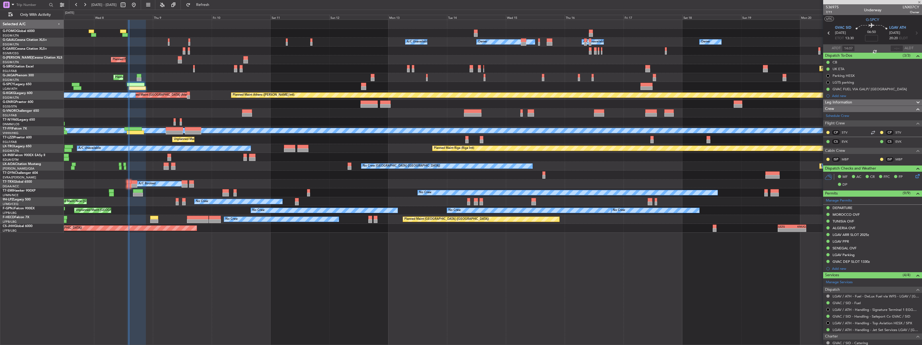
type input "+00:10"
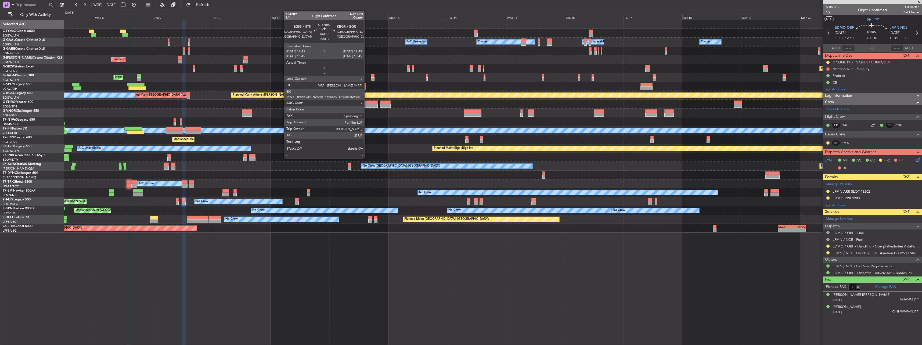
click at [367, 106] on div at bounding box center [369, 106] width 17 height 4
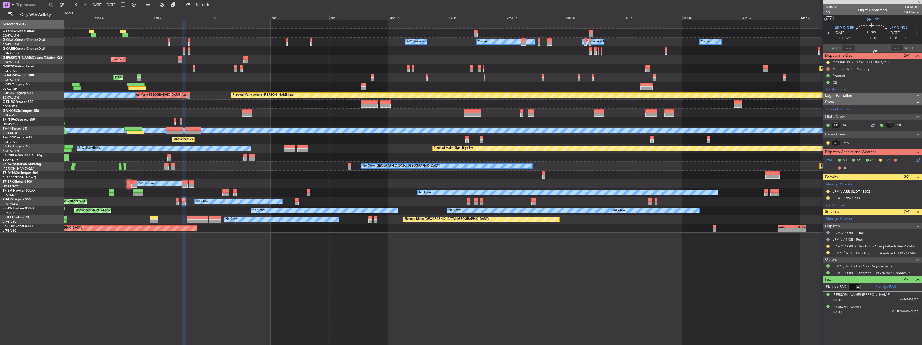
type input "3"
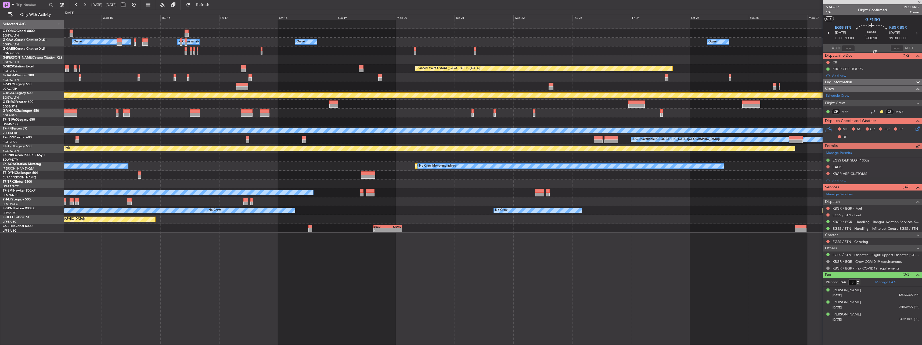
click at [352, 100] on div "Owner Owner A/C Unavailable Owner Owner A/C Unavailable Owner Planned Maint Oxf…" at bounding box center [493, 126] width 858 height 213
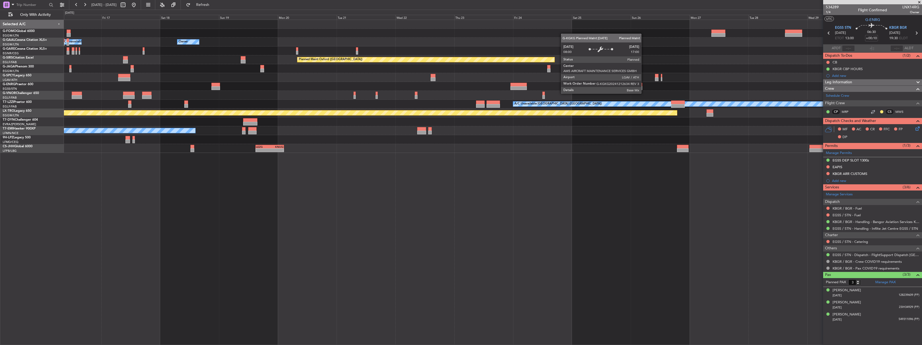
click at [626, 82] on div at bounding box center [493, 77] width 858 height 9
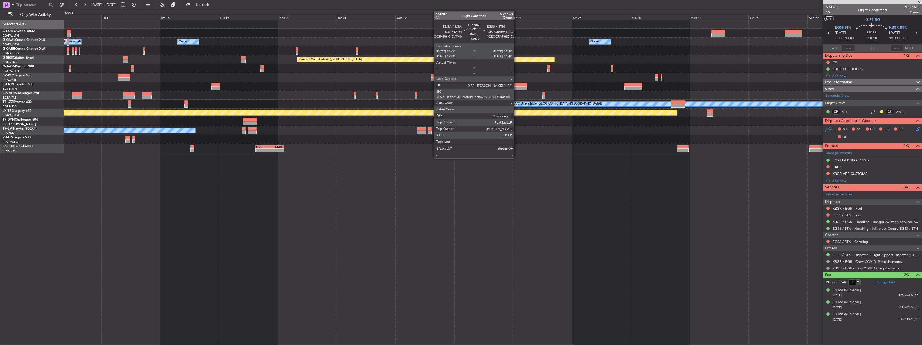
click at [517, 86] on div at bounding box center [519, 85] width 16 height 4
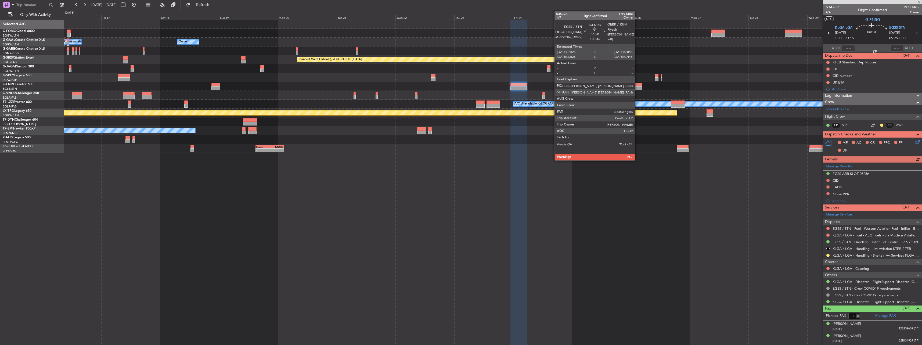
click at [637, 86] on div at bounding box center [634, 88] width 18 height 4
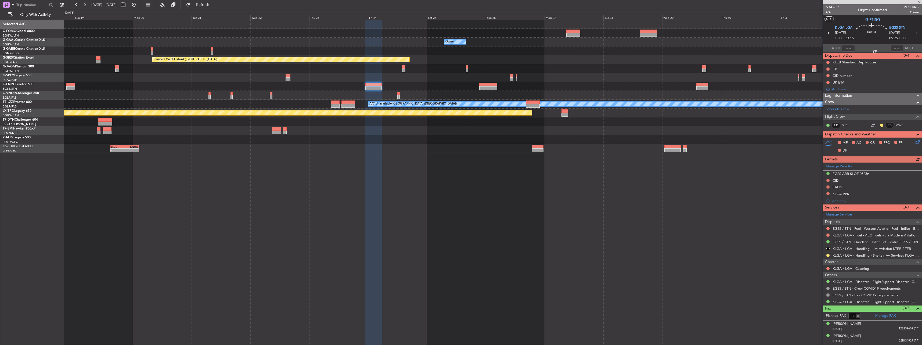
click at [549, 94] on div "Owner Owner Owner A/C Unavailable Owner Owner Planned Maint Oxford (Kidlington)…" at bounding box center [493, 86] width 858 height 133
type input "+00:45"
type input "5"
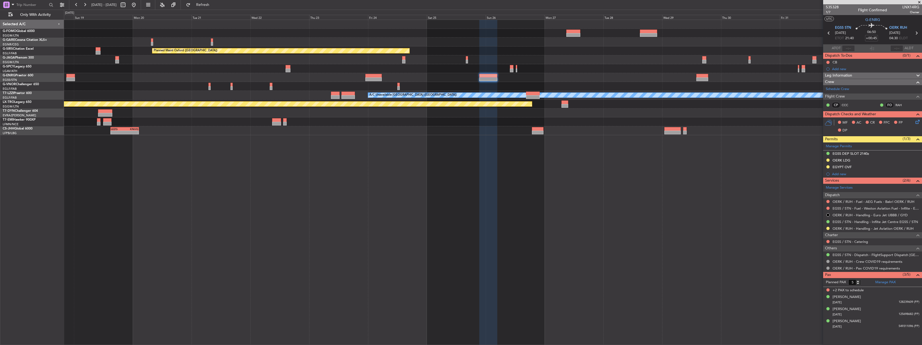
click at [848, 166] on mat-tooltip-component "OERK LDG" at bounding box center [841, 169] width 25 height 14
click at [850, 167] on div "EGYPT OVF" at bounding box center [842, 167] width 19 height 5
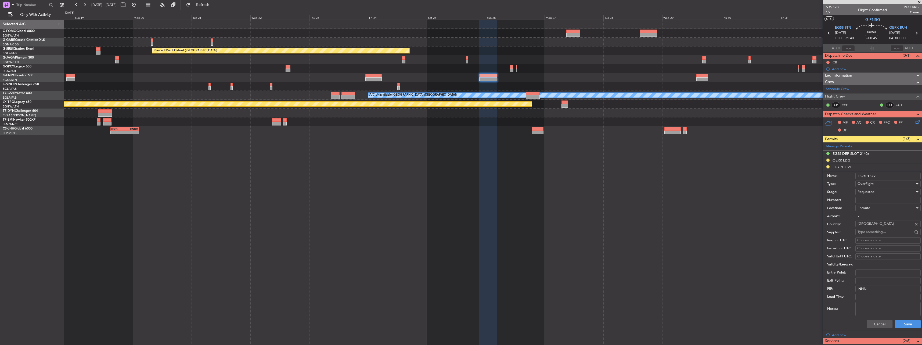
click at [871, 198] on input "Number:" at bounding box center [888, 200] width 65 height 6
paste input "ZASREF NO.54943"
type input "ZASREF NO.54943"
click at [872, 190] on span "Requested" at bounding box center [866, 191] width 17 height 5
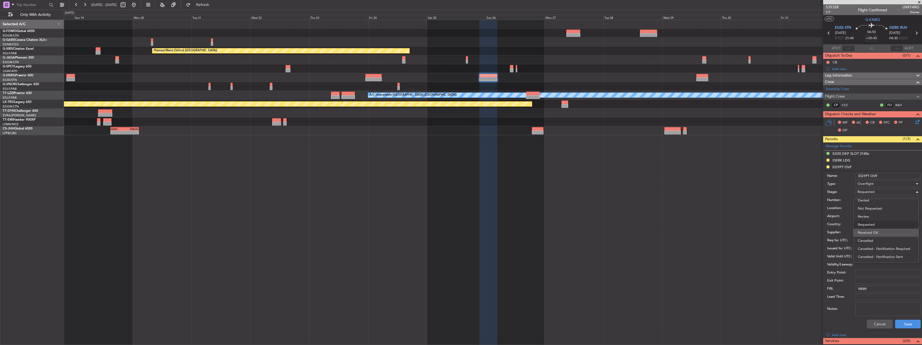
click at [876, 234] on span "Received OK" at bounding box center [886, 233] width 56 height 8
click at [903, 321] on button "Save" at bounding box center [908, 324] width 26 height 9
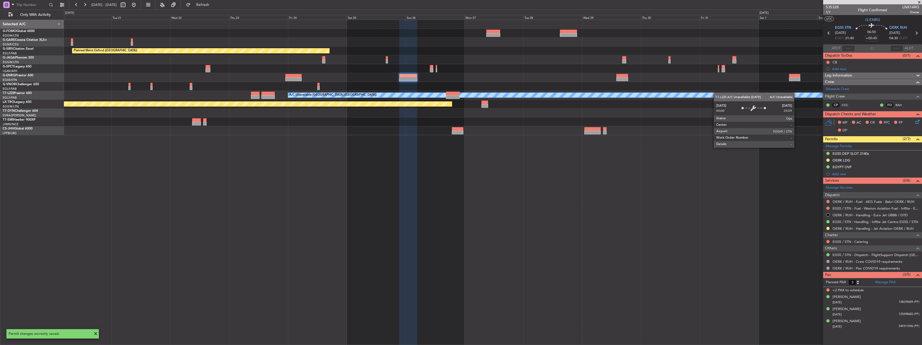
click at [649, 95] on div "- - RKSI 08:00 Z KLAX 18:50 Z Planned Maint Oxford (Kidlington) Planned Maint B…" at bounding box center [493, 77] width 858 height 115
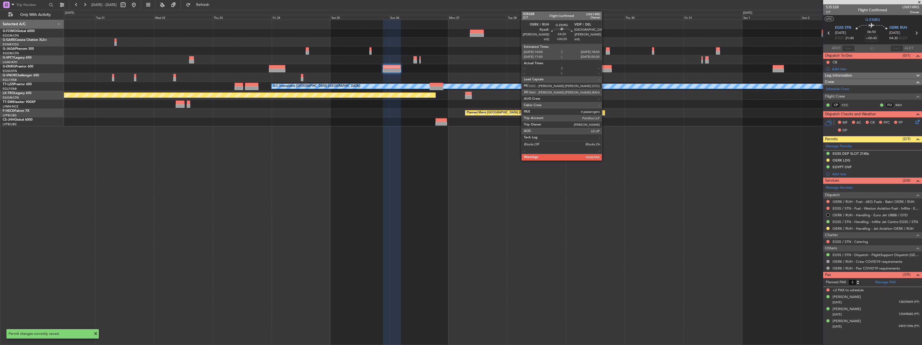
click at [604, 68] on div at bounding box center [606, 67] width 12 height 4
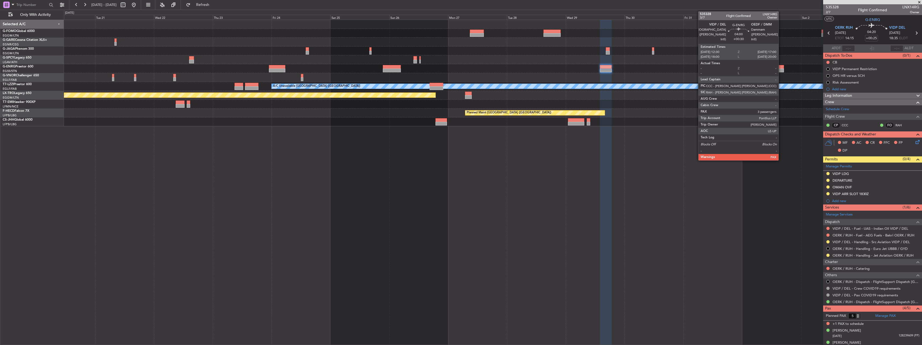
click at [781, 67] on div at bounding box center [778, 67] width 11 height 4
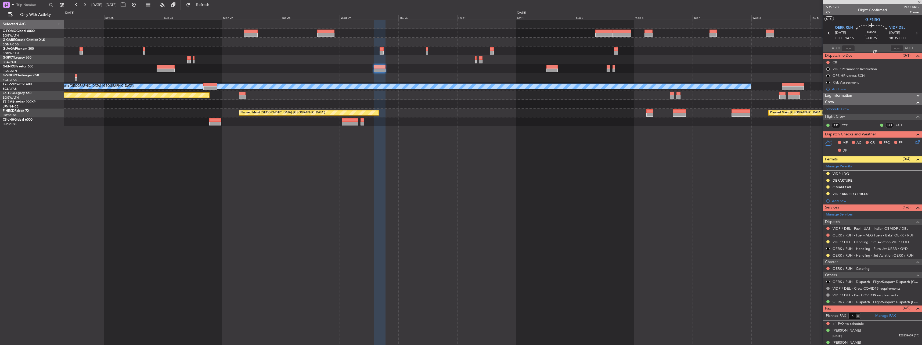
click at [472, 95] on div "- - RKSI 08:00 Z KLAX 18:50 Z A/C Unavailable [GEOGRAPHIC_DATA] ([GEOGRAPHIC_DA…" at bounding box center [493, 73] width 858 height 106
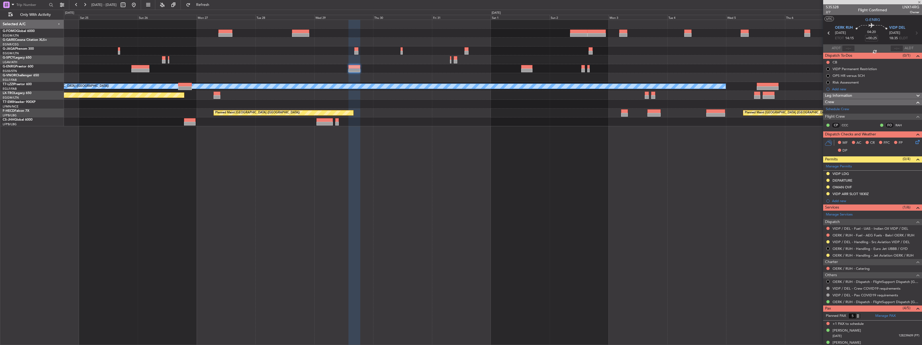
type input "+00:30"
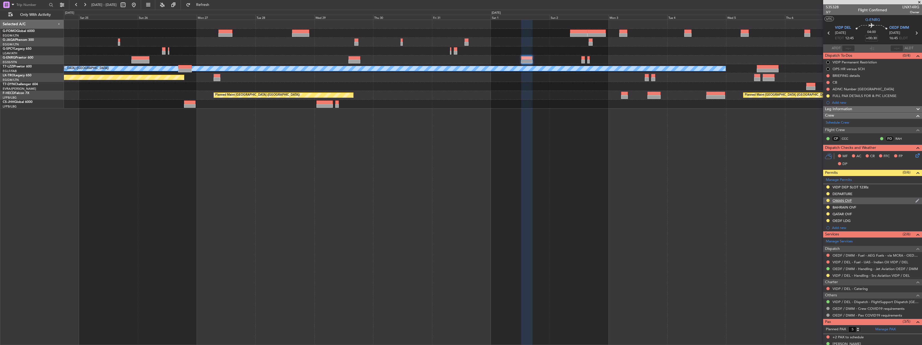
click at [845, 200] on div "OMAN OVF" at bounding box center [842, 200] width 19 height 5
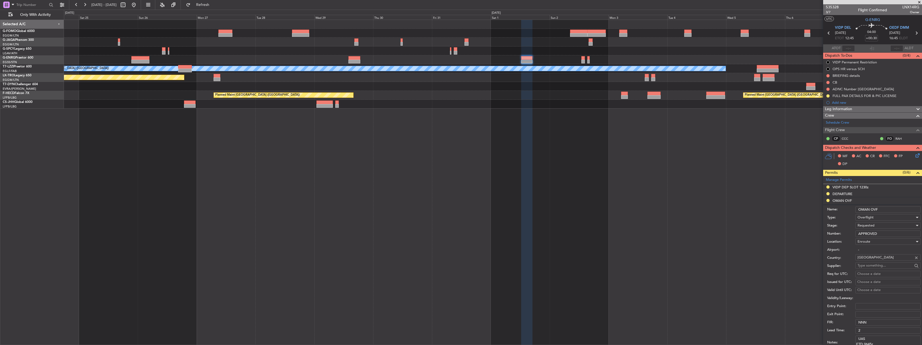
drag, startPoint x: 882, startPoint y: 232, endPoint x: 854, endPoint y: 233, distance: 28.8
click at [854, 233] on div "Number: APPROVED" at bounding box center [874, 234] width 94 height 8
paste input "DAT/OF/LNX/0005/2025"
type input "DAT/OF/LNX/0005/2025"
click at [869, 224] on span "Requested" at bounding box center [866, 225] width 17 height 5
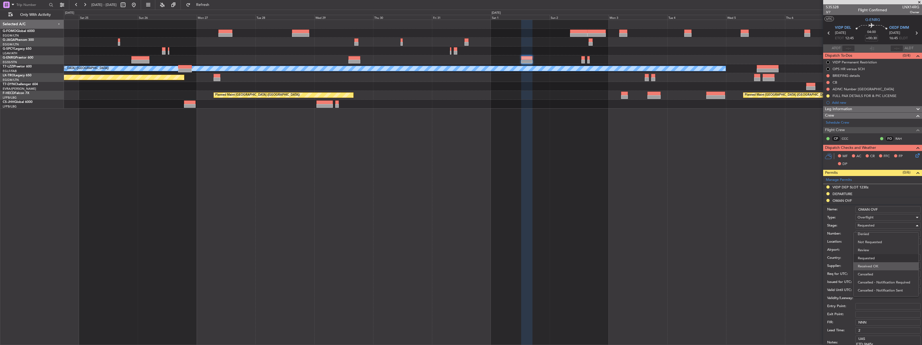
click at [865, 266] on span "Received OK" at bounding box center [886, 266] width 56 height 8
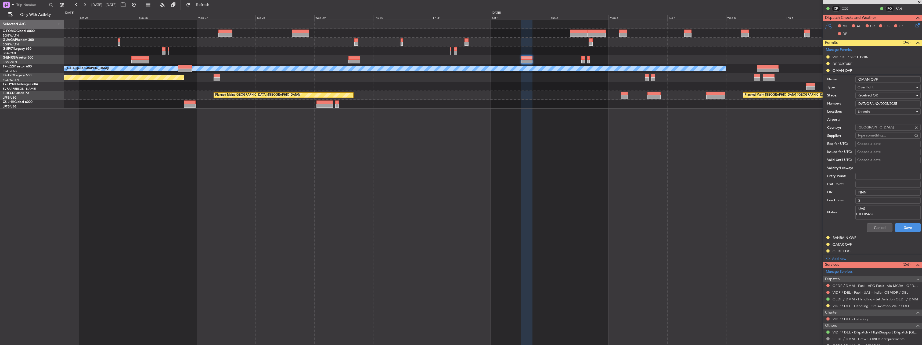
scroll to position [134, 0]
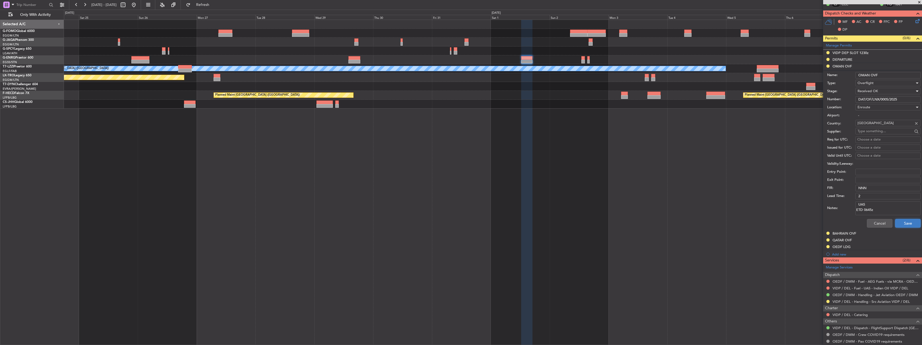
click at [901, 223] on button "Save" at bounding box center [908, 223] width 26 height 9
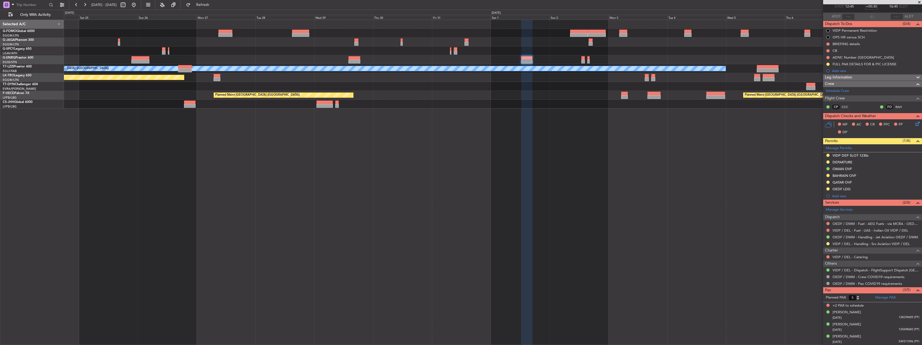
scroll to position [0, 0]
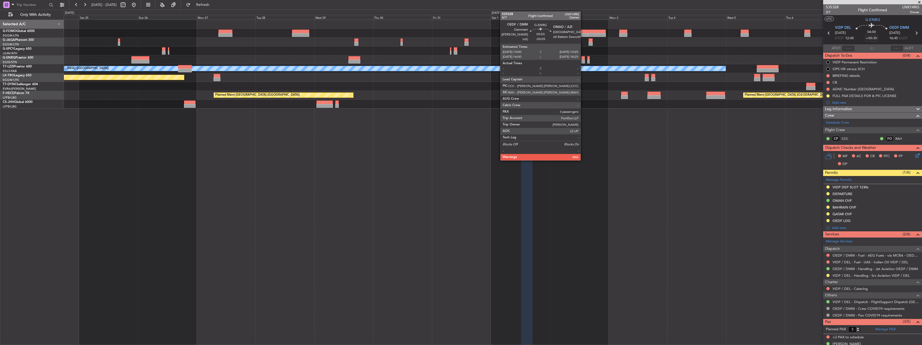
click at [583, 60] on div at bounding box center [583, 62] width 3 height 4
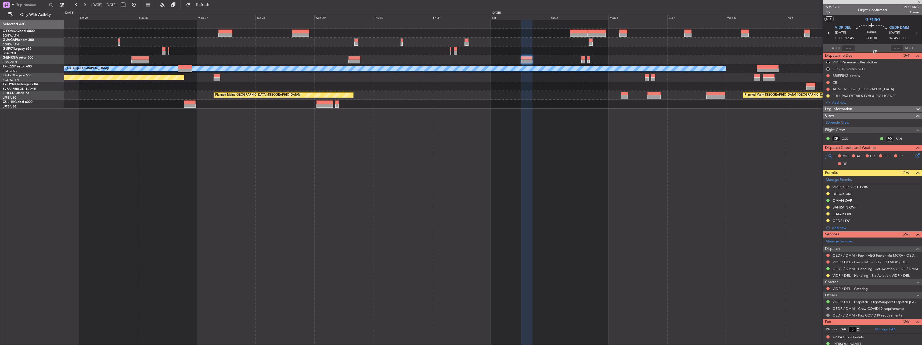
type input "-00:05"
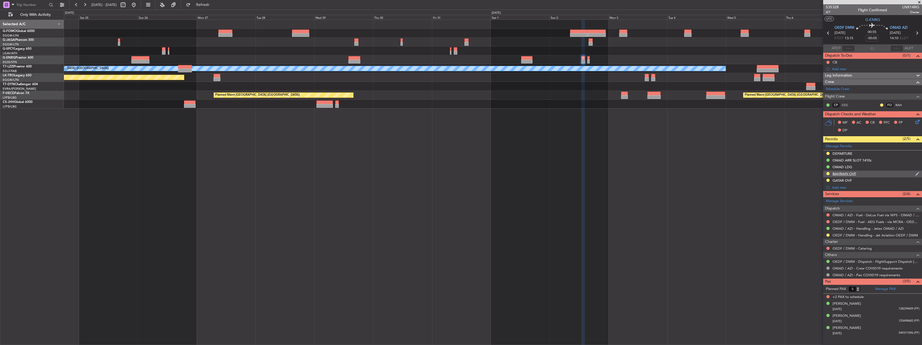
click at [837, 176] on div "BAHRAIN OVF" at bounding box center [872, 174] width 99 height 7
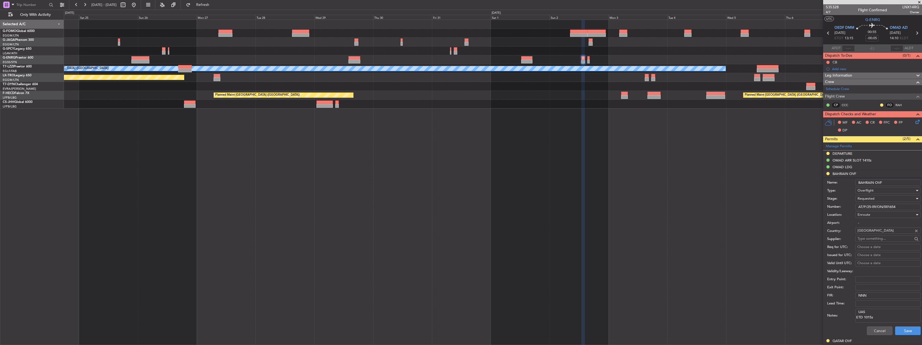
drag, startPoint x: 902, startPoint y: 207, endPoint x: 851, endPoint y: 213, distance: 51.4
click at [851, 213] on form "Name: BAHRAIN OVF Type: Overflight Stage: Requested Number: AT/P/25-09/ON/00165…" at bounding box center [872, 257] width 99 height 160
paste input "AT/P/25-09/ON/001654R1"
type input "AT/P/25-09/ON/001654R1"
click at [868, 199] on span "Requested" at bounding box center [866, 198] width 17 height 5
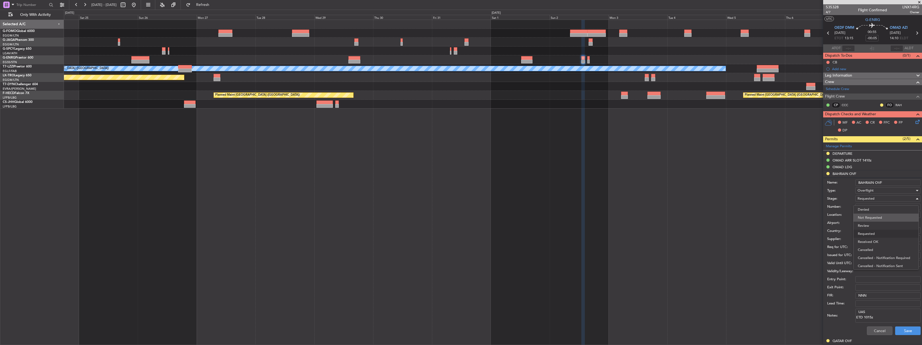
scroll to position [2, 0]
click at [880, 241] on span "Received OK" at bounding box center [886, 239] width 56 height 8
click at [907, 331] on button "Save" at bounding box center [908, 331] width 26 height 9
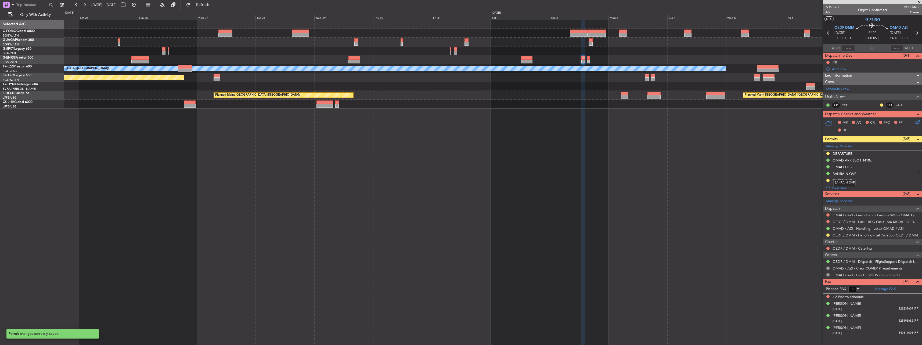
drag, startPoint x: 844, startPoint y: 180, endPoint x: 841, endPoint y: 181, distance: 2.9
click at [844, 180] on div "BAHRAIN OVF" at bounding box center [845, 183] width 22 height 7
click at [854, 181] on div "QATAR OVF" at bounding box center [872, 180] width 99 height 7
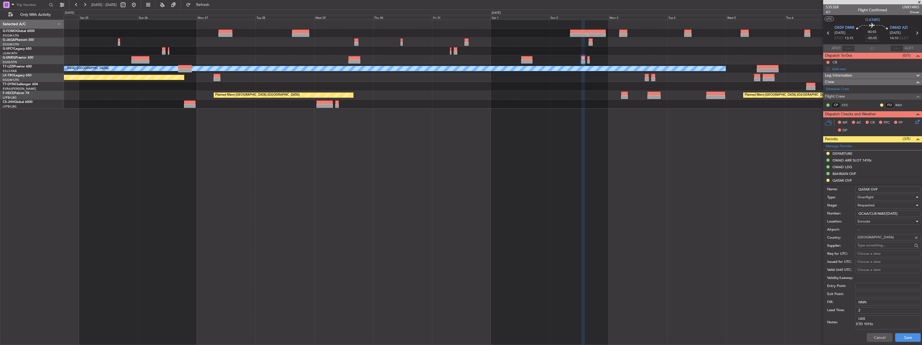
drag, startPoint x: 906, startPoint y: 212, endPoint x: 806, endPoint y: 222, distance: 100.7
click at [805, 222] on fb-app "24 Oct 2025 - 08 Nov 2025 Refresh Quick Links Only With Activity - - RKSI 08:00…" at bounding box center [461, 174] width 922 height 341
paste input "QCAA/CLR/4682/30SEP2025"
type input "QCAA/CLR/4682/30SEP2025"
click at [869, 205] on span "Requested" at bounding box center [866, 205] width 17 height 5
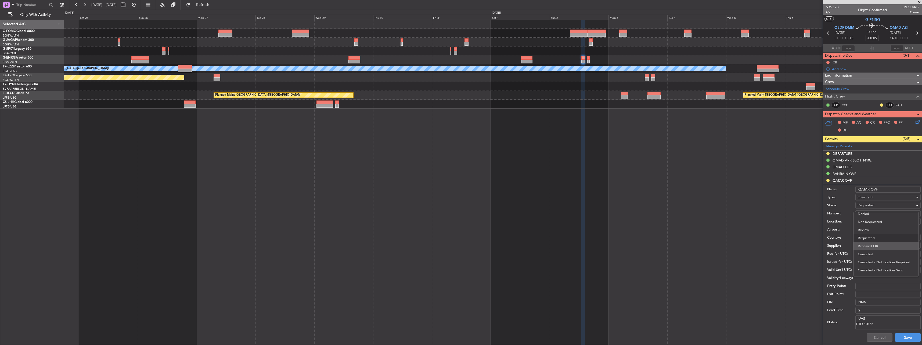
click at [869, 244] on span "Received OK" at bounding box center [886, 246] width 56 height 8
click at [906, 338] on button "Save" at bounding box center [908, 337] width 26 height 9
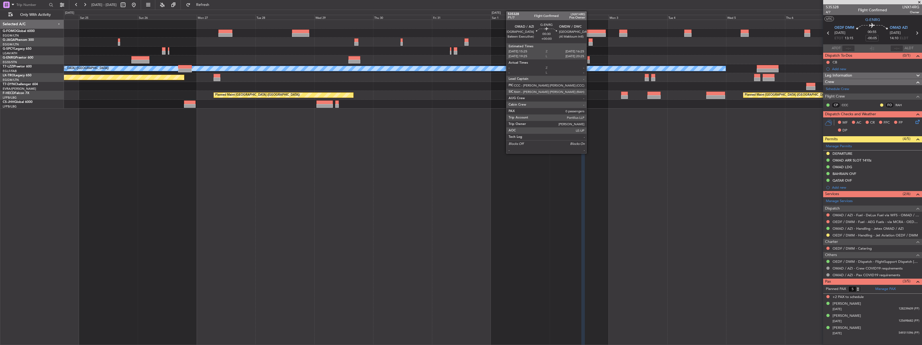
click at [589, 59] on div at bounding box center [588, 58] width 3 height 4
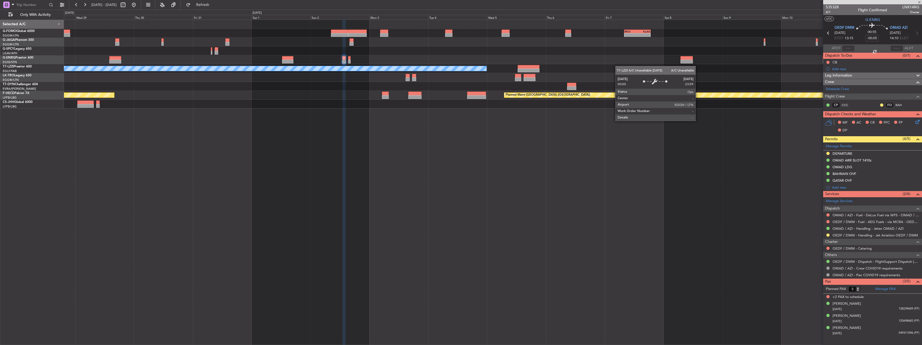
click at [447, 68] on div "- - RKSI 08:00 Z KLAX 18:50 Z A/C Unavailable [GEOGRAPHIC_DATA] ([GEOGRAPHIC_DA…" at bounding box center [493, 64] width 858 height 89
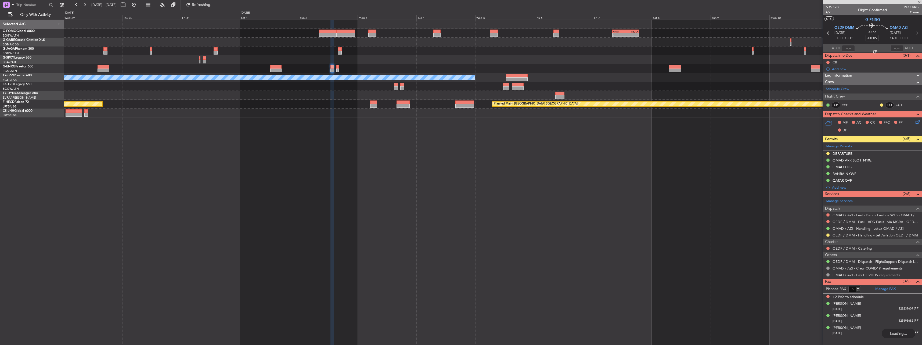
click at [675, 57] on div at bounding box center [493, 59] width 858 height 9
type input "0"
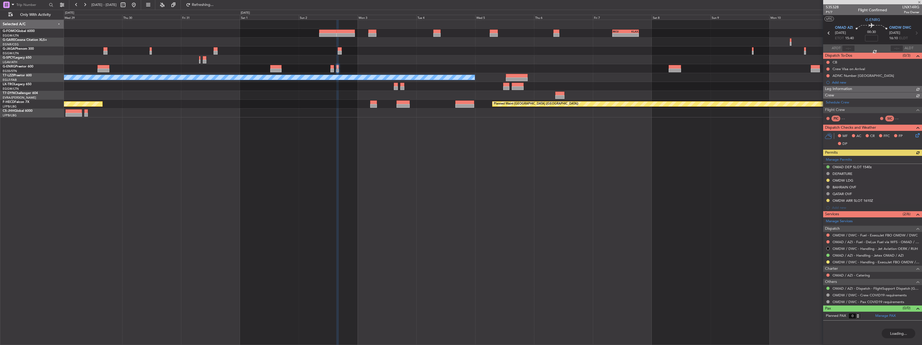
type input "-00:05"
type input "5"
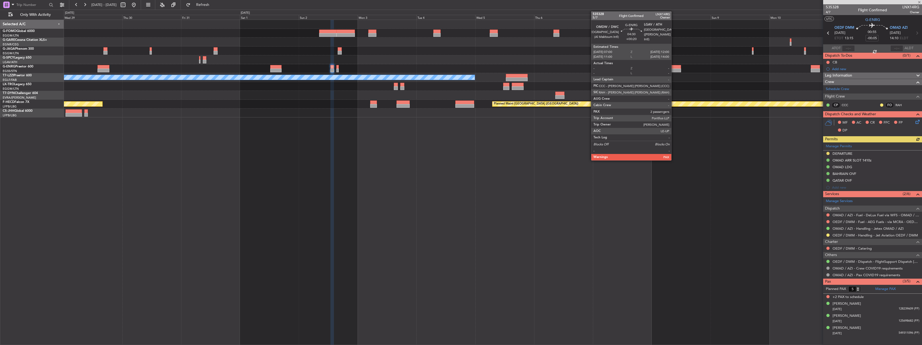
click at [674, 66] on div at bounding box center [675, 67] width 12 height 4
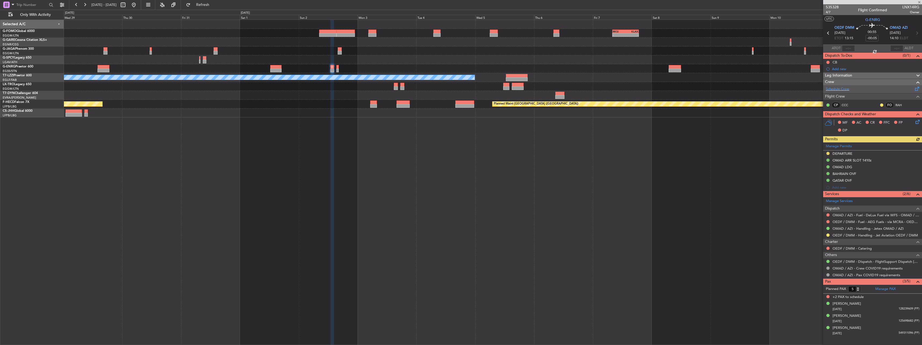
type input "+00:20"
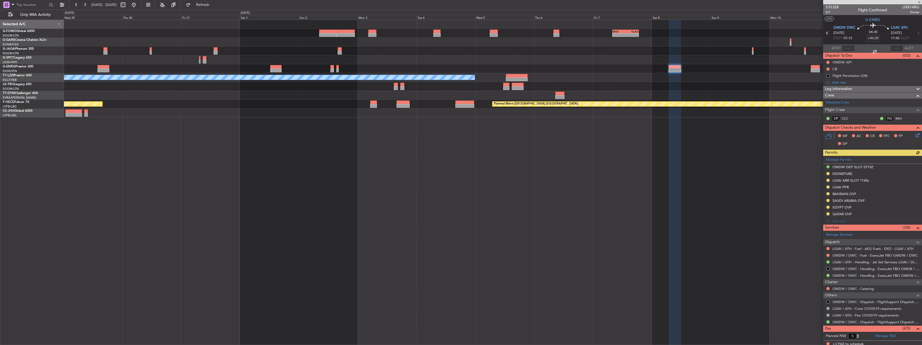
click at [842, 194] on div "Manage Permits OMDW DEP SLOT 0715Z DEPARTURE LGAV ARR SLOT 1145z LGAV PPR [GEOG…" at bounding box center [872, 190] width 99 height 69
click at [842, 194] on div "BAHRAIN OVF" at bounding box center [845, 194] width 24 height 5
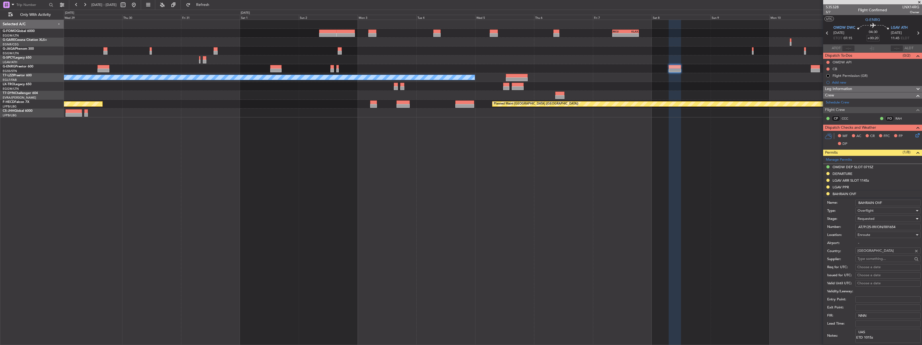
click at [901, 224] on form "Name: BAHRAIN OVF Type: Overflight Stage: Requested Number: AT/P/25-09/ON/00165…" at bounding box center [872, 278] width 99 height 160
click at [904, 226] on input "AT/P/25-09/ON/001654" at bounding box center [888, 227] width 65 height 6
type input "A"
paste input "AT/P/25-09/ON/001654R1R1"
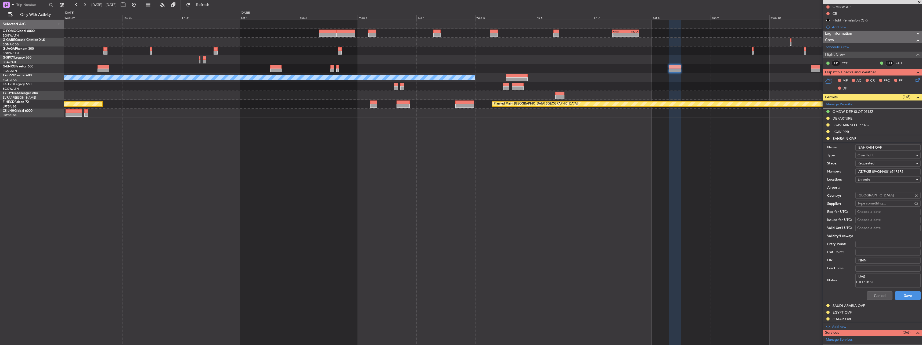
scroll to position [81, 0]
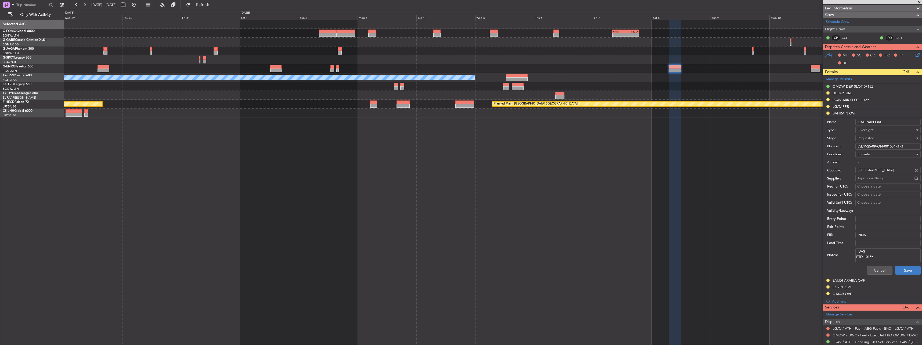
type input "AT/P/25-09/ON/001654R1R1"
click at [905, 269] on button "Save" at bounding box center [908, 270] width 26 height 9
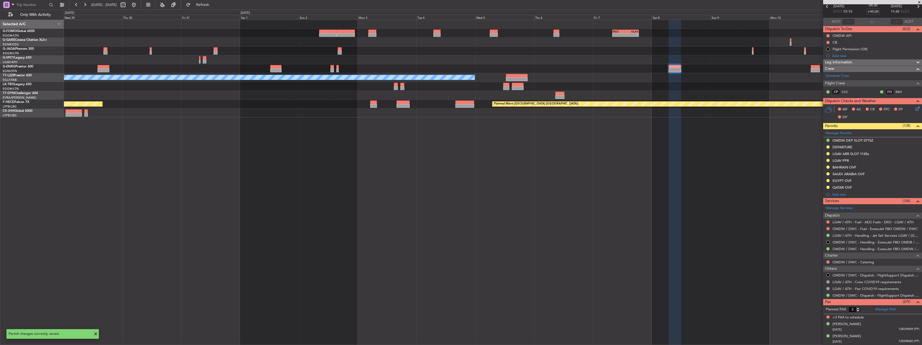
scroll to position [26, 0]
click at [828, 166] on button at bounding box center [828, 167] width 3 height 3
click at [825, 232] on span "Received OK" at bounding box center [815, 231] width 20 height 5
click at [845, 180] on div "EGYPT OVF" at bounding box center [842, 181] width 19 height 5
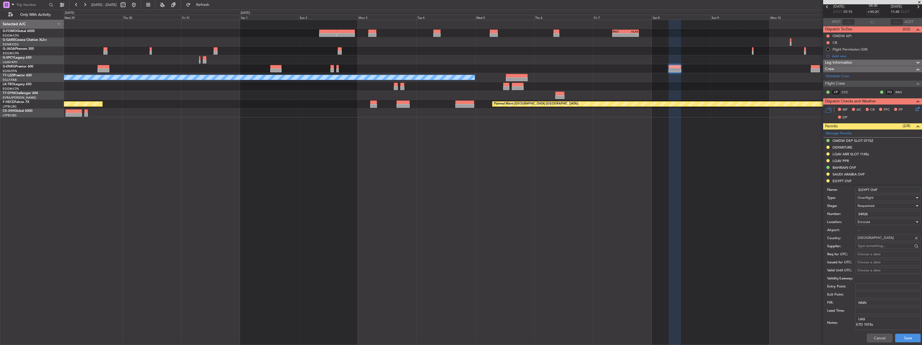
drag, startPoint x: 878, startPoint y: 214, endPoint x: 854, endPoint y: 214, distance: 23.9
click at [854, 214] on div "Number: 54926" at bounding box center [874, 214] width 94 height 8
paste input "ZASREF NO.54943"
type input "ZASREF NO.54943"
click at [886, 204] on div "Requested" at bounding box center [886, 206] width 57 height 8
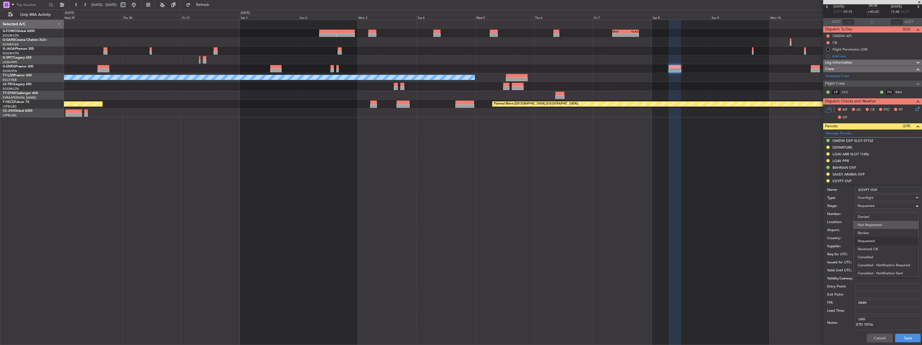
scroll to position [2, 0]
click at [883, 249] on span "Received OK" at bounding box center [886, 247] width 56 height 8
click at [912, 338] on button "Save" at bounding box center [908, 338] width 26 height 9
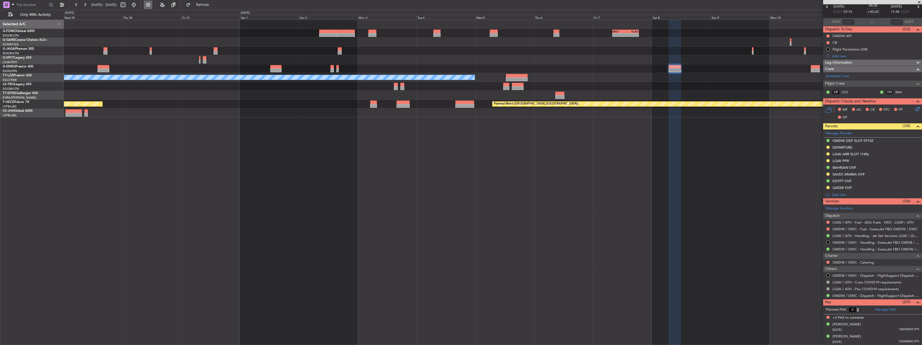
drag, startPoint x: 153, startPoint y: 5, endPoint x: 162, endPoint y: 8, distance: 9.3
click at [138, 5] on button at bounding box center [134, 5] width 9 height 9
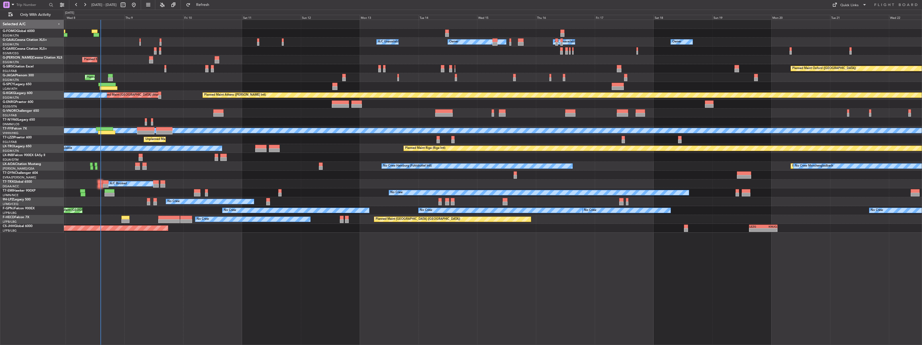
click at [269, 185] on div "Owner Owner A/C Unavailable Owner A/C Unavailable Owner Planned Maint [GEOGRAPH…" at bounding box center [493, 126] width 858 height 213
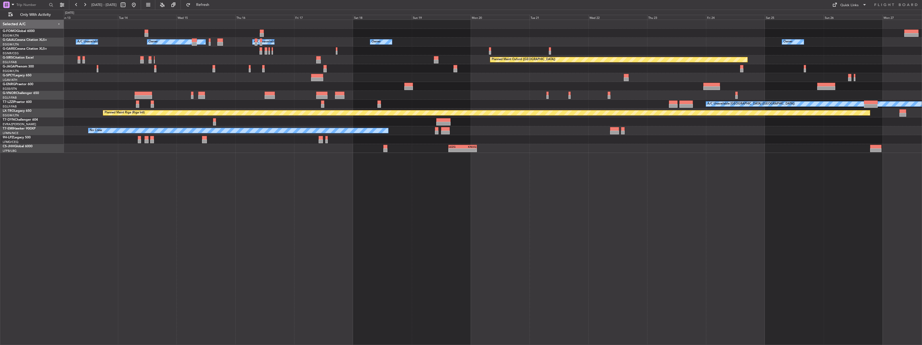
click at [281, 182] on div "Owner Owner A/C Unavailable Owner A/C Unavailable Owner Planned Maint [GEOGRAPH…" at bounding box center [493, 182] width 858 height 325
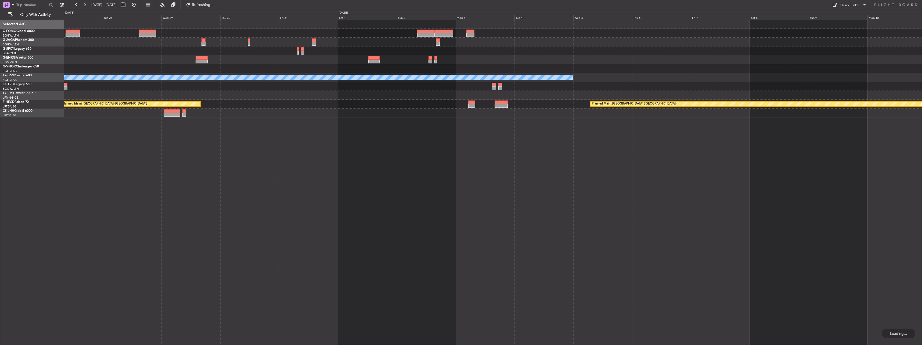
click at [423, 153] on div "A/C Unavailable [GEOGRAPHIC_DATA] ([GEOGRAPHIC_DATA]) Planned Maint [GEOGRAPHIC…" at bounding box center [493, 182] width 858 height 325
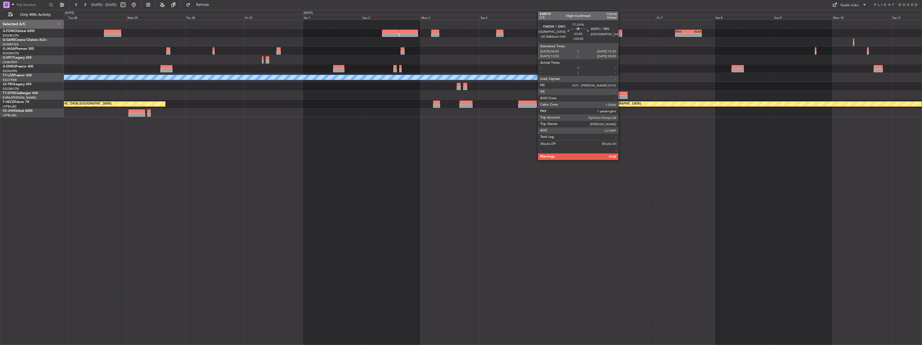
click at [621, 98] on div at bounding box center [623, 97] width 9 height 4
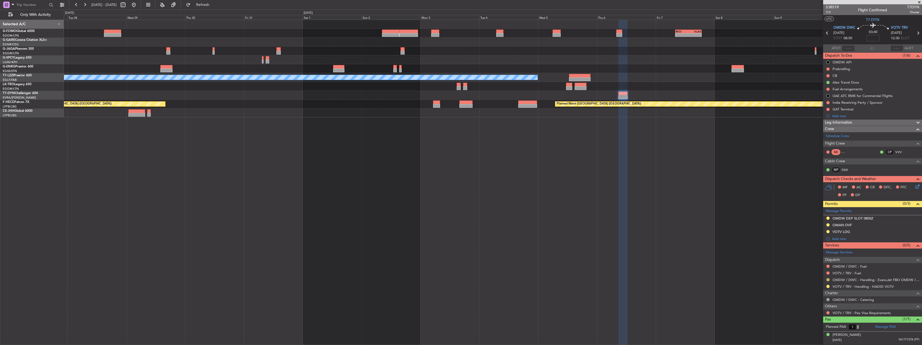
click at [827, 279] on button at bounding box center [828, 279] width 3 height 3
click at [799, 272] on li "Confirmed" at bounding box center [828, 272] width 62 height 8
click at [829, 279] on button at bounding box center [828, 279] width 3 height 3
click at [821, 240] on span "Requested" at bounding box center [813, 239] width 17 height 5
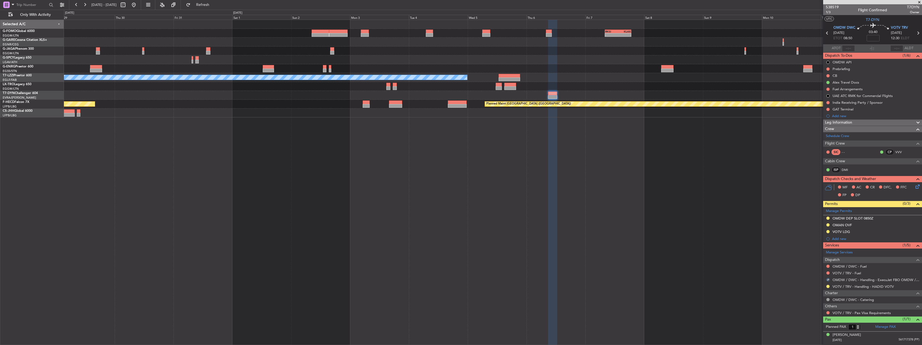
click at [246, 97] on div "- - RKSI 08:00 Z KLAX 18:50 Z A/C Unavailable [GEOGRAPHIC_DATA] ([GEOGRAPHIC_DA…" at bounding box center [493, 69] width 858 height 98
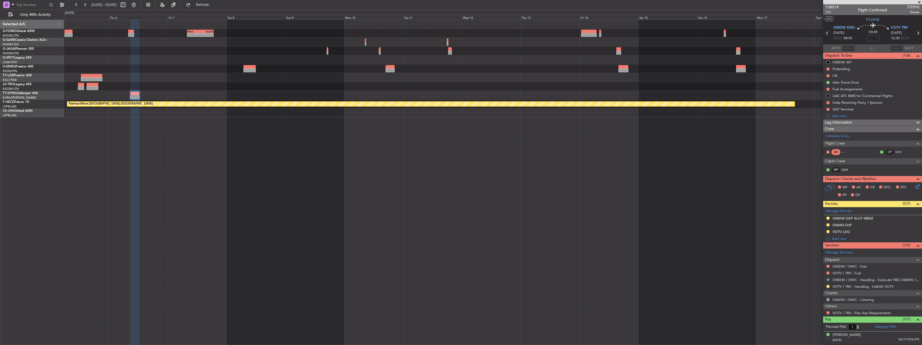
click at [273, 79] on div "- - RKSI 08:00 Z KLAX 18:50 Z A/C Unavailable [GEOGRAPHIC_DATA] ([GEOGRAPHIC_DA…" at bounding box center [493, 69] width 858 height 98
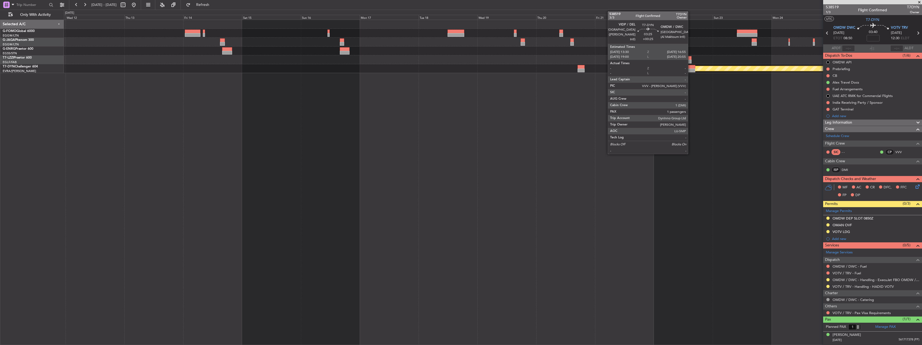
click at [691, 67] on div at bounding box center [691, 67] width 9 height 4
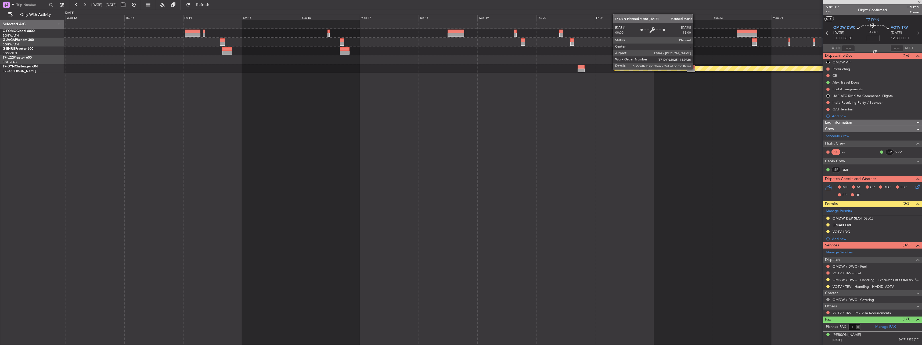
type input "+00:25"
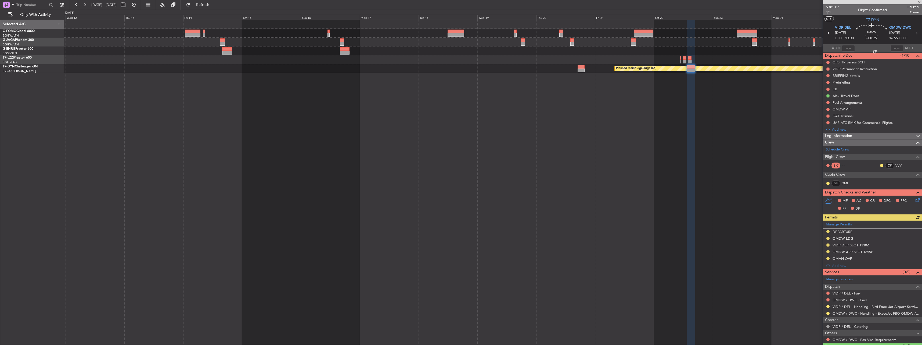
click at [827, 251] on div "Manage Permits DEPARTURE OMDW LDG VIDP DEP SLOT 1330Z OMDW ARR SLOT 1655z OMAN …" at bounding box center [872, 245] width 99 height 49
click at [832, 249] on div "Manage Permits DEPARTURE OMDW LDG VIDP DEP SLOT 1330Z OMDW ARR SLOT 1655z OMAN …" at bounding box center [872, 245] width 99 height 49
click at [825, 252] on div "OMDW ARR SLOT 1655z" at bounding box center [872, 252] width 99 height 7
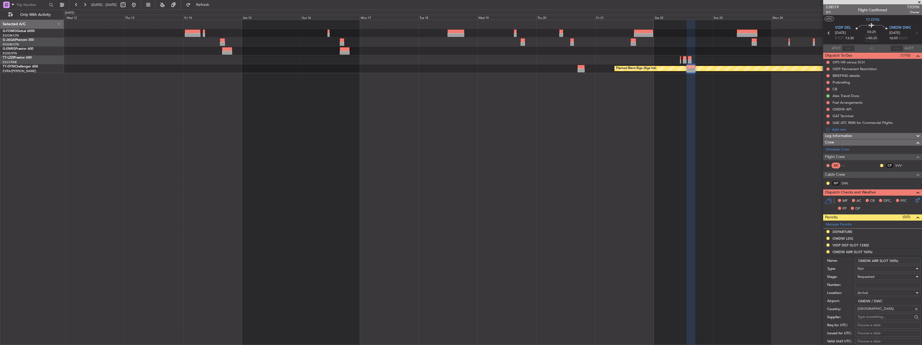
click at [828, 251] on li "OMDW ARR SLOT 1655z Name: OMDW ARR SLOT 1655z Type: Slot Stage: Requested Numbe…" at bounding box center [872, 332] width 99 height 167
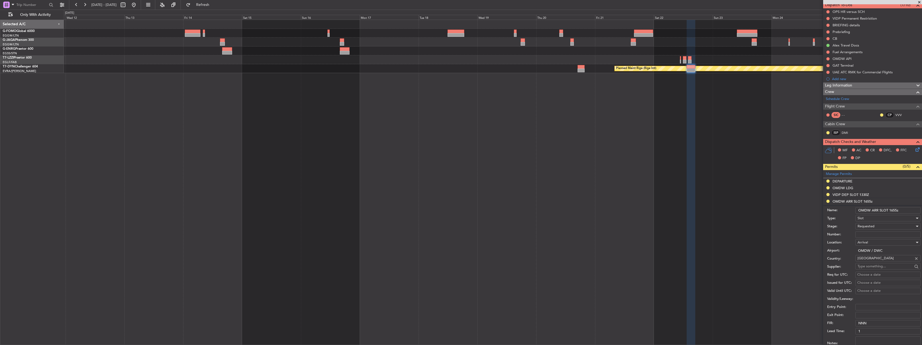
scroll to position [107, 0]
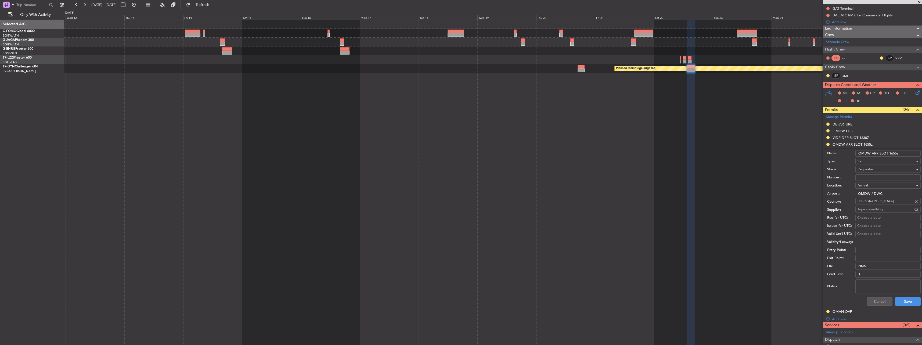
click at [882, 171] on div "Requested" at bounding box center [886, 169] width 57 height 8
click at [878, 211] on span "Received OK" at bounding box center [886, 210] width 56 height 8
click at [905, 302] on button "Save" at bounding box center [908, 301] width 26 height 9
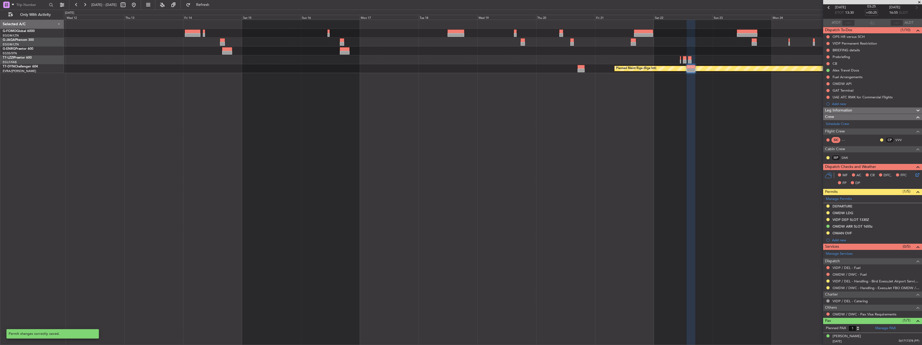
scroll to position [25, 0]
click at [829, 288] on button at bounding box center [828, 287] width 3 height 3
click at [822, 278] on li "Confirmed" at bounding box center [828, 280] width 62 height 8
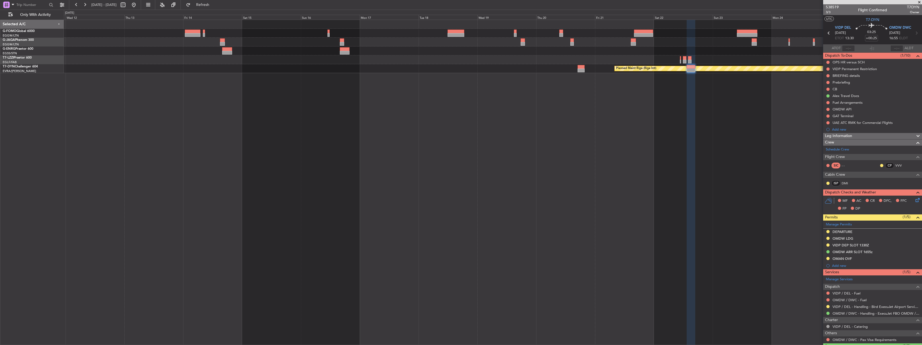
click at [141, 5] on fb-range-datepicker "[DATE] - [DATE]" at bounding box center [105, 5] width 72 height 10
click at [138, 5] on button at bounding box center [134, 5] width 9 height 9
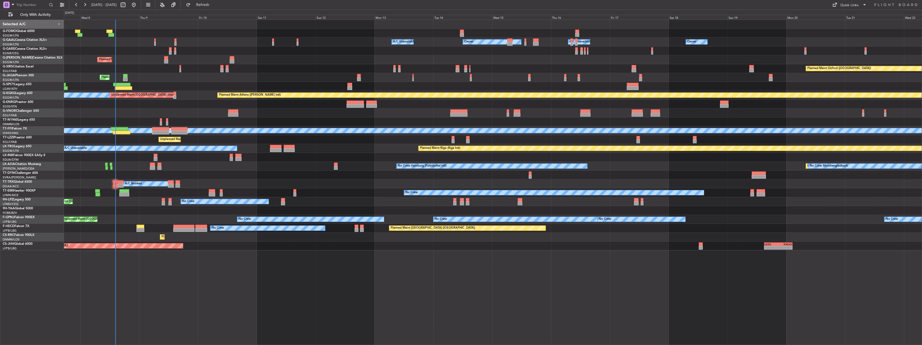
click at [274, 102] on div "Owner A/C Unavailable Owner A/C Unavailable Owner Owner Planned Maint [GEOGRAPH…" at bounding box center [493, 135] width 858 height 231
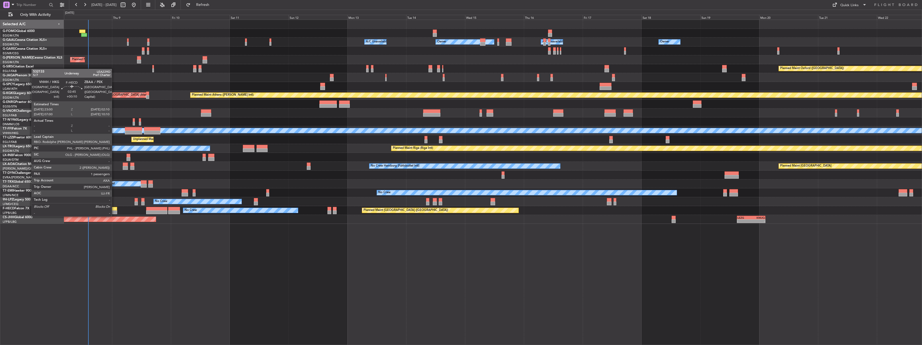
click at [114, 211] on div at bounding box center [113, 212] width 8 height 4
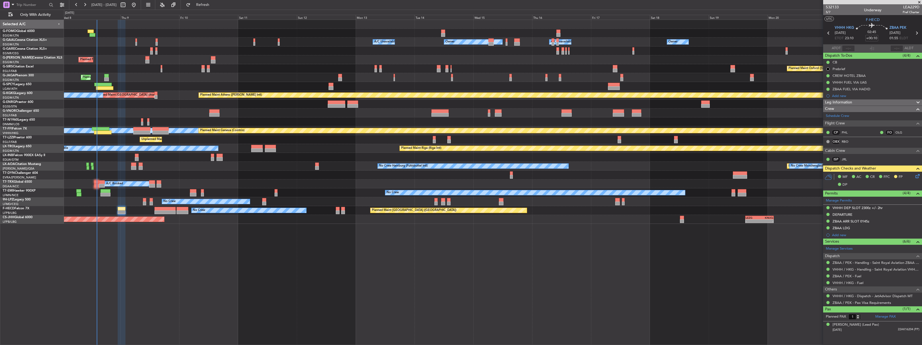
click at [304, 257] on div "Owner Owner A/C Unavailable Owner A/C Unavailable Owner Planned Maint [GEOGRAPH…" at bounding box center [493, 182] width 858 height 325
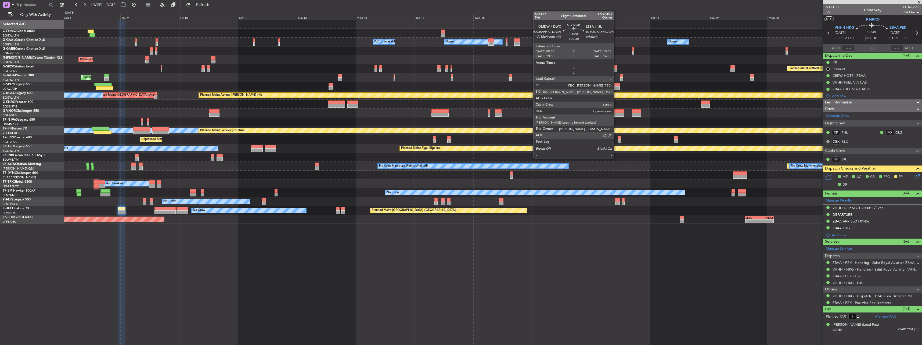
click at [616, 113] on div at bounding box center [618, 111] width 11 height 4
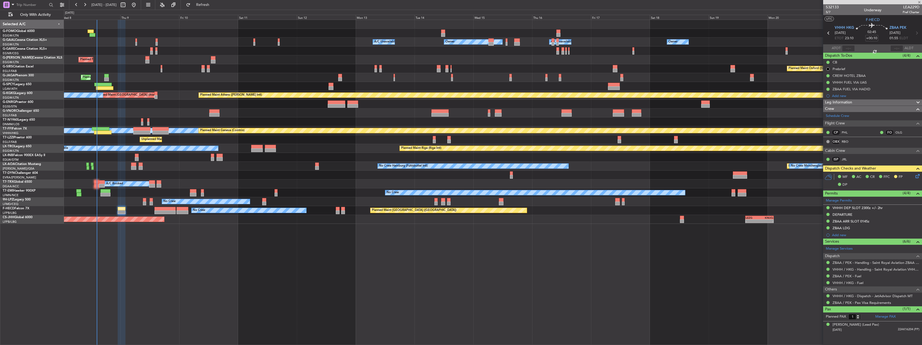
type input "+00:30"
type input "2"
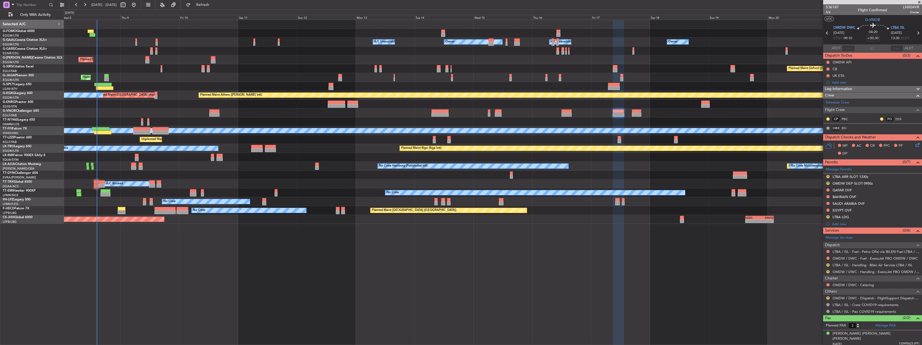
click at [637, 117] on div at bounding box center [493, 113] width 858 height 9
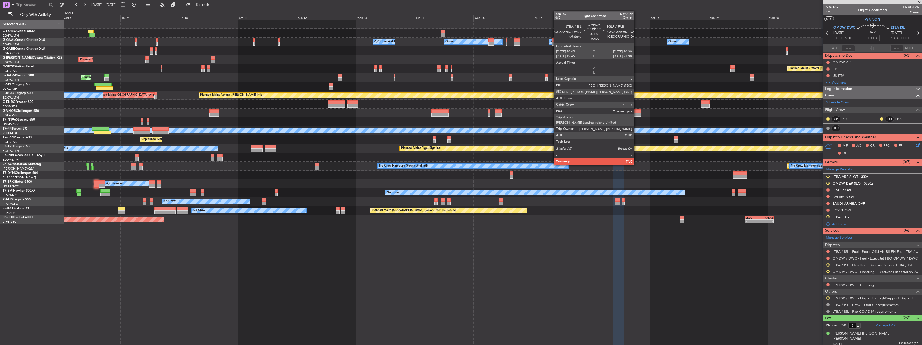
click at [637, 113] on div at bounding box center [636, 115] width 9 height 4
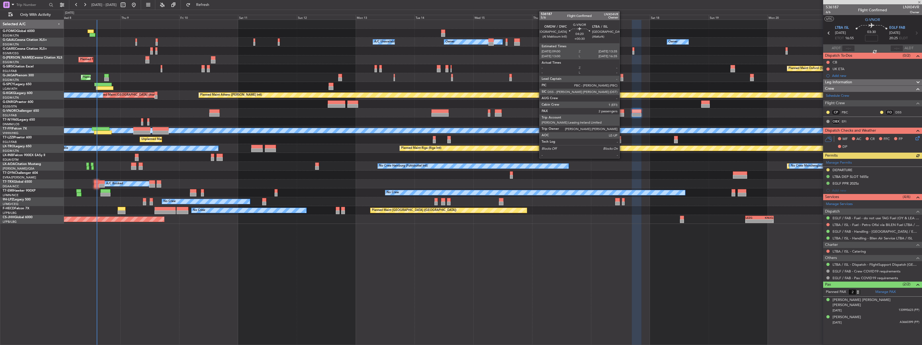
click at [622, 113] on div at bounding box center [618, 115] width 11 height 4
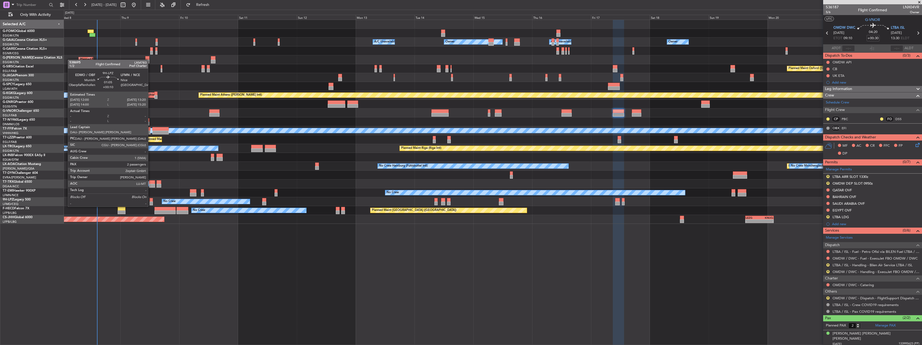
click at [150, 201] on div at bounding box center [151, 200] width 3 height 4
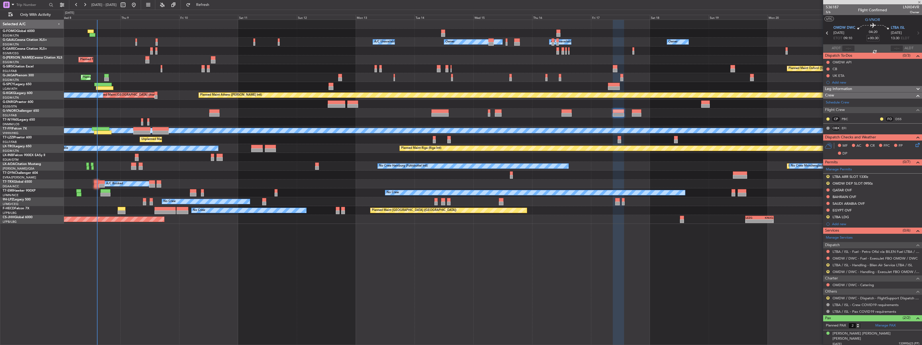
type input "+00:10"
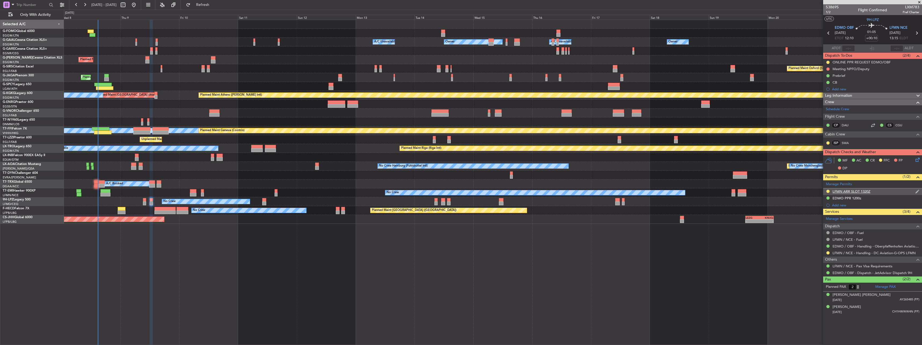
click at [845, 192] on div "LFMN ARR SLOT 1320Z" at bounding box center [852, 191] width 38 height 5
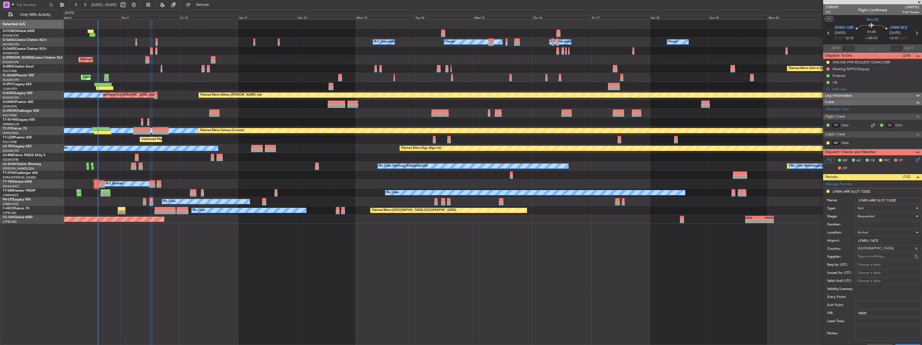
click at [869, 225] on input "Number:" at bounding box center [888, 224] width 65 height 6
paste input "LFMNA000096109"
type input "LFMNA000096109"
click at [873, 217] on span "Requested" at bounding box center [866, 216] width 17 height 5
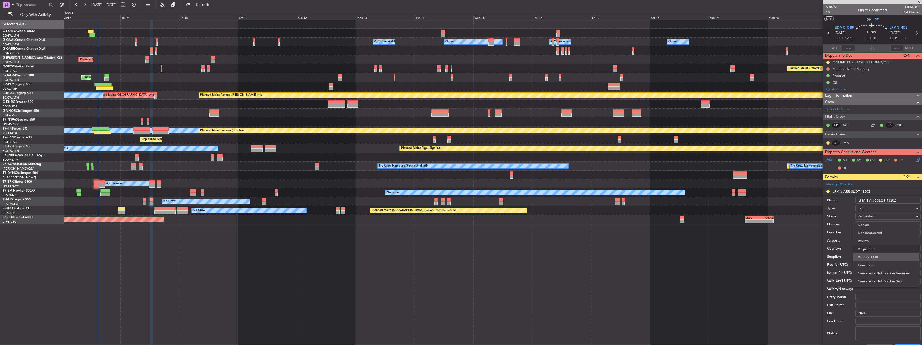
click at [877, 253] on span "Received OK" at bounding box center [886, 257] width 56 height 8
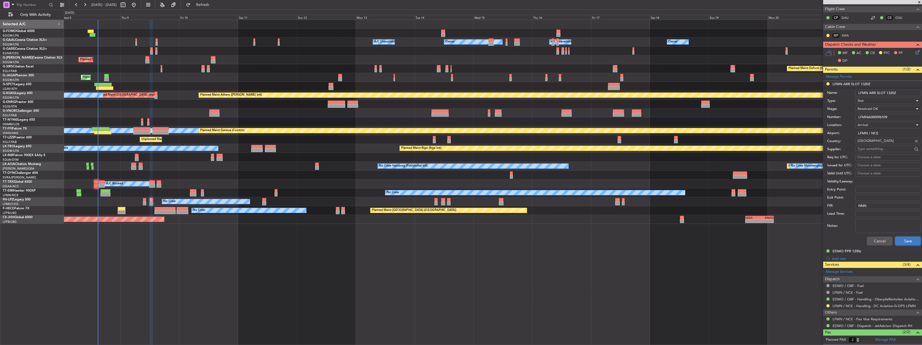
click at [900, 239] on button "Save" at bounding box center [908, 241] width 26 height 9
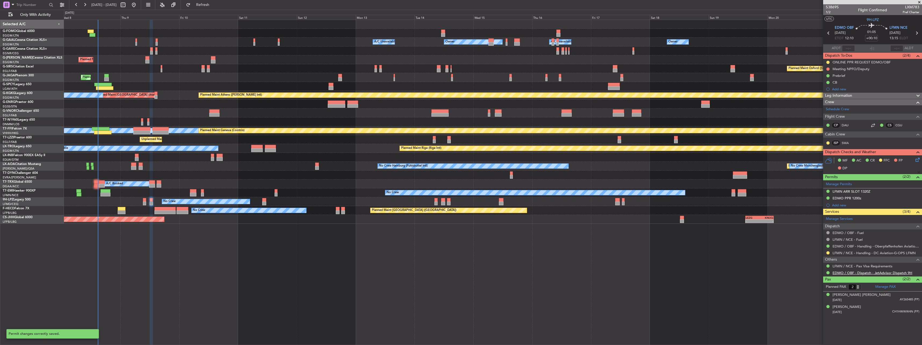
scroll to position [0, 0]
click at [829, 254] on button at bounding box center [828, 252] width 3 height 3
click at [826, 315] on li "Confirmed" at bounding box center [828, 317] width 62 height 8
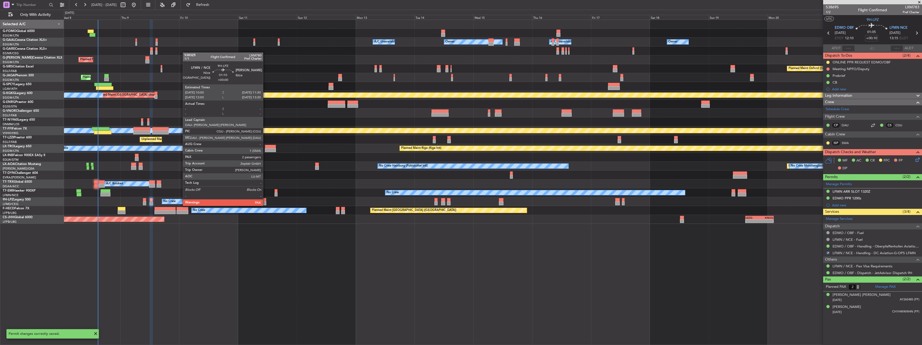
click at [266, 200] on div at bounding box center [264, 200] width 4 height 4
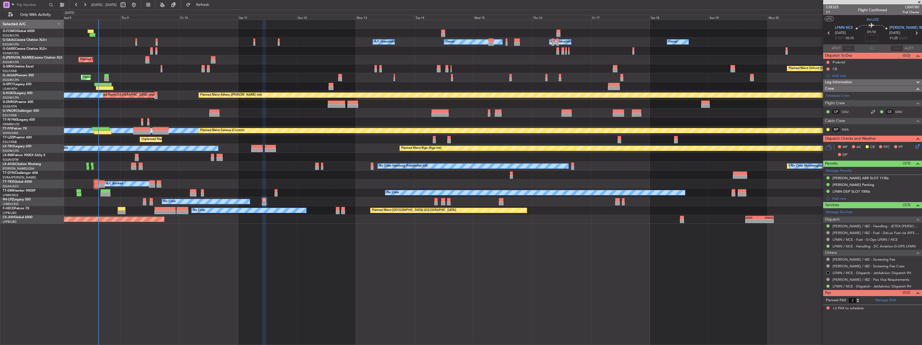
click at [215, 58] on div "Owner A/C Unavailable Owner A/C Unavailable Owner Owner Planned Maint London (L…" at bounding box center [493, 122] width 858 height 204
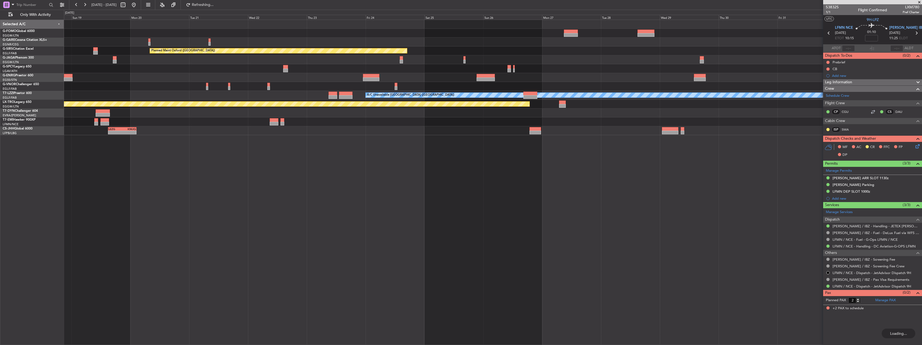
click at [583, 44] on div at bounding box center [493, 42] width 858 height 9
click at [314, 49] on div "Planned Maint Oxford (Kidlington) Planned Maint Bournemouth Planned Maint Bourn…" at bounding box center [493, 77] width 858 height 115
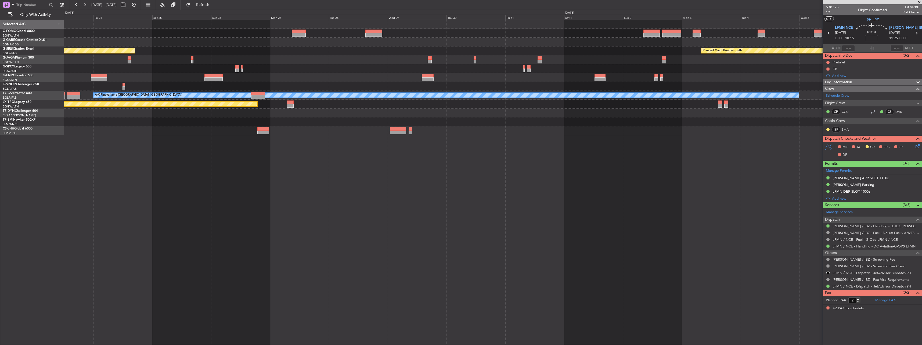
click at [535, 46] on div "Planned Maint Oxford (Kidlington) Planned Maint Bournemouth Planned Maint Bourn…" at bounding box center [493, 50] width 858 height 9
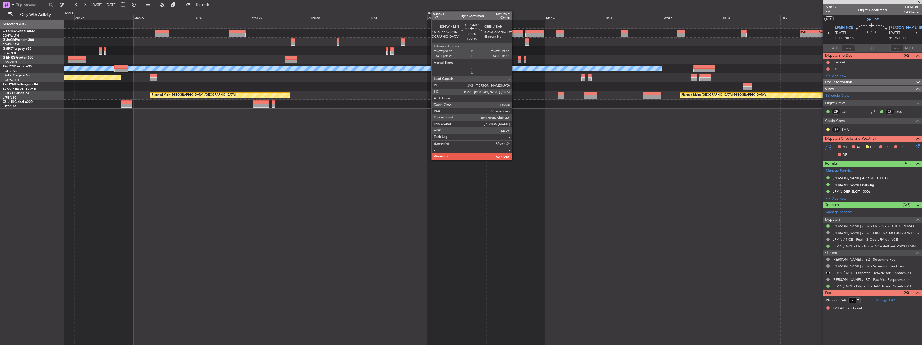
click at [514, 32] on div at bounding box center [515, 32] width 16 height 4
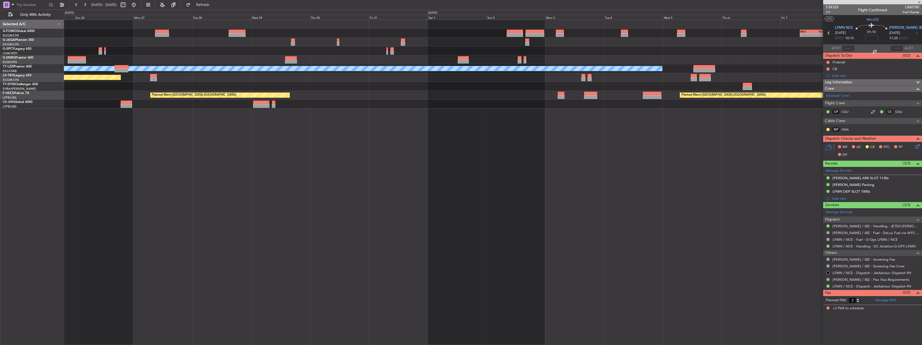
type input "+00:30"
type input "0"
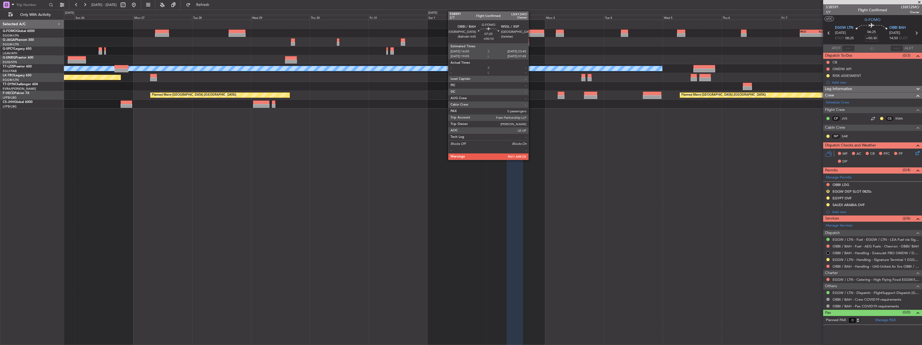
click at [532, 30] on div at bounding box center [535, 32] width 19 height 4
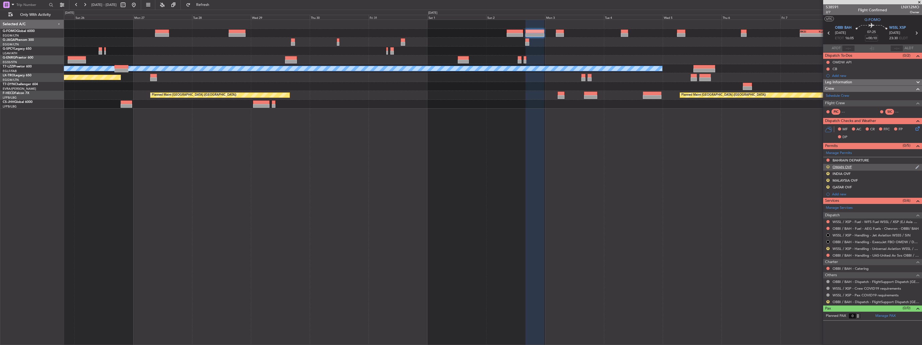
click at [829, 167] on button "R" at bounding box center [828, 166] width 3 height 3
click at [811, 189] on span "Requested" at bounding box center [813, 190] width 17 height 5
click at [829, 173] on button "R" at bounding box center [828, 173] width 3 height 3
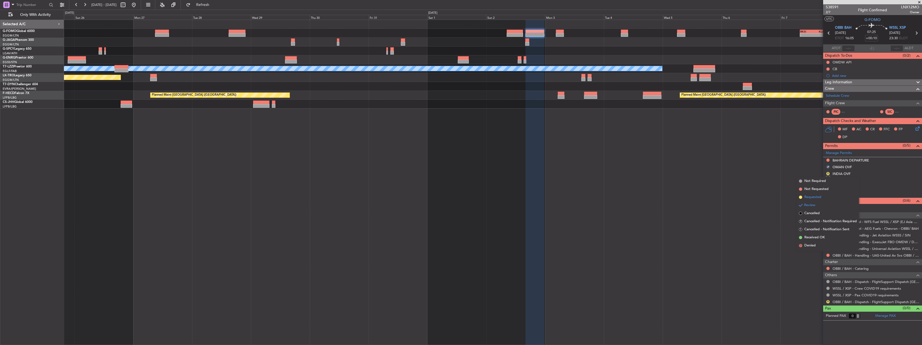
click at [818, 198] on span "Requested" at bounding box center [813, 197] width 17 height 5
click at [829, 180] on button "R" at bounding box center [828, 180] width 3 height 3
drag, startPoint x: 819, startPoint y: 205, endPoint x: 826, endPoint y: 193, distance: 14.0
click at [819, 205] on span "Requested" at bounding box center [813, 203] width 17 height 5
click at [829, 187] on button "R" at bounding box center [828, 186] width 3 height 3
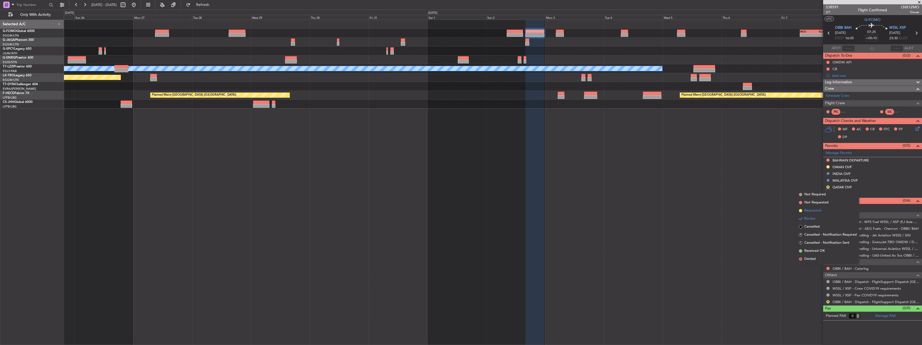
click at [817, 212] on span "Requested" at bounding box center [813, 210] width 17 height 5
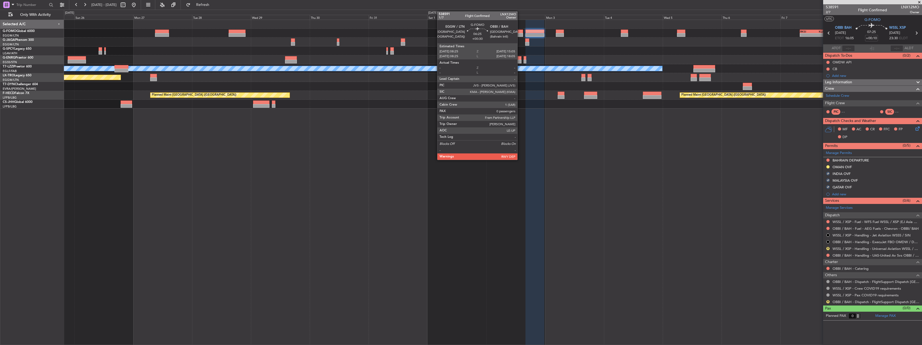
click at [520, 34] on div at bounding box center [515, 35] width 16 height 4
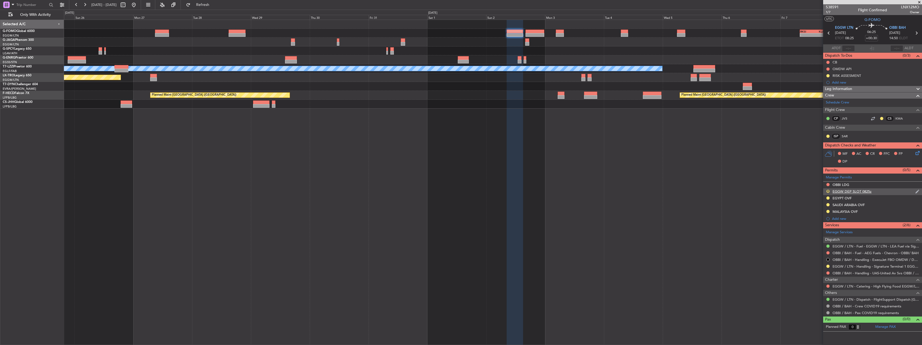
click at [828, 191] on button "R" at bounding box center [828, 191] width 3 height 3
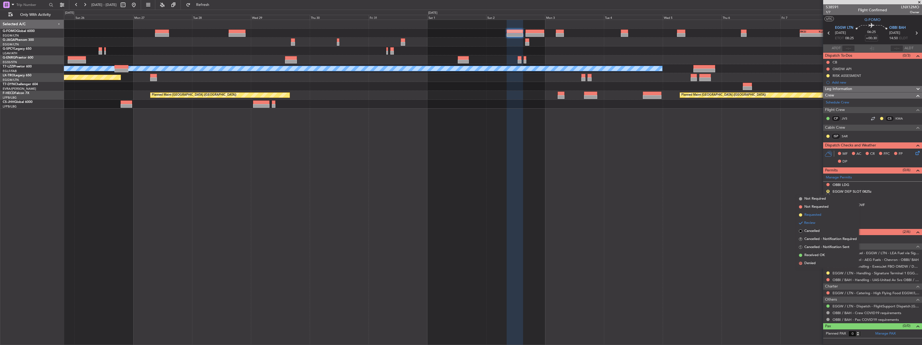
click at [818, 217] on span "Requested" at bounding box center [813, 214] width 17 height 5
click at [858, 279] on link "OBBI / BAH - Handling - UAS-United Av Svs OBBI / BAH" at bounding box center [876, 280] width 87 height 5
click at [541, 36] on div at bounding box center [535, 35] width 19 height 4
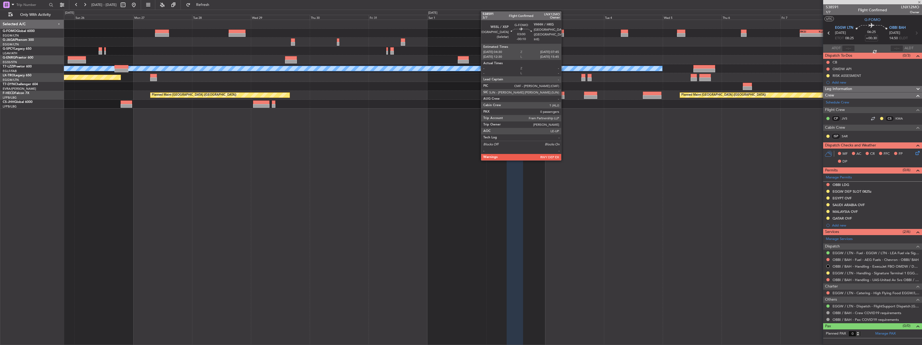
click at [564, 32] on div at bounding box center [560, 32] width 8 height 4
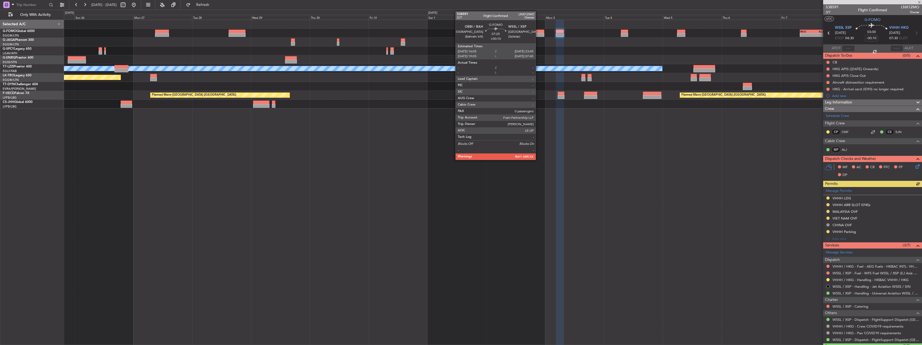
click at [538, 32] on div at bounding box center [535, 32] width 19 height 4
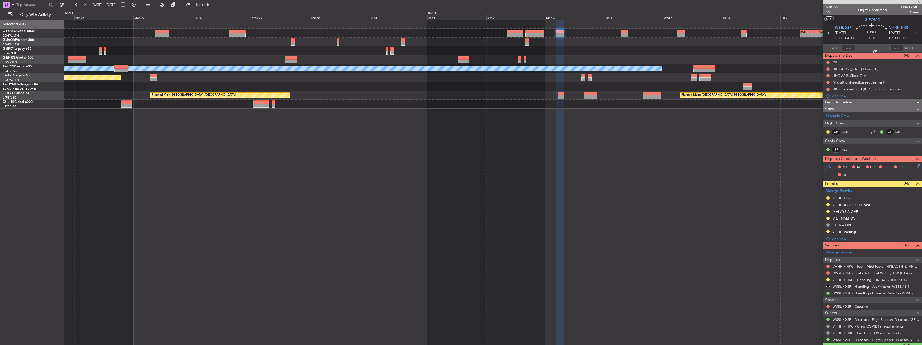
type input "+00:10"
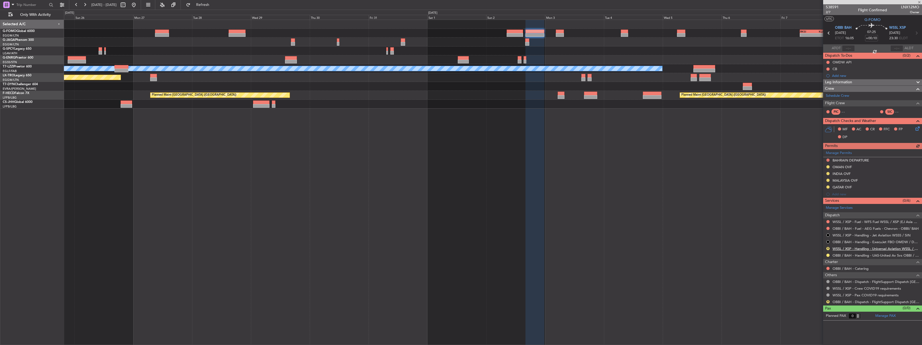
click at [865, 249] on link "WSSL / XSP - Handling - Universal Aviation WSSL / XSP" at bounding box center [876, 248] width 87 height 5
click at [829, 300] on button "R" at bounding box center [828, 301] width 3 height 3
drag, startPoint x: 810, startPoint y: 295, endPoint x: 818, endPoint y: 289, distance: 10.2
click at [809, 294] on span "Confirmed" at bounding box center [813, 293] width 17 height 5
click at [830, 279] on div "OBBI / BAH - Dispatch - FlightSupport Dispatch [GEOGRAPHIC_DATA]" at bounding box center [872, 281] width 99 height 7
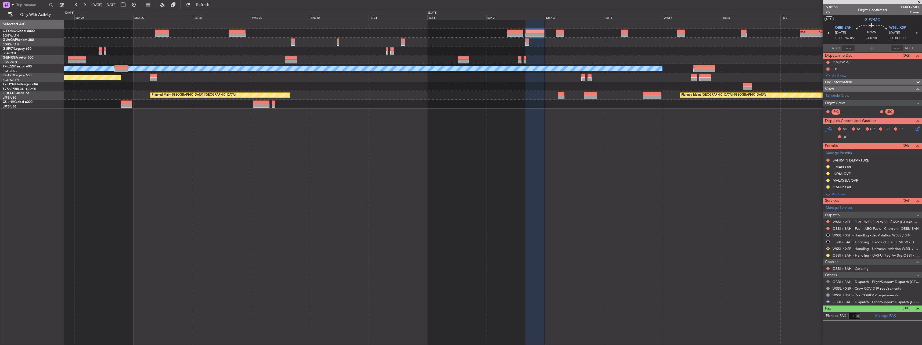
click at [828, 280] on button at bounding box center [828, 281] width 3 height 3
click at [823, 276] on li "Confirmed" at bounding box center [828, 274] width 62 height 8
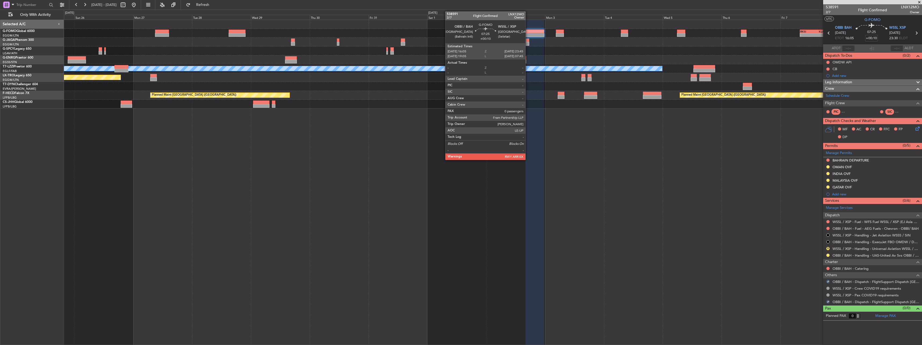
click at [528, 34] on div at bounding box center [535, 35] width 19 height 4
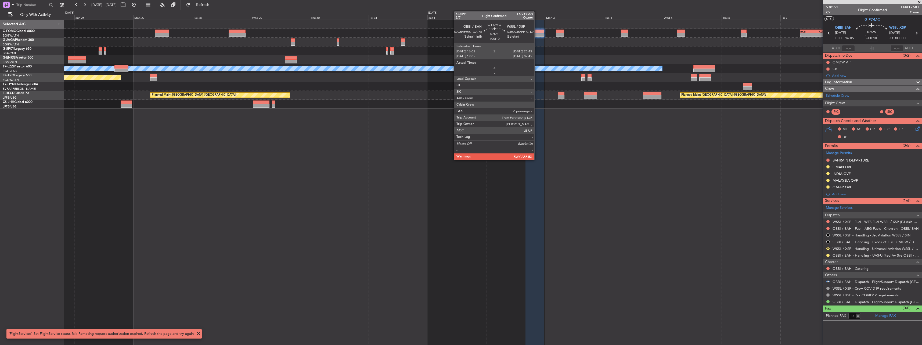
click at [537, 34] on div at bounding box center [535, 35] width 19 height 4
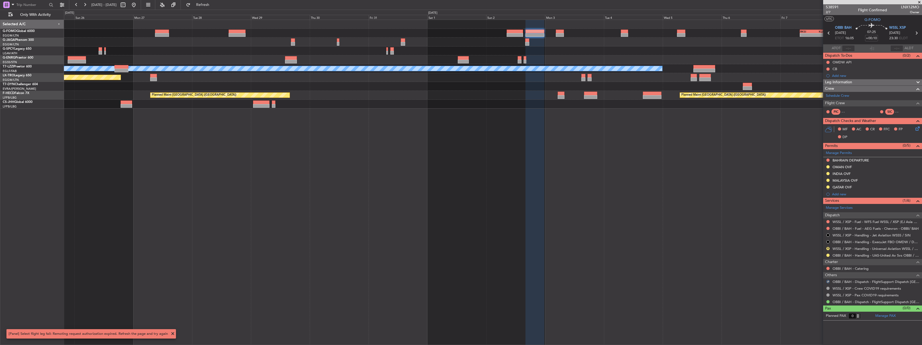
click at [546, 37] on div "- - RKSI 08:00 Z KLAX 18:50 Z" at bounding box center [493, 33] width 858 height 9
click at [527, 34] on div at bounding box center [535, 35] width 19 height 4
click at [510, 33] on div at bounding box center [515, 35] width 16 height 4
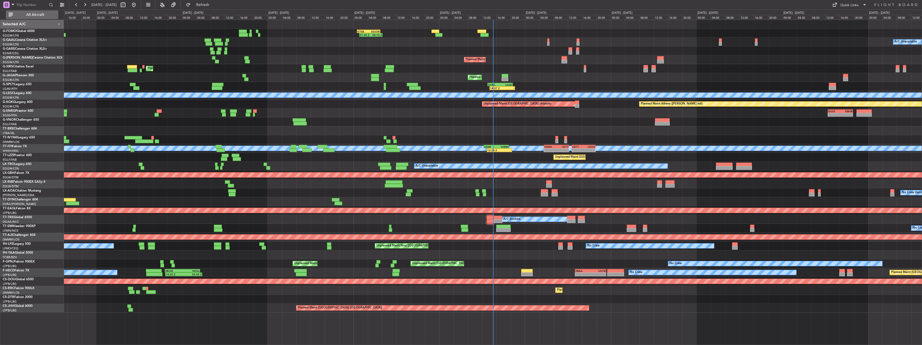
click at [31, 16] on span "All Aircraft" at bounding box center [35, 15] width 43 height 4
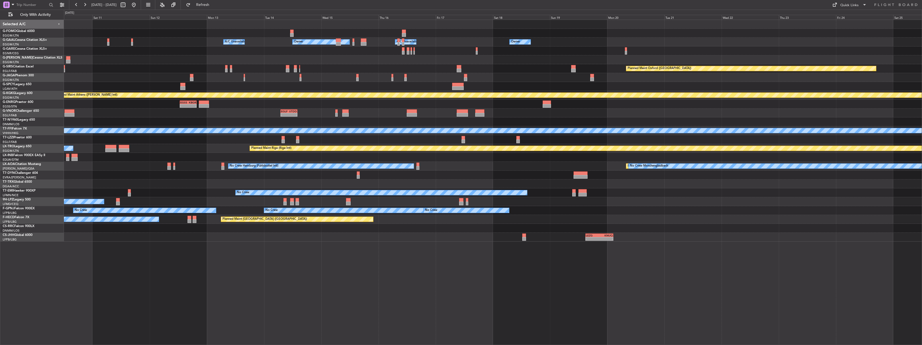
click at [171, 71] on div "01:40 Z 08:10 Z KTEB 01:00 Z EGGW 07:35 Z A/C Unavailable Owner Owner A/C Unava…" at bounding box center [493, 131] width 858 height 222
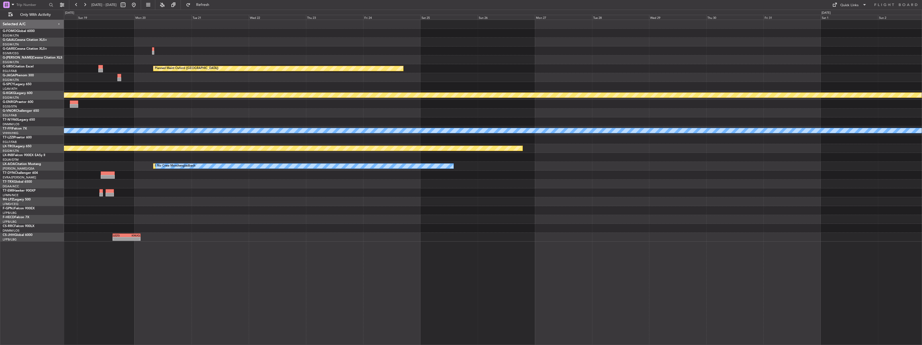
click at [215, 24] on div "Owner A/C Unavailable Owner Owner Planned Maint [GEOGRAPHIC_DATA] ([GEOGRAPHIC_…" at bounding box center [493, 131] width 858 height 222
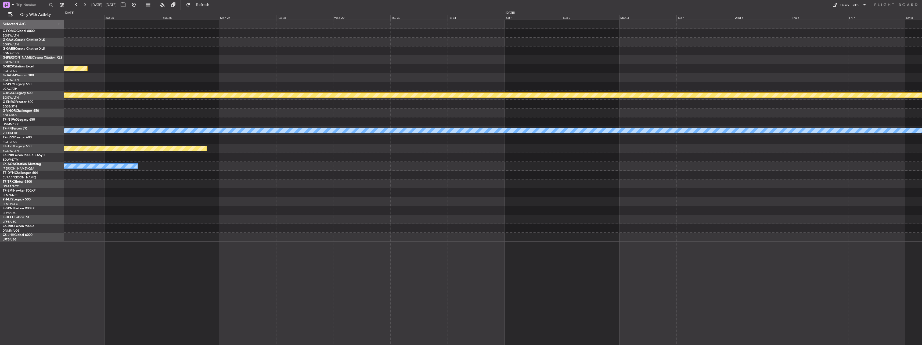
click at [389, 32] on div at bounding box center [493, 33] width 858 height 9
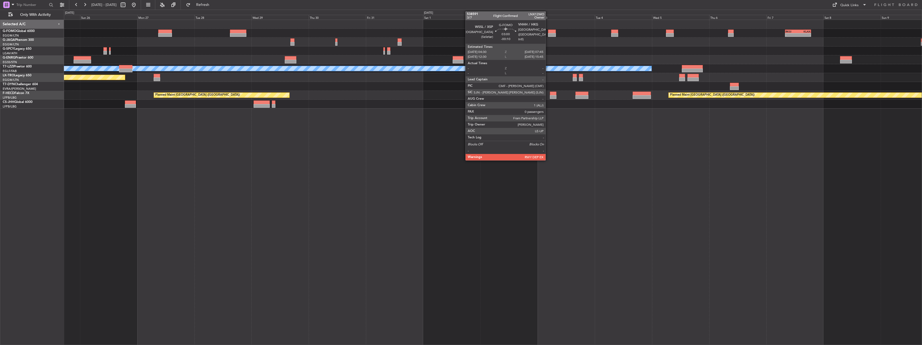
click at [550, 31] on div at bounding box center [552, 32] width 8 height 4
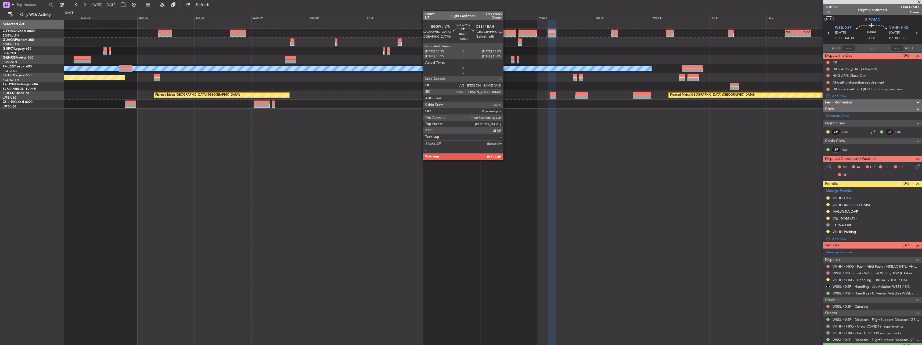
click at [506, 31] on div at bounding box center [508, 32] width 16 height 4
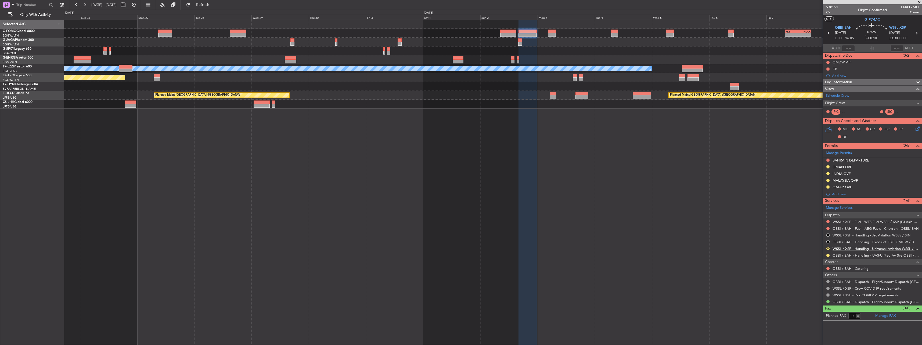
click at [870, 248] on link "WSSL / XSP - Handling - Universal Aviation WSSL / XSP" at bounding box center [876, 248] width 87 height 5
click at [508, 35] on div at bounding box center [508, 35] width 16 height 4
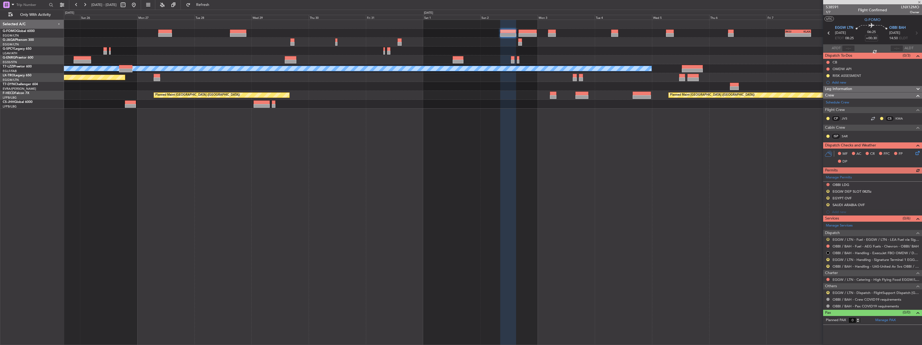
click at [828, 239] on button "R" at bounding box center [828, 239] width 3 height 3
click at [813, 303] on span "Confirmed" at bounding box center [813, 303] width 17 height 5
click at [829, 192] on button "R" at bounding box center [828, 191] width 3 height 3
drag, startPoint x: 816, startPoint y: 216, endPoint x: 822, endPoint y: 207, distance: 10.8
click at [816, 216] on span "Requested" at bounding box center [813, 214] width 17 height 5
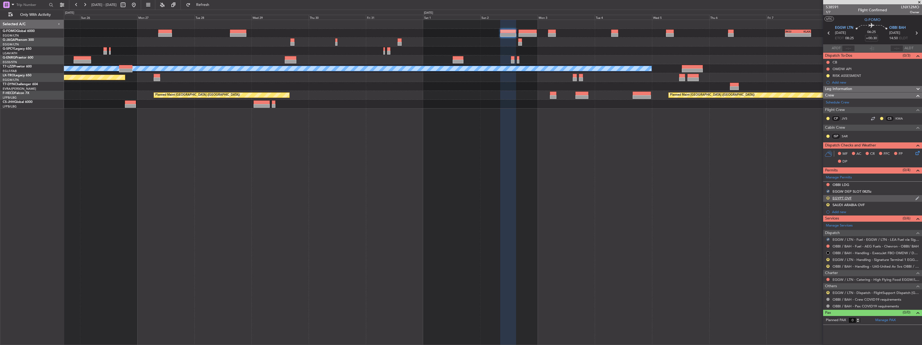
click at [828, 197] on button "R" at bounding box center [828, 197] width 3 height 3
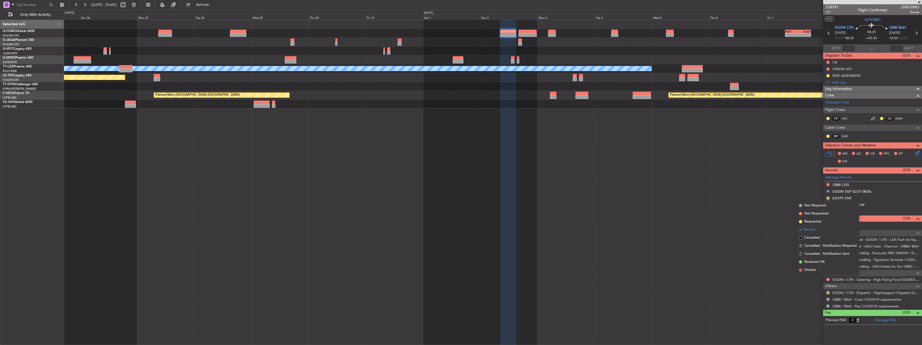
drag, startPoint x: 819, startPoint y: 223, endPoint x: 819, endPoint y: 220, distance: 3.3
click at [819, 222] on span "Requested" at bounding box center [813, 221] width 17 height 5
click at [828, 203] on button "R" at bounding box center [828, 204] width 3 height 3
click at [816, 227] on span "Requested" at bounding box center [813, 228] width 17 height 5
click at [829, 293] on button "R" at bounding box center [828, 292] width 3 height 3
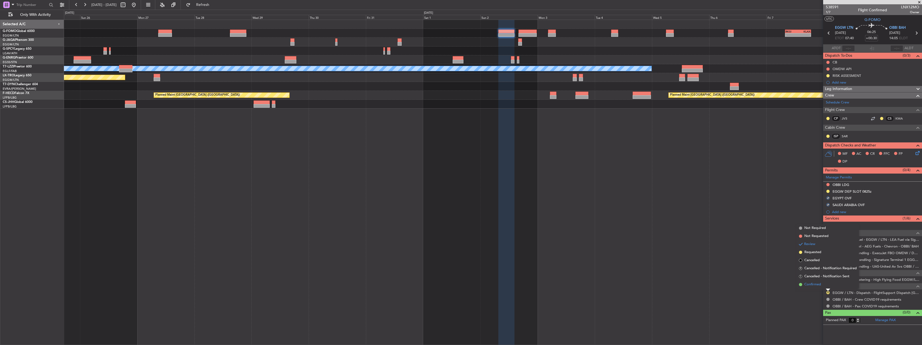
click at [818, 281] on li "Confirmed" at bounding box center [828, 285] width 62 height 8
click at [848, 265] on link "OBBI / BAH - Handling - UAS-United Av Svs OBBI / BAH" at bounding box center [876, 266] width 87 height 5
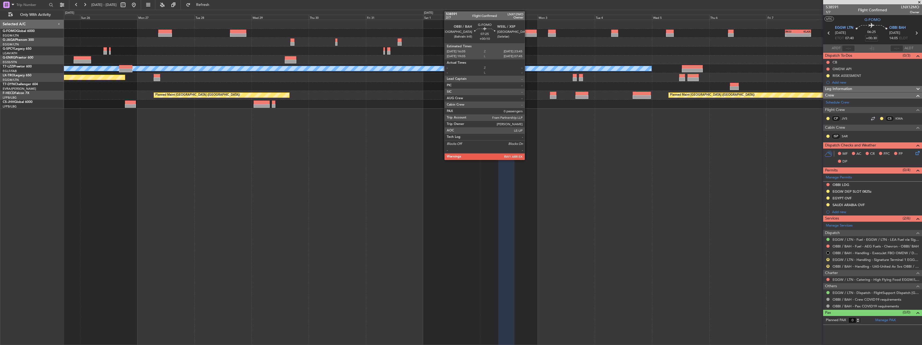
click at [526, 32] on div at bounding box center [528, 32] width 19 height 4
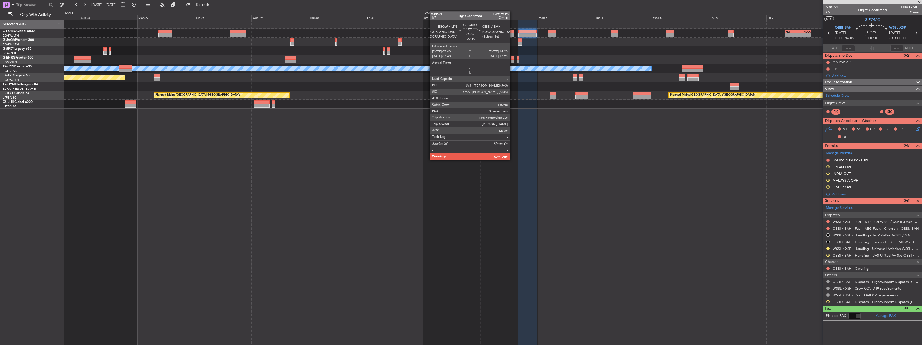
click at [512, 31] on div at bounding box center [507, 32] width 16 height 4
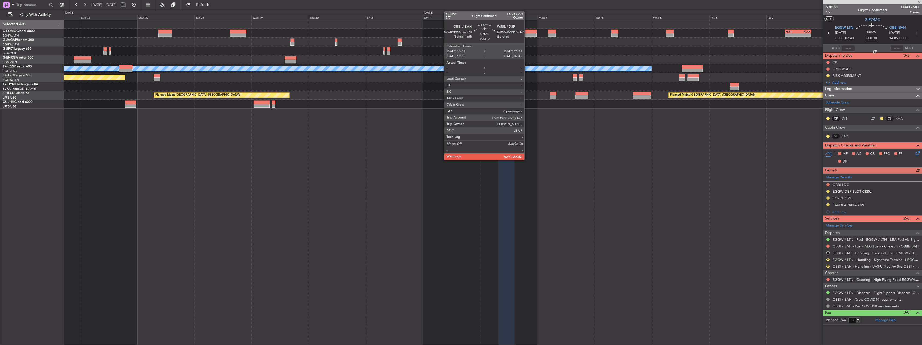
click at [527, 31] on div at bounding box center [528, 32] width 19 height 4
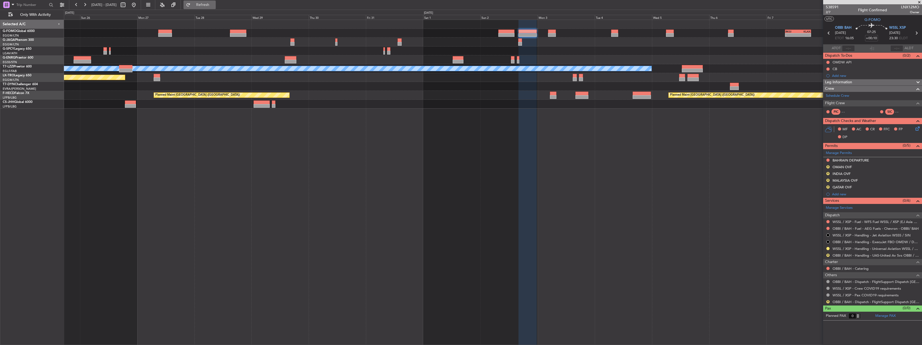
click at [212, 2] on button "Refresh" at bounding box center [200, 5] width 32 height 9
click at [212, 3] on span "Refreshing..." at bounding box center [203, 5] width 23 height 4
click at [212, 2] on button "Refresh" at bounding box center [200, 5] width 32 height 9
click at [212, 3] on span "Refreshing..." at bounding box center [203, 5] width 23 height 4
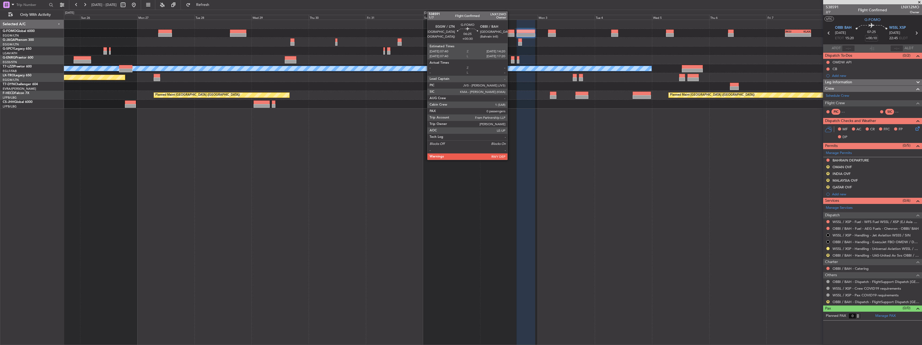
click at [510, 31] on div at bounding box center [507, 32] width 16 height 4
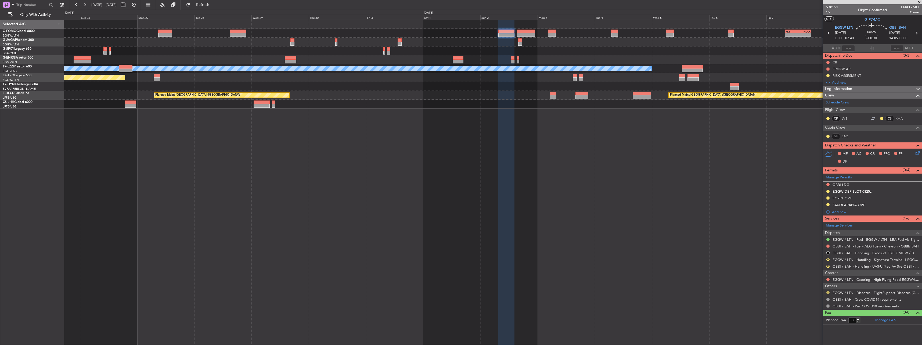
click at [829, 291] on button at bounding box center [828, 292] width 3 height 3
click at [827, 285] on li "Confirmed" at bounding box center [828, 285] width 62 height 8
click at [841, 268] on link "OBBI / BAH - Handling - UAS-United Av Svs OBBI / BAH" at bounding box center [876, 266] width 87 height 5
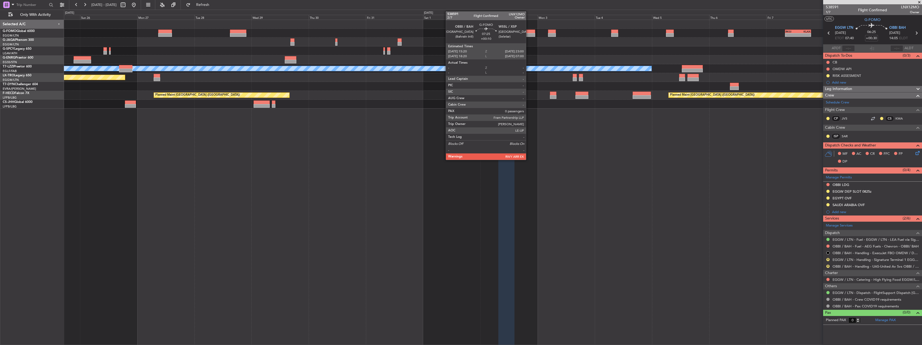
click at [529, 31] on div at bounding box center [526, 32] width 19 height 4
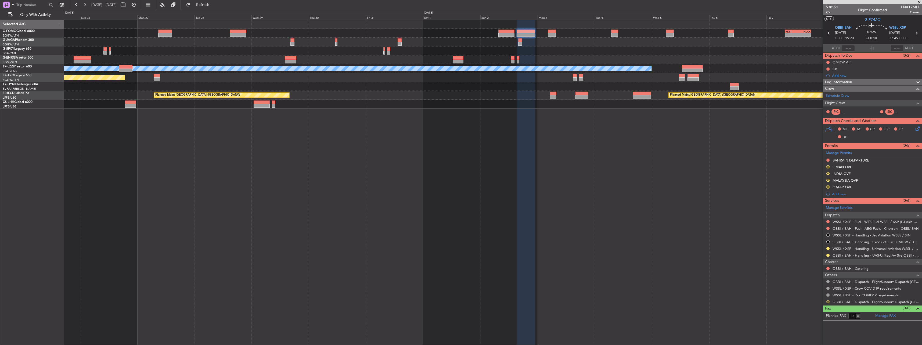
click at [829, 302] on button "R" at bounding box center [828, 301] width 3 height 3
click at [825, 294] on li "Confirmed" at bounding box center [828, 294] width 62 height 8
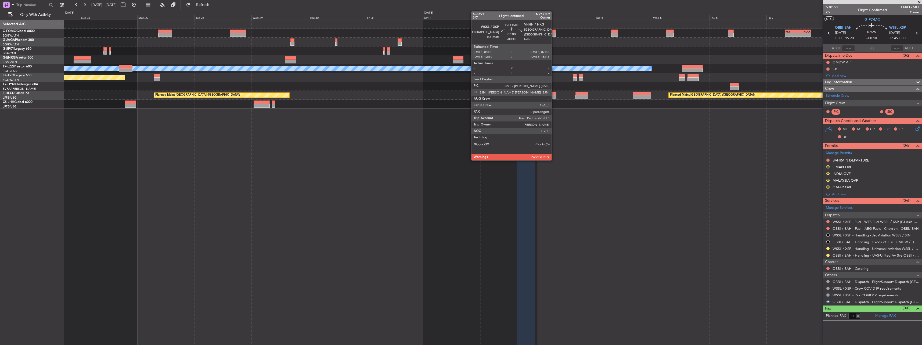
click at [554, 31] on div at bounding box center [552, 32] width 8 height 4
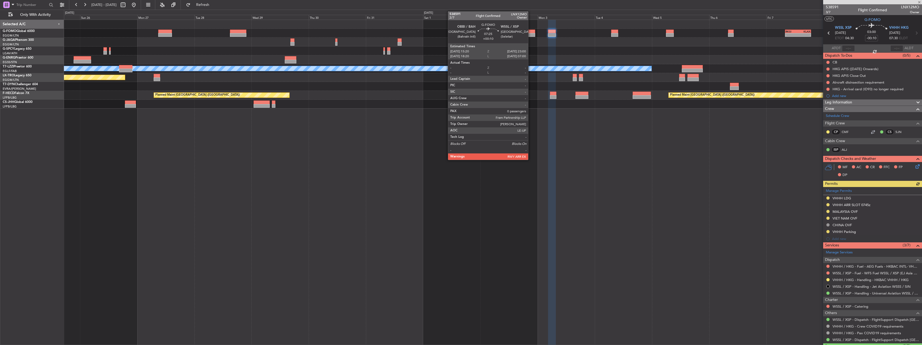
click at [531, 35] on div at bounding box center [526, 35] width 19 height 4
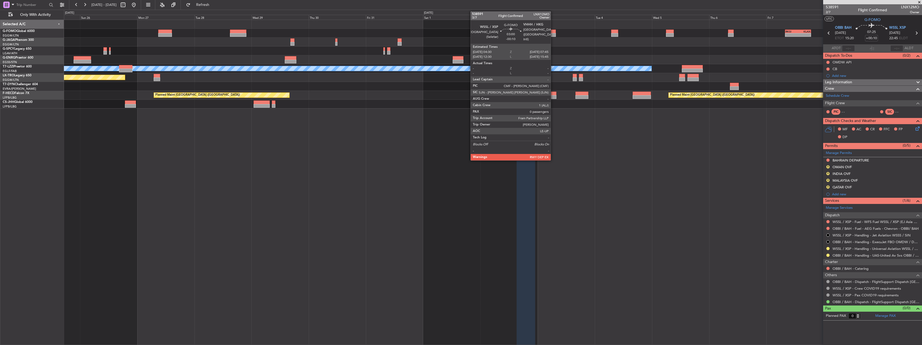
click at [553, 33] on div at bounding box center [552, 35] width 8 height 4
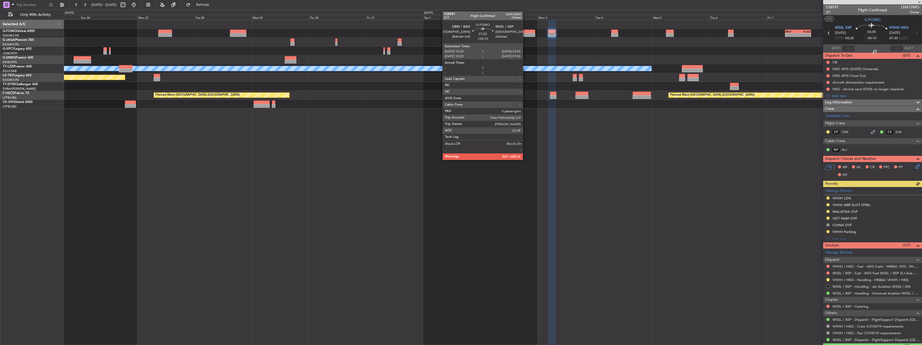
click at [525, 34] on div at bounding box center [526, 35] width 19 height 4
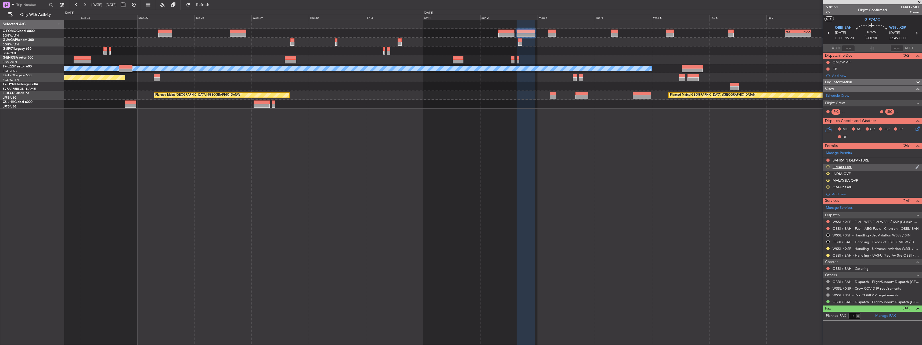
click at [829, 166] on button "R" at bounding box center [828, 166] width 3 height 3
click at [823, 189] on li "Requested" at bounding box center [828, 191] width 62 height 8
click at [829, 172] on button "R" at bounding box center [828, 173] width 3 height 3
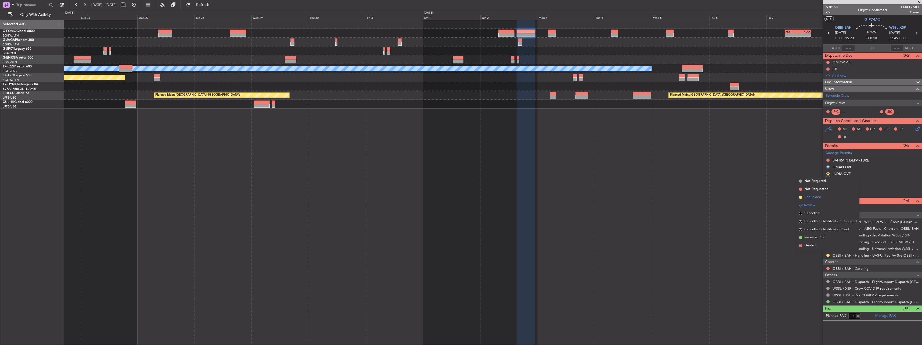
click at [817, 195] on span "Requested" at bounding box center [813, 197] width 17 height 5
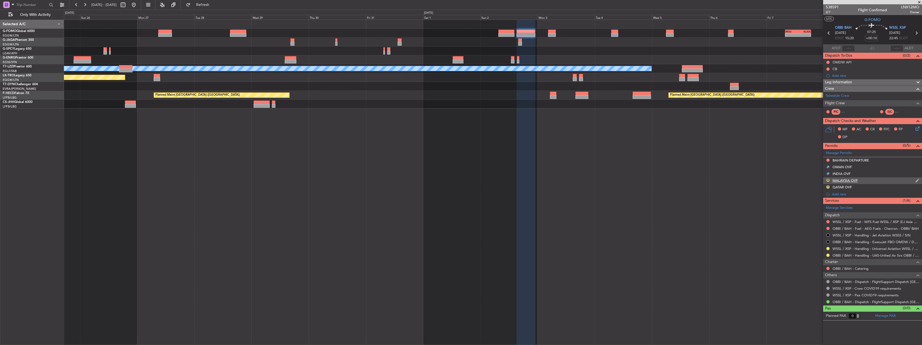
click at [827, 180] on button "R" at bounding box center [828, 180] width 3 height 3
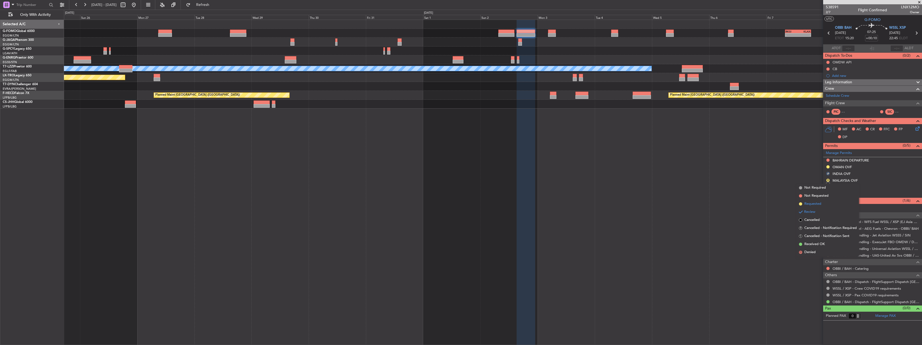
click at [816, 203] on span "Requested" at bounding box center [813, 203] width 17 height 5
click at [828, 186] on button "R" at bounding box center [828, 186] width 3 height 3
click at [816, 208] on span "Requested" at bounding box center [813, 210] width 17 height 5
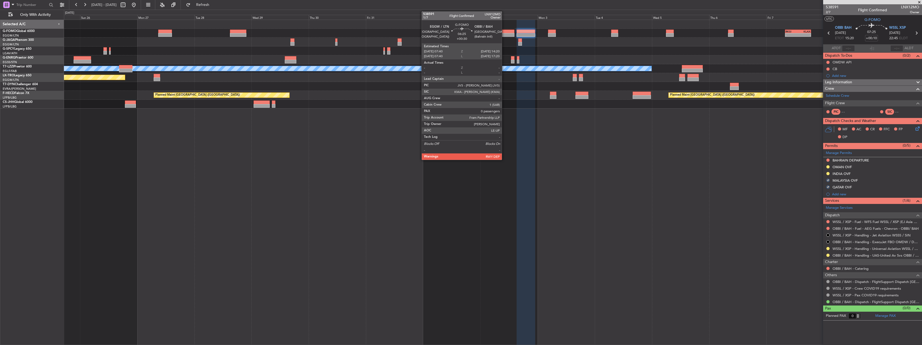
click at [504, 32] on div at bounding box center [507, 32] width 16 height 4
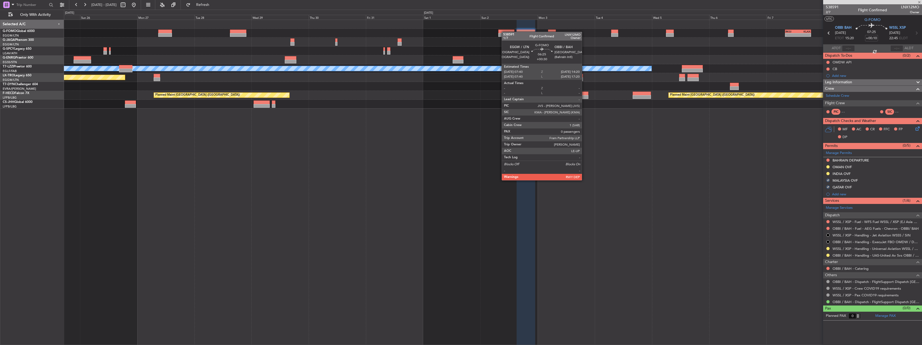
type input "+00:30"
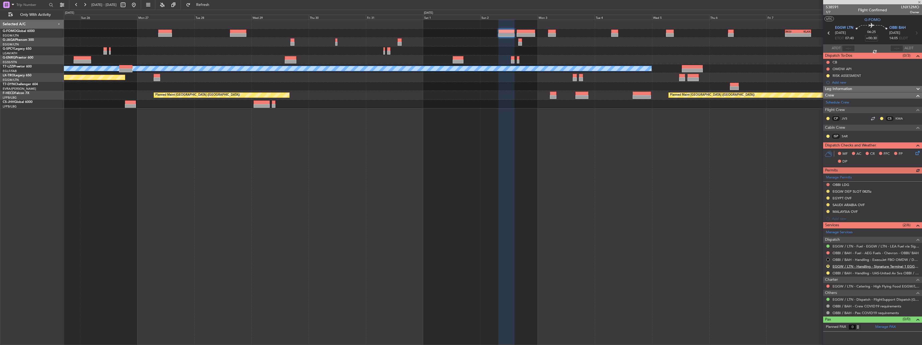
click at [840, 264] on link "EGGW / LTN - Handling - Signature Terminal 1 EGGW / LTN" at bounding box center [876, 266] width 87 height 5
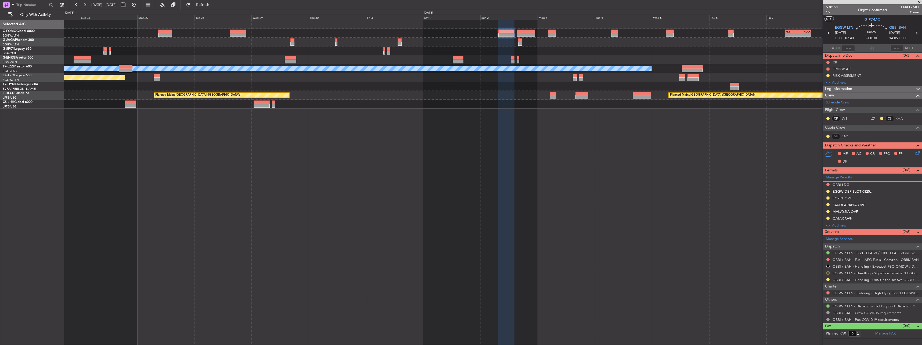
click at [829, 272] on button "R" at bounding box center [828, 272] width 3 height 3
click at [817, 305] on span "Requested" at bounding box center [813, 304] width 17 height 5
click at [859, 192] on div "EGGW DEP SLOT 0825z" at bounding box center [852, 191] width 39 height 5
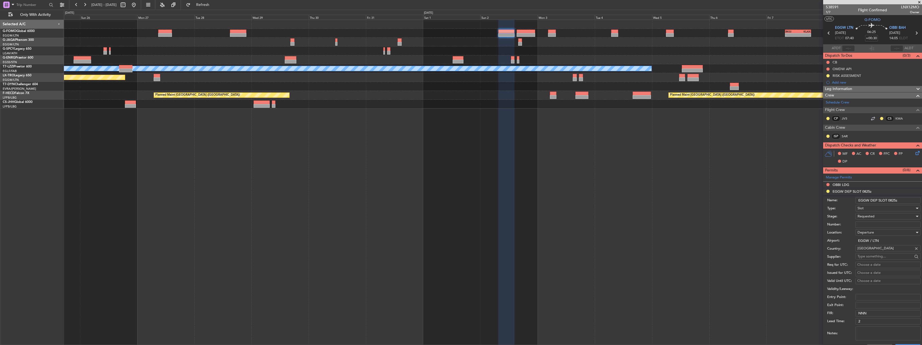
click at [895, 200] on input "EGGW DEP SLOT 0825z" at bounding box center [888, 200] width 65 height 6
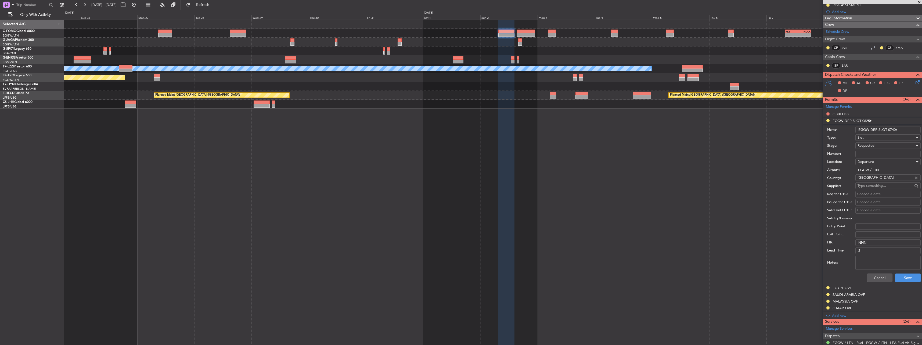
scroll to position [134, 0]
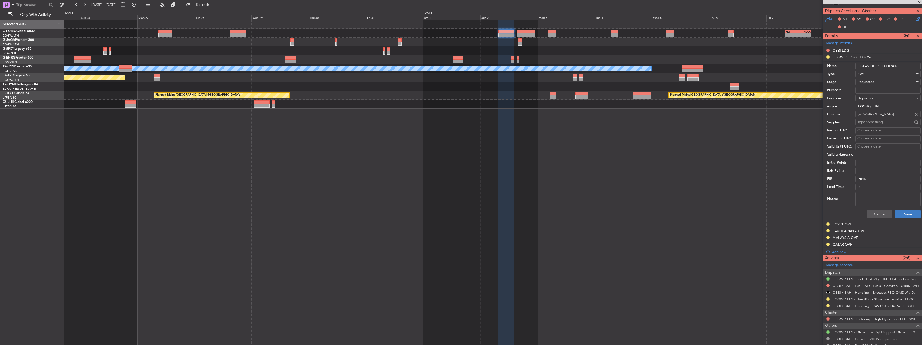
type input "EGGW DEP SLOT 0740z"
click at [911, 211] on button "Save" at bounding box center [908, 214] width 26 height 9
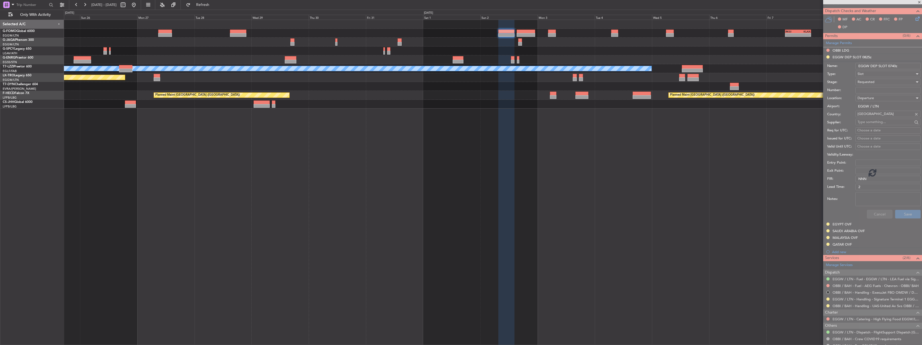
scroll to position [0, 0]
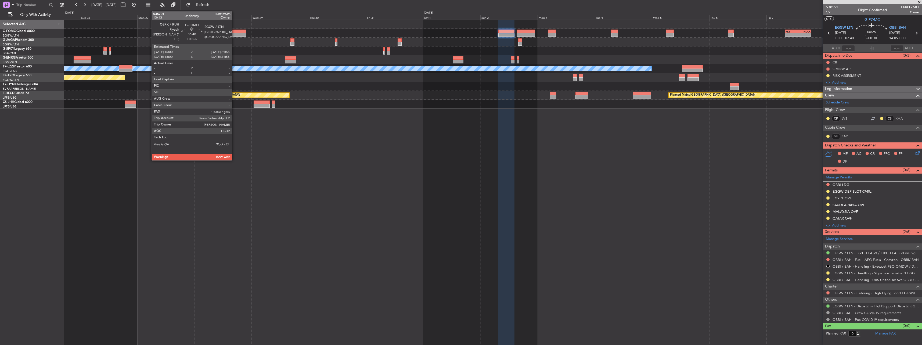
click at [234, 34] on div at bounding box center [238, 35] width 17 height 4
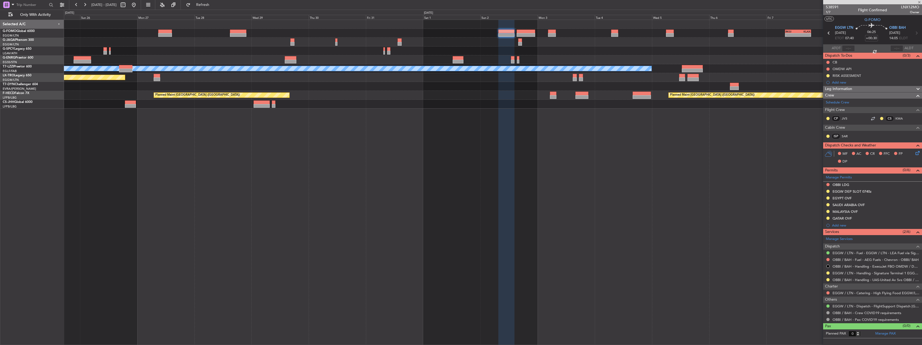
type input "+00:55"
type input "1"
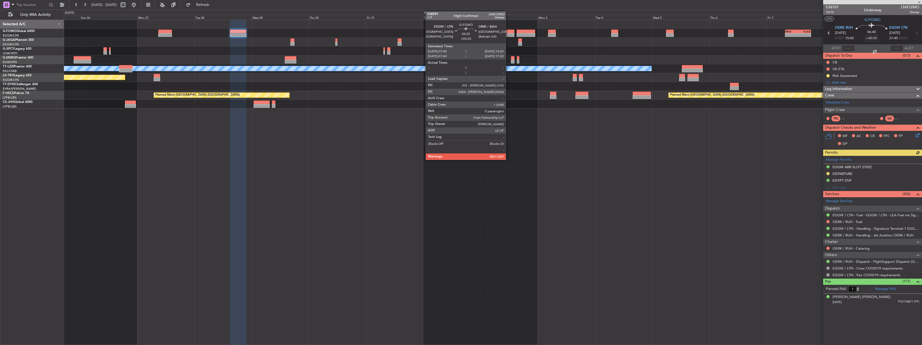
click at [508, 33] on div at bounding box center [507, 35] width 16 height 4
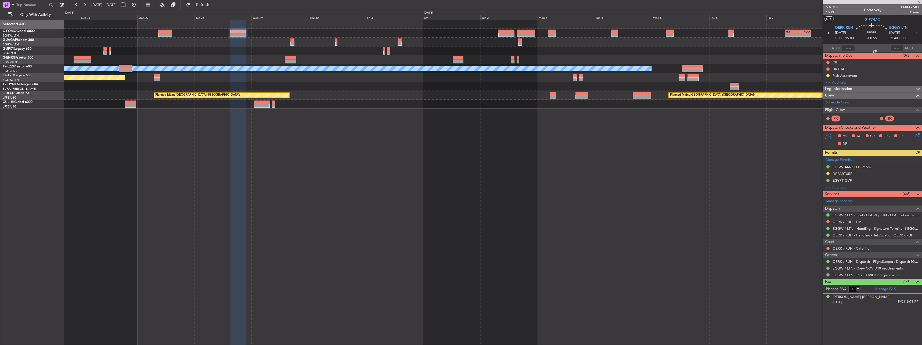
type input "+00:30"
type input "0"
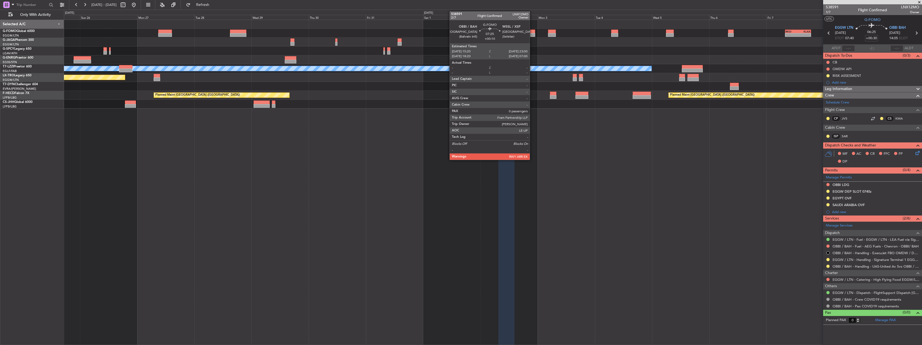
click at [533, 30] on div at bounding box center [526, 32] width 19 height 4
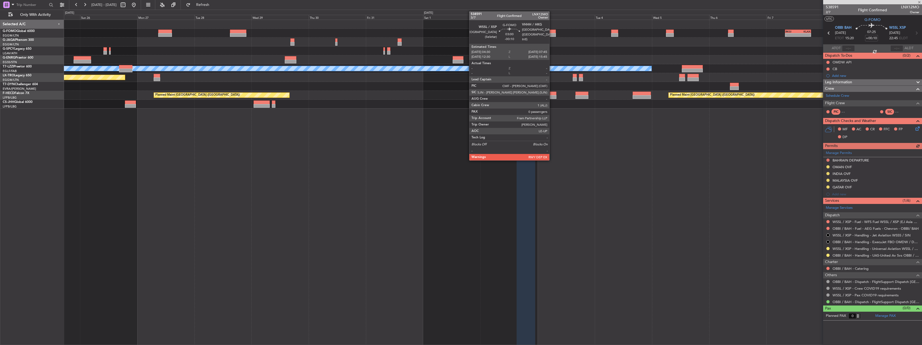
click at [552, 33] on div at bounding box center [552, 32] width 8 height 4
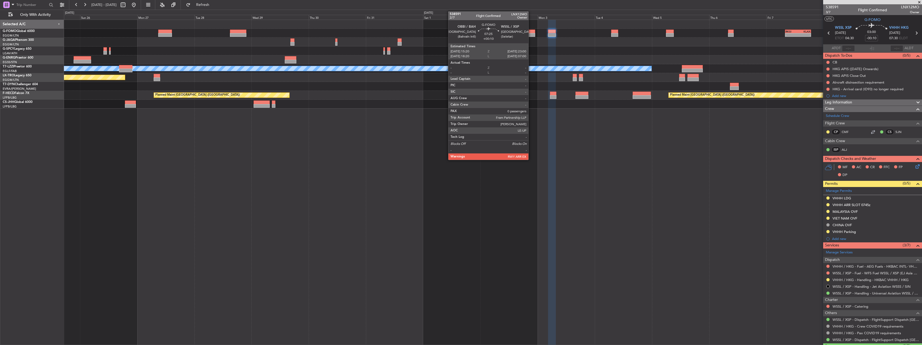
click at [529, 31] on div at bounding box center [526, 32] width 19 height 4
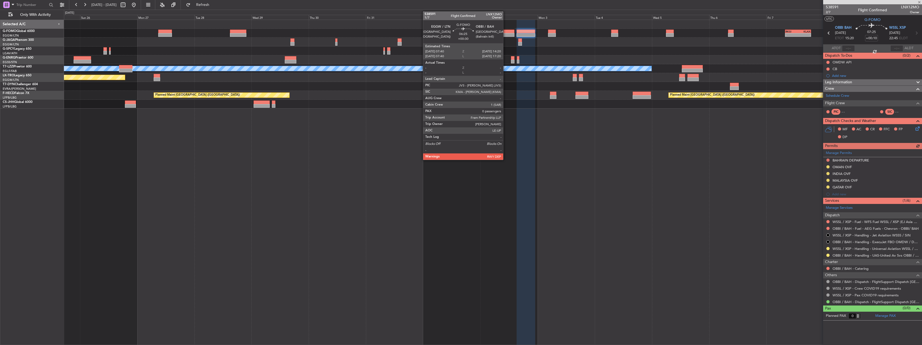
click at [506, 32] on div at bounding box center [507, 32] width 16 height 4
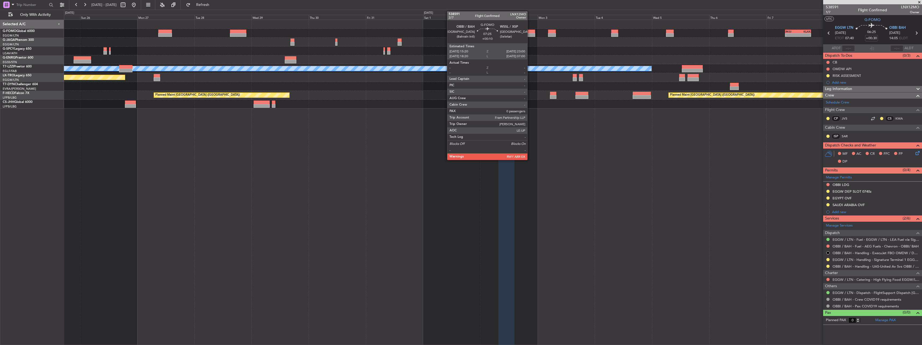
click at [530, 34] on div at bounding box center [526, 35] width 19 height 4
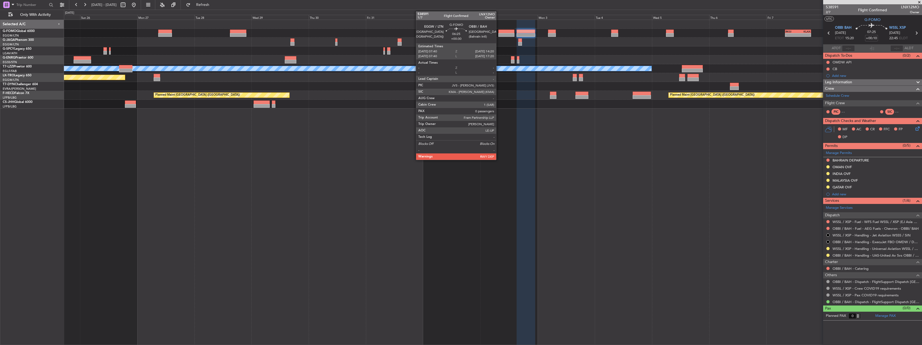
click at [499, 32] on div at bounding box center [507, 32] width 16 height 4
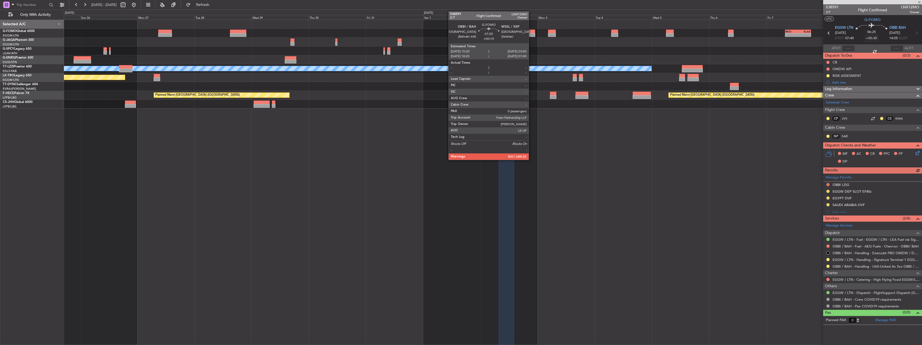
click at [529, 32] on div at bounding box center [526, 32] width 19 height 4
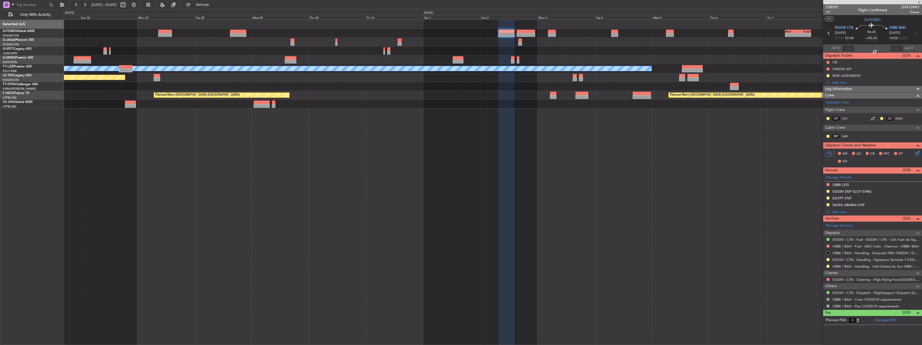
type input "+00:10"
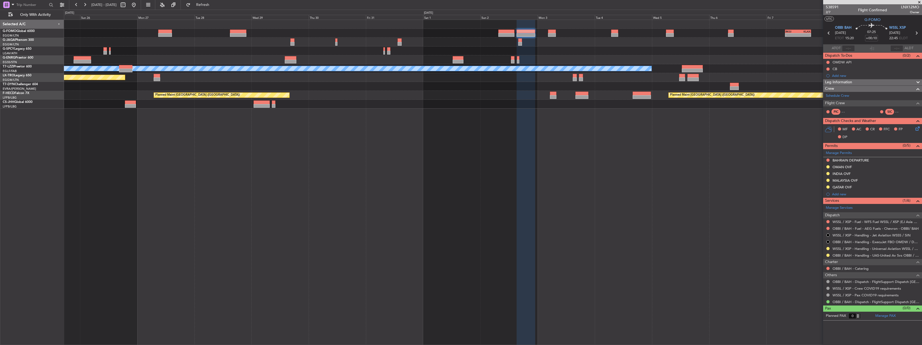
click at [141, 5] on fb-range-datepicker "[DATE] - [DATE]" at bounding box center [105, 5] width 72 height 10
click at [138, 5] on button at bounding box center [134, 5] width 9 height 9
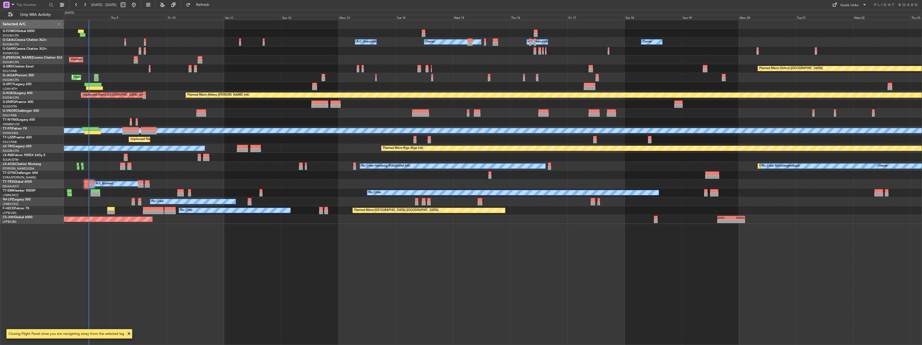
click at [440, 267] on div "Owner Owner A/C Unavailable Owner A/C Unavailable Owner Planned Maint [GEOGRAPH…" at bounding box center [493, 182] width 858 height 325
